Goal: Task Accomplishment & Management: Complete application form

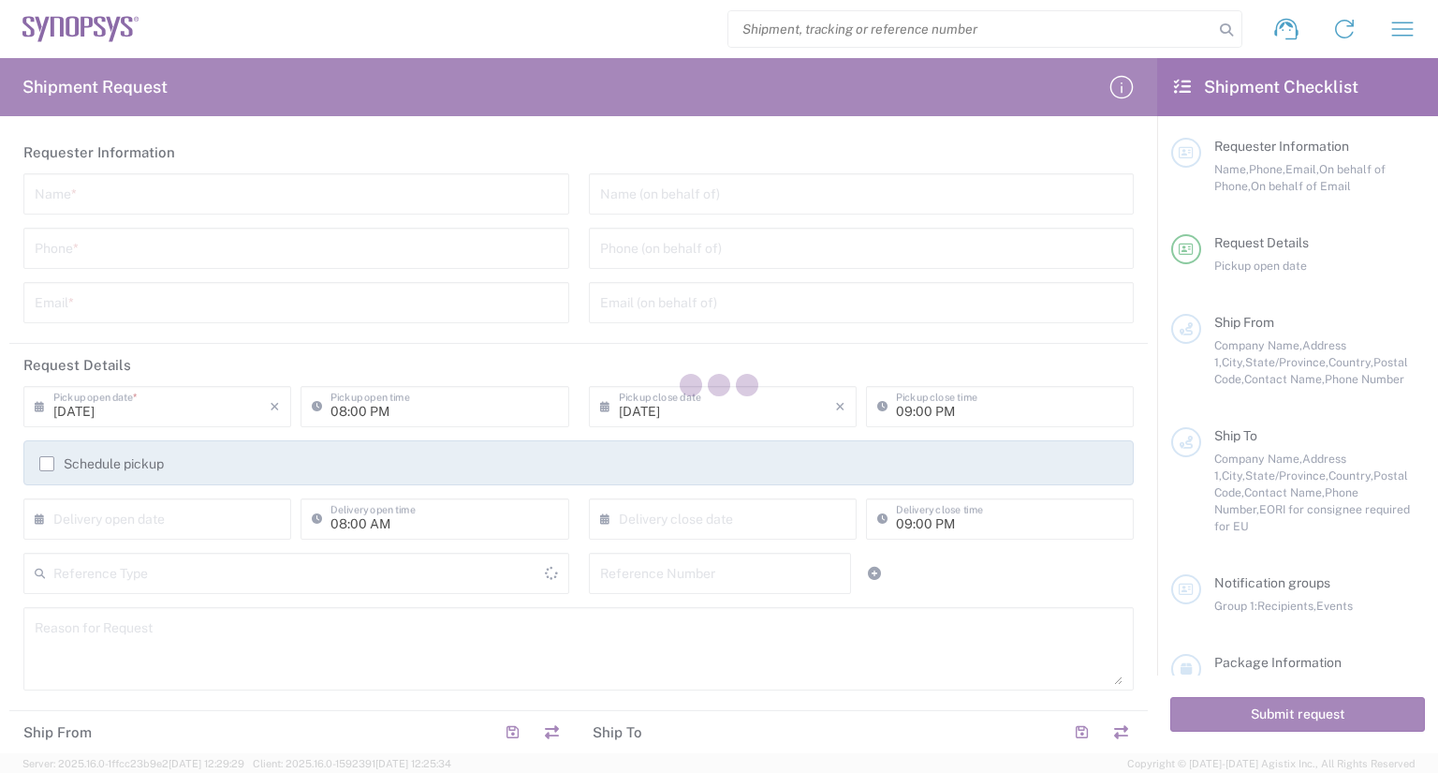
click at [190, 125] on div at bounding box center [719, 386] width 1438 height 773
click at [225, 175] on div at bounding box center [719, 386] width 1438 height 773
click at [1349, 30] on div at bounding box center [719, 386] width 1438 height 773
click at [613, 220] on div at bounding box center [719, 386] width 1438 height 773
drag, startPoint x: 165, startPoint y: 152, endPoint x: 177, endPoint y: 195, distance: 44.8
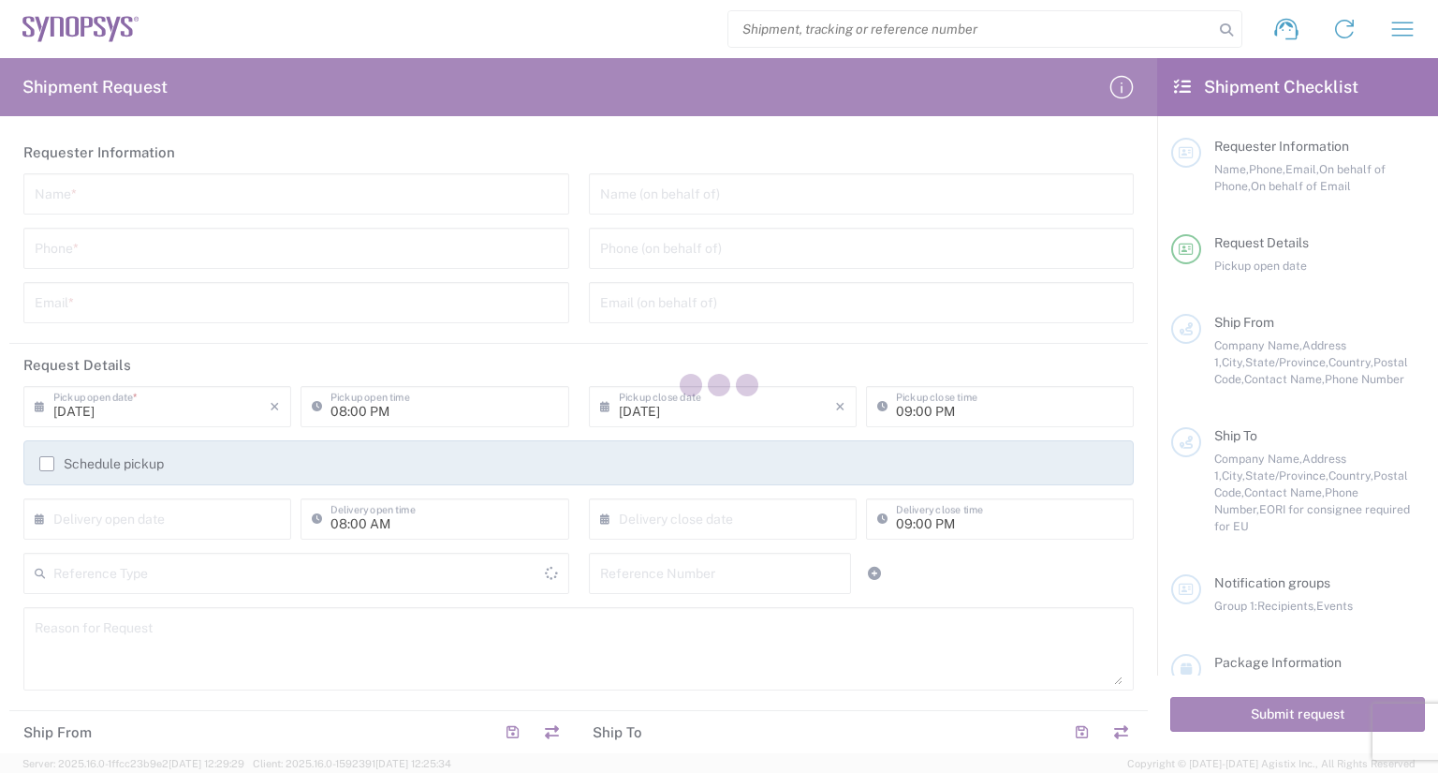
click at [165, 153] on div at bounding box center [719, 386] width 1438 height 773
drag, startPoint x: 1158, startPoint y: 213, endPoint x: 1156, endPoint y: 524, distance: 311.9
click at [1156, 524] on div at bounding box center [719, 386] width 1438 height 773
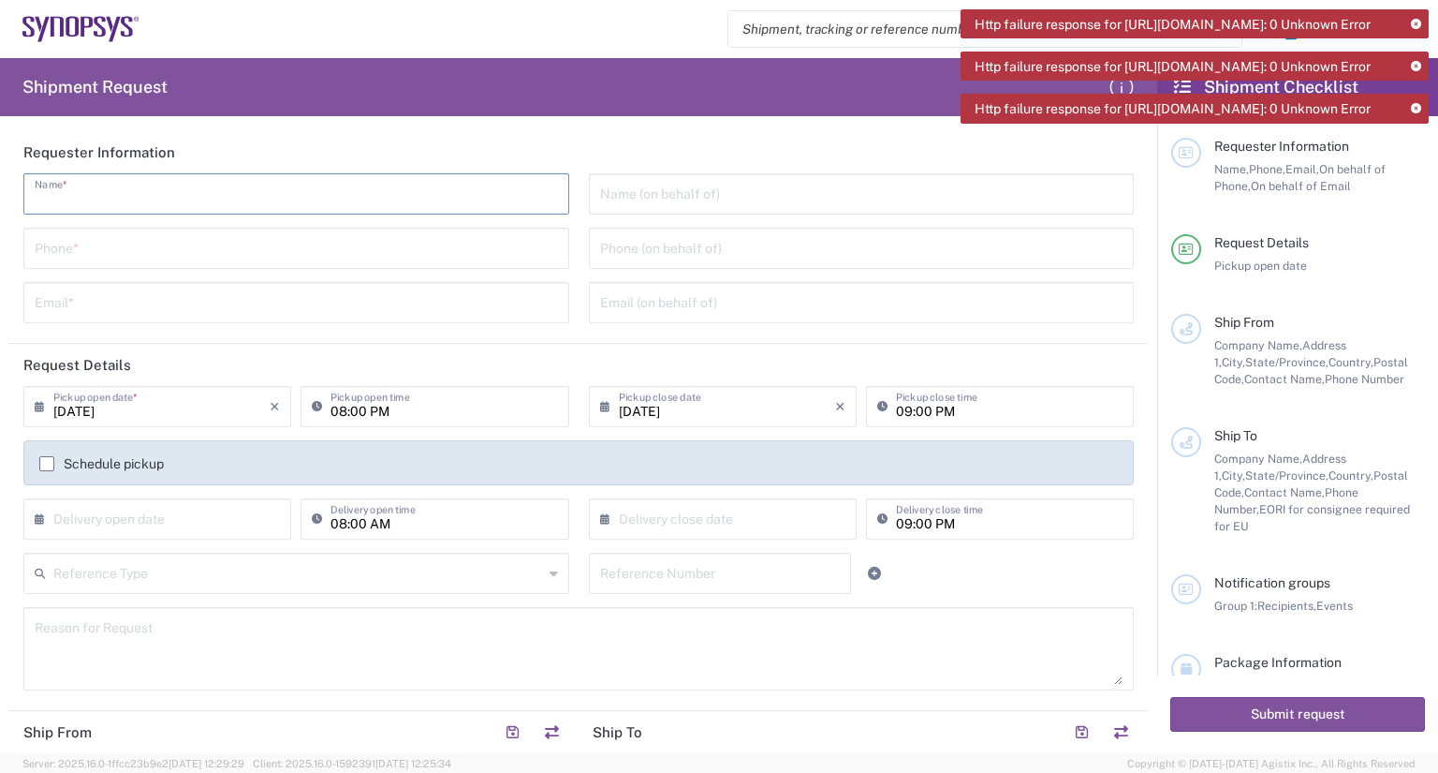
click at [159, 184] on input "text" at bounding box center [296, 192] width 523 height 33
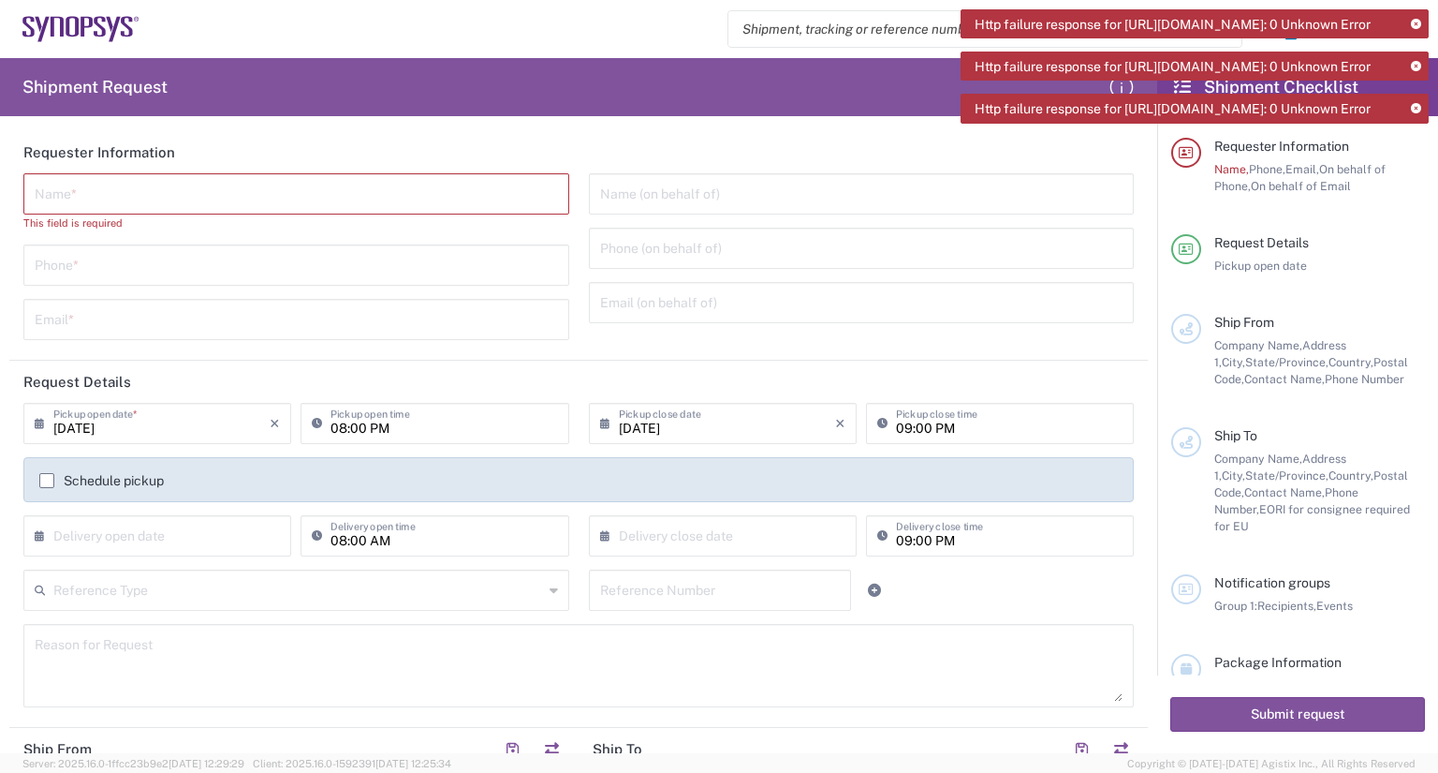
click at [218, 206] on input "text" at bounding box center [296, 192] width 523 height 33
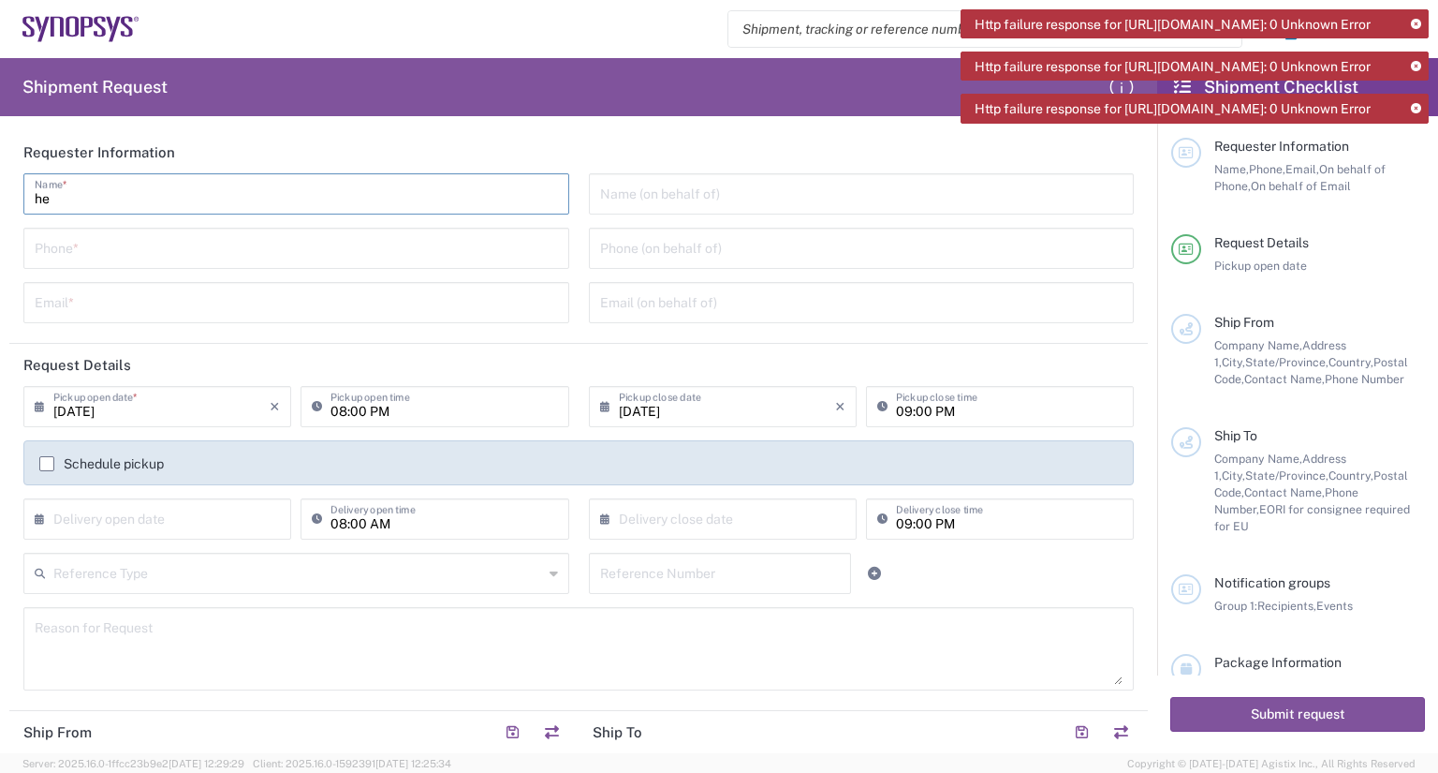
type input "h"
type input "[PERSON_NAME]"
type input "13825722969"
click at [172, 322] on div "Email *" at bounding box center [296, 302] width 546 height 41
click at [173, 303] on input "text" at bounding box center [296, 301] width 523 height 33
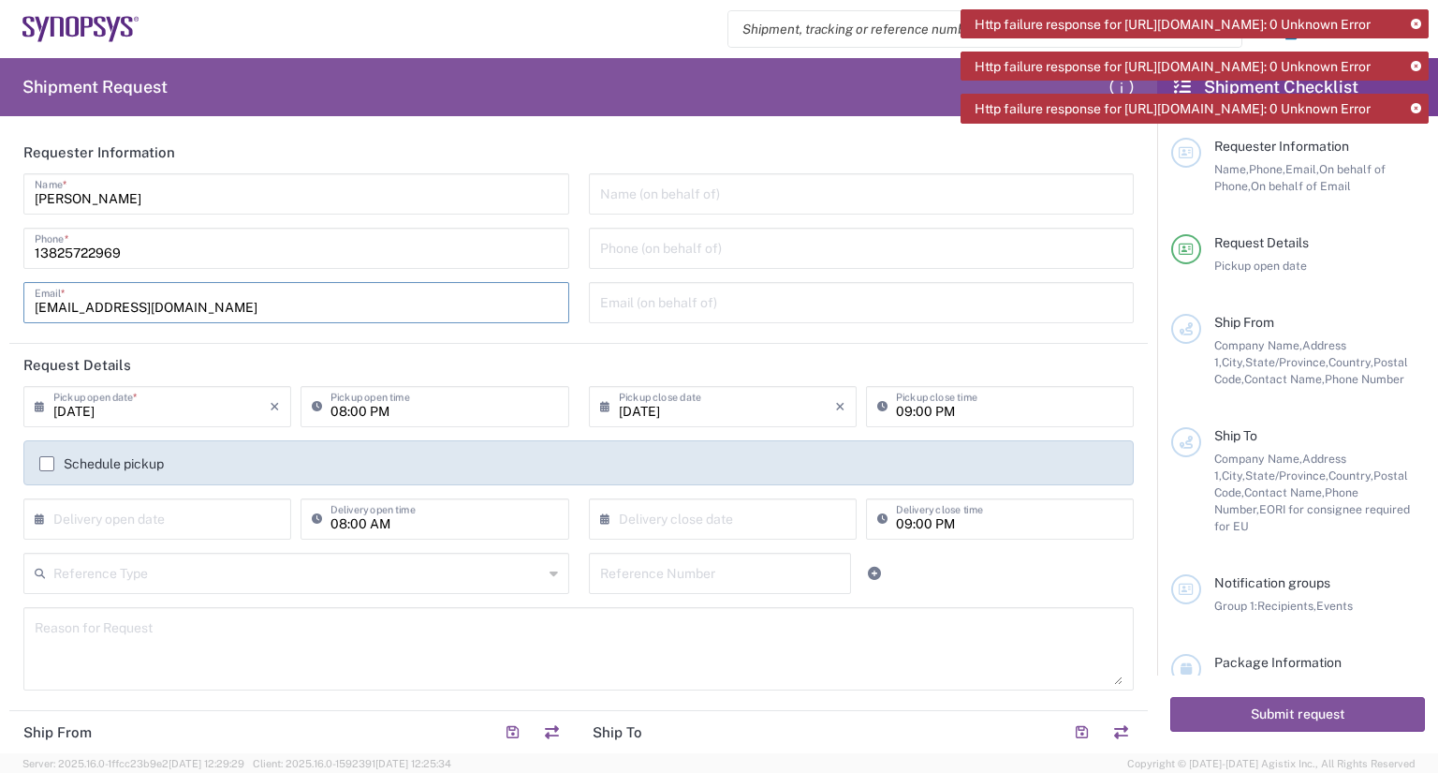
type input "reedh@heatscape.com"
click at [625, 189] on input "text" at bounding box center [861, 192] width 523 height 33
type input "H"
type input "HEATSCAPE"
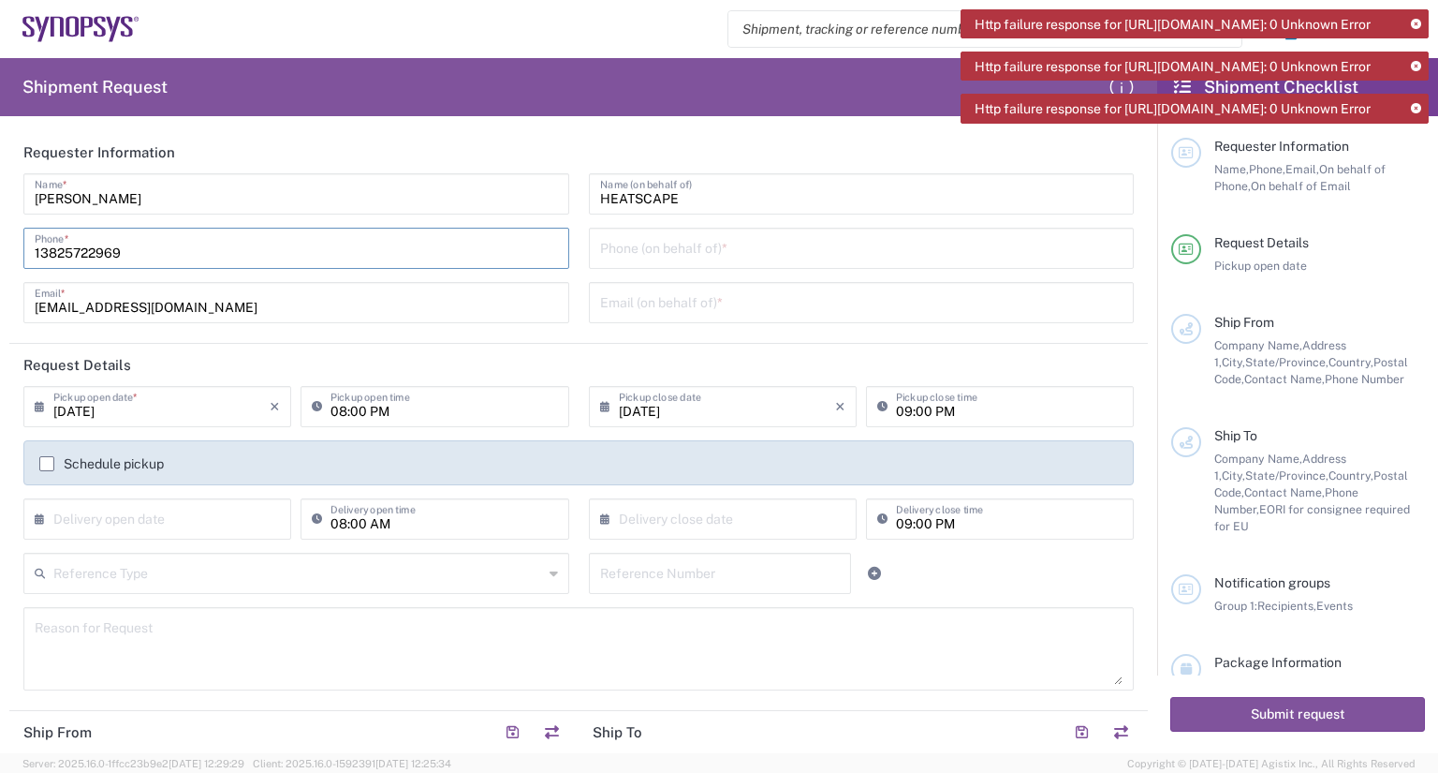
drag, startPoint x: 177, startPoint y: 256, endPoint x: 2, endPoint y: 253, distance: 175.1
click at [0, 254] on form "Requester Information Reed Huang Name * 13825722969 Phone * reedh@heatscape.com…" at bounding box center [578, 442] width 1157 height 622
click at [618, 252] on input "tel" at bounding box center [861, 246] width 523 height 33
paste input "13825722969"
type input "13825722969"
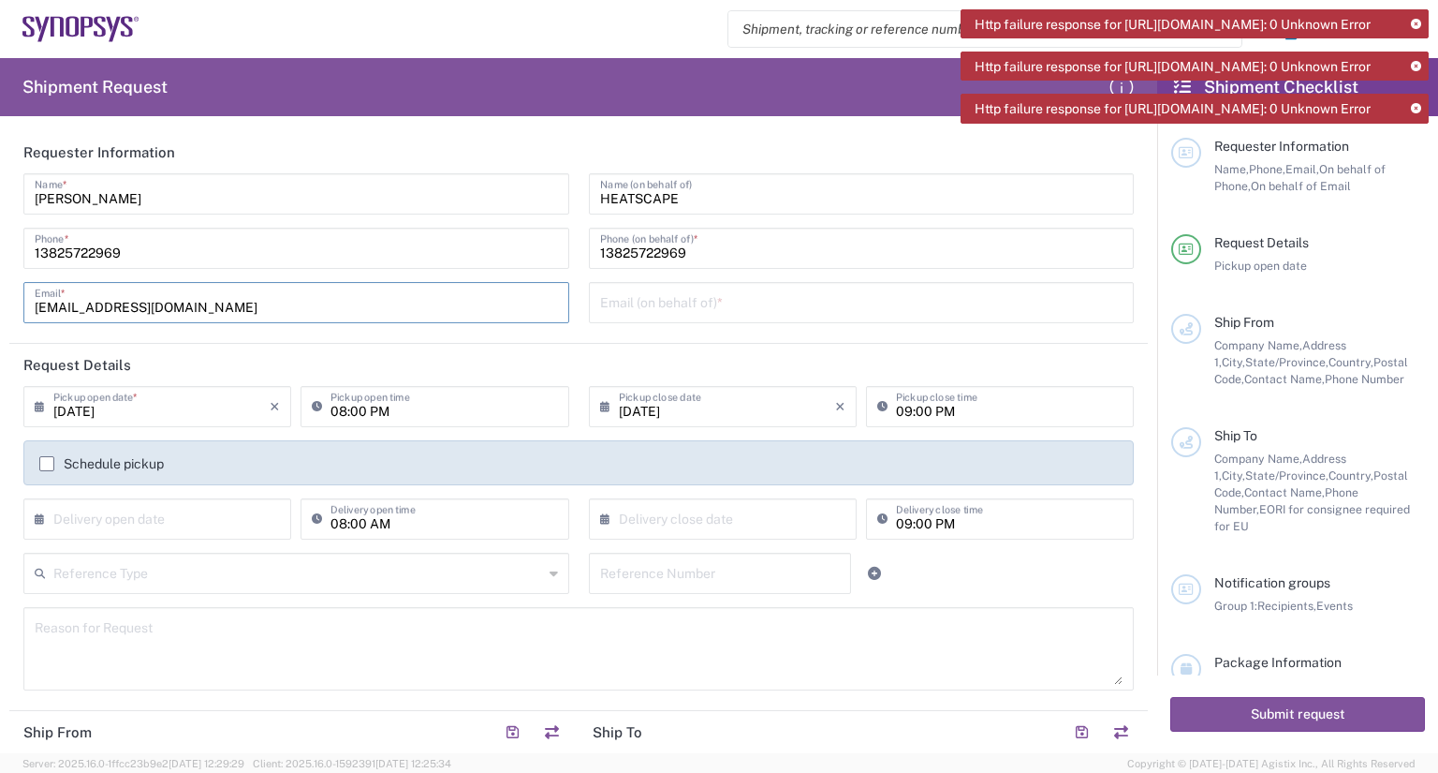
drag, startPoint x: 236, startPoint y: 306, endPoint x: 0, endPoint y: 302, distance: 236.0
click at [0, 302] on form "Requester Information Reed Huang Name * 13825722969 Phone * reedh@heatscape.com…" at bounding box center [578, 442] width 1157 height 622
click at [714, 303] on input "text" at bounding box center [861, 301] width 523 height 33
paste input "reedh@heatscape.com"
type input "reedh@heatscape.com"
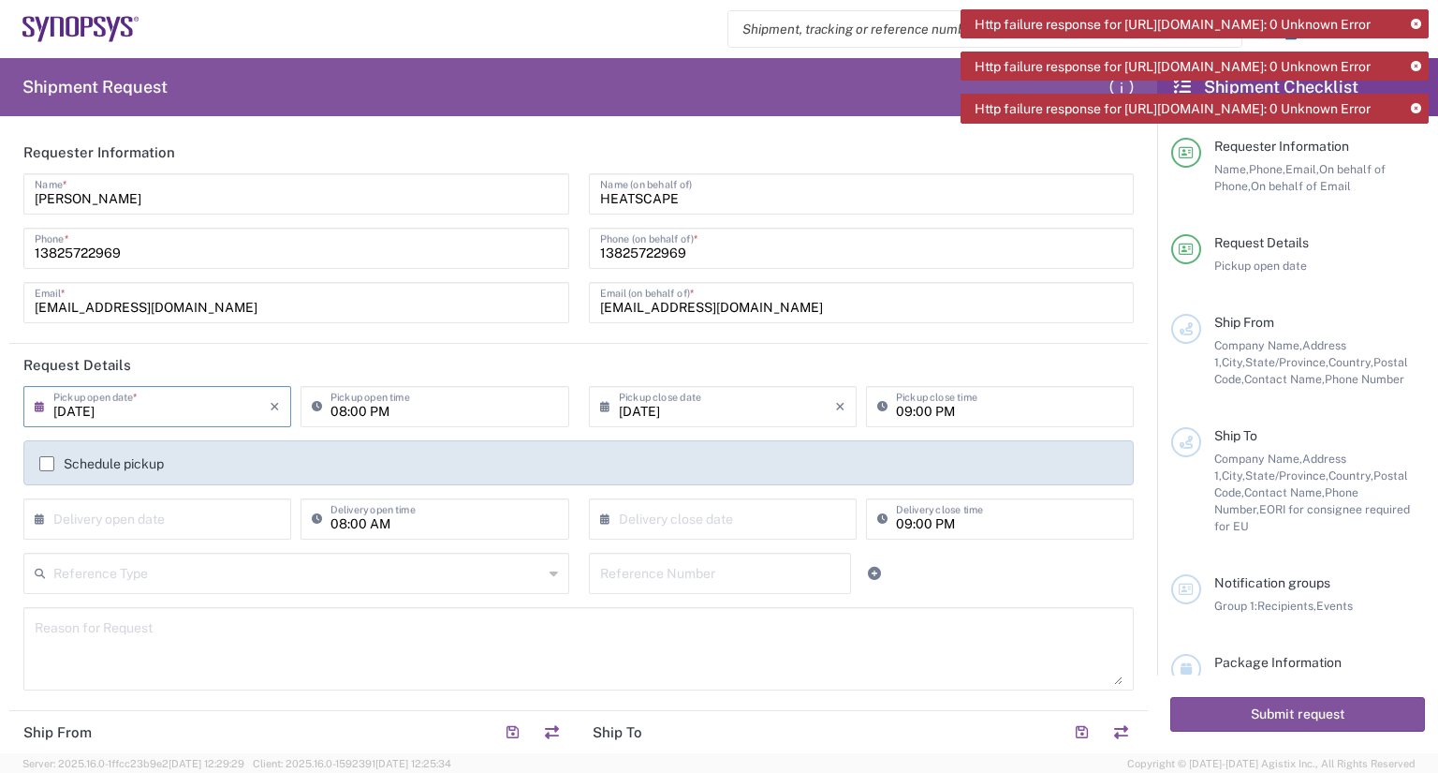
click at [181, 413] on input "[DATE]" at bounding box center [161, 405] width 216 height 33
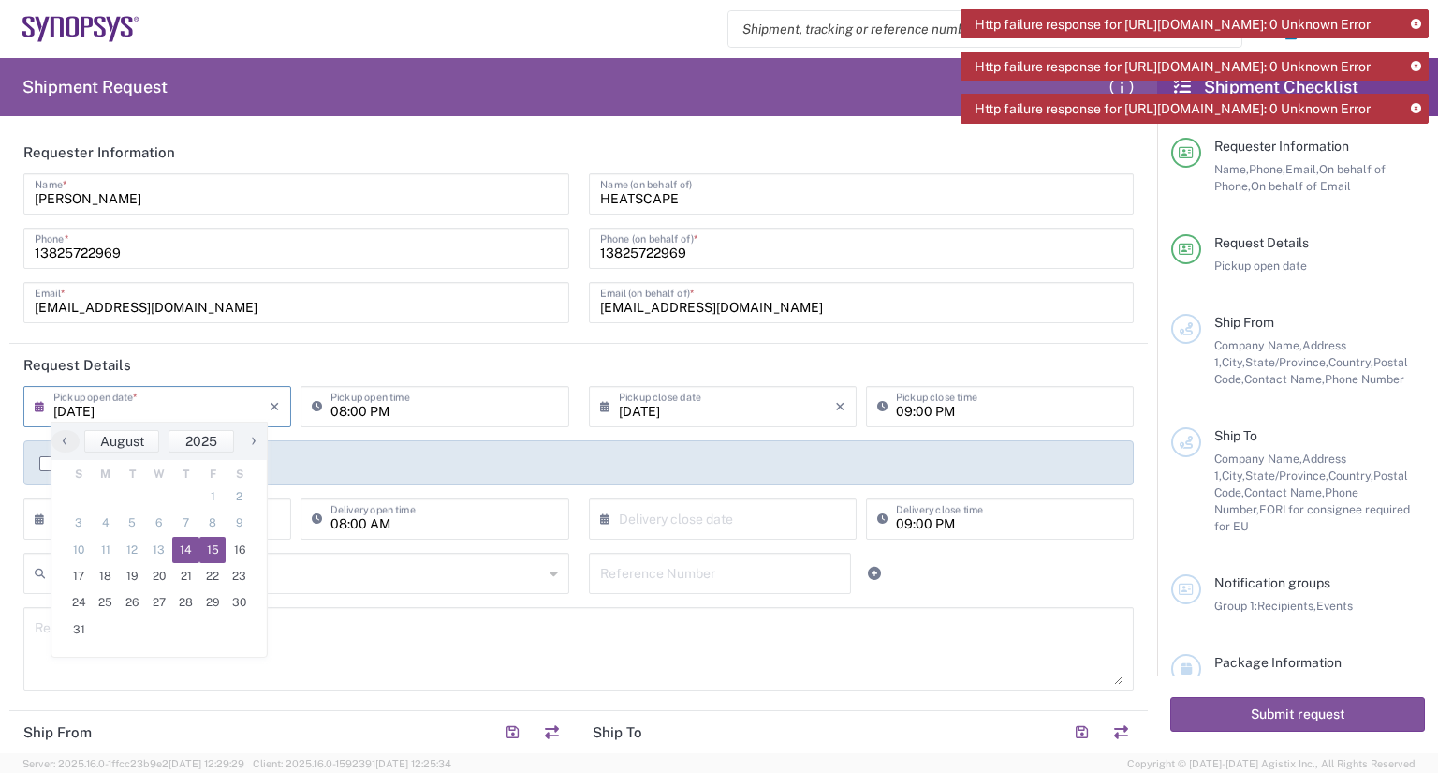
click at [213, 547] on span "15" at bounding box center [212, 550] width 27 height 26
type input "08/15/2025"
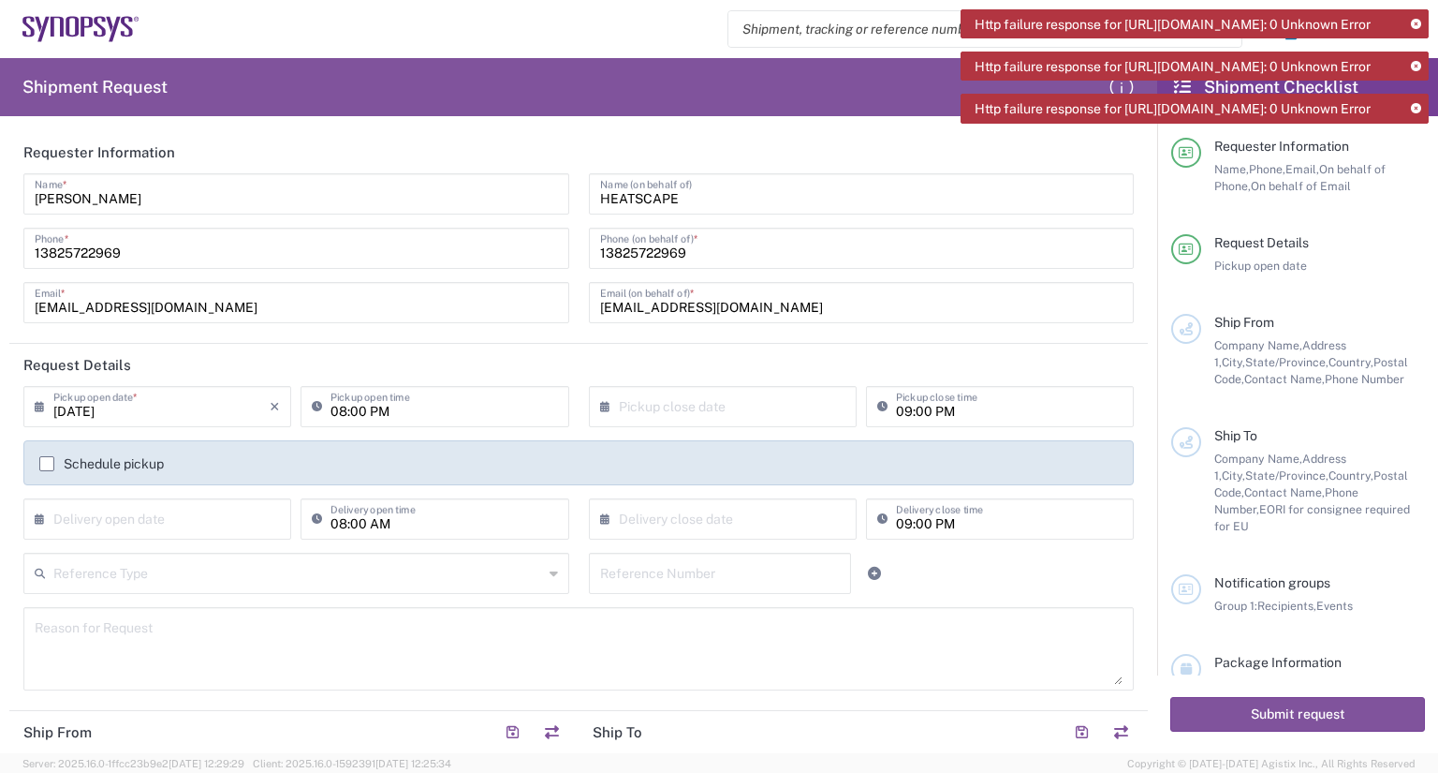
click at [430, 409] on input "08:00 PM" at bounding box center [444, 405] width 227 height 33
click at [422, 418] on input "08:00 PM" at bounding box center [444, 405] width 227 height 33
type input "08:00 AM"
click at [636, 402] on input "text" at bounding box center [727, 405] width 216 height 33
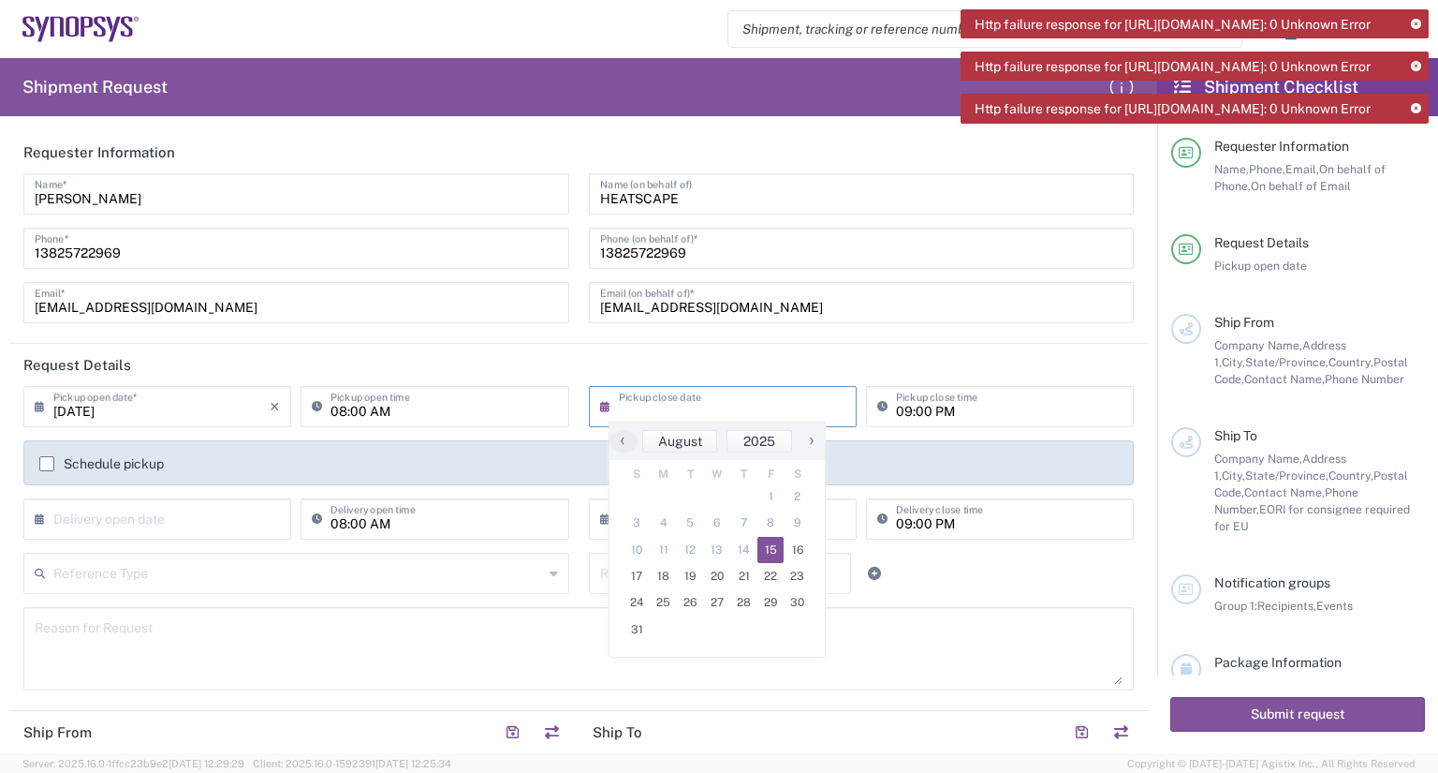
click at [781, 552] on span "15" at bounding box center [771, 550] width 27 height 26
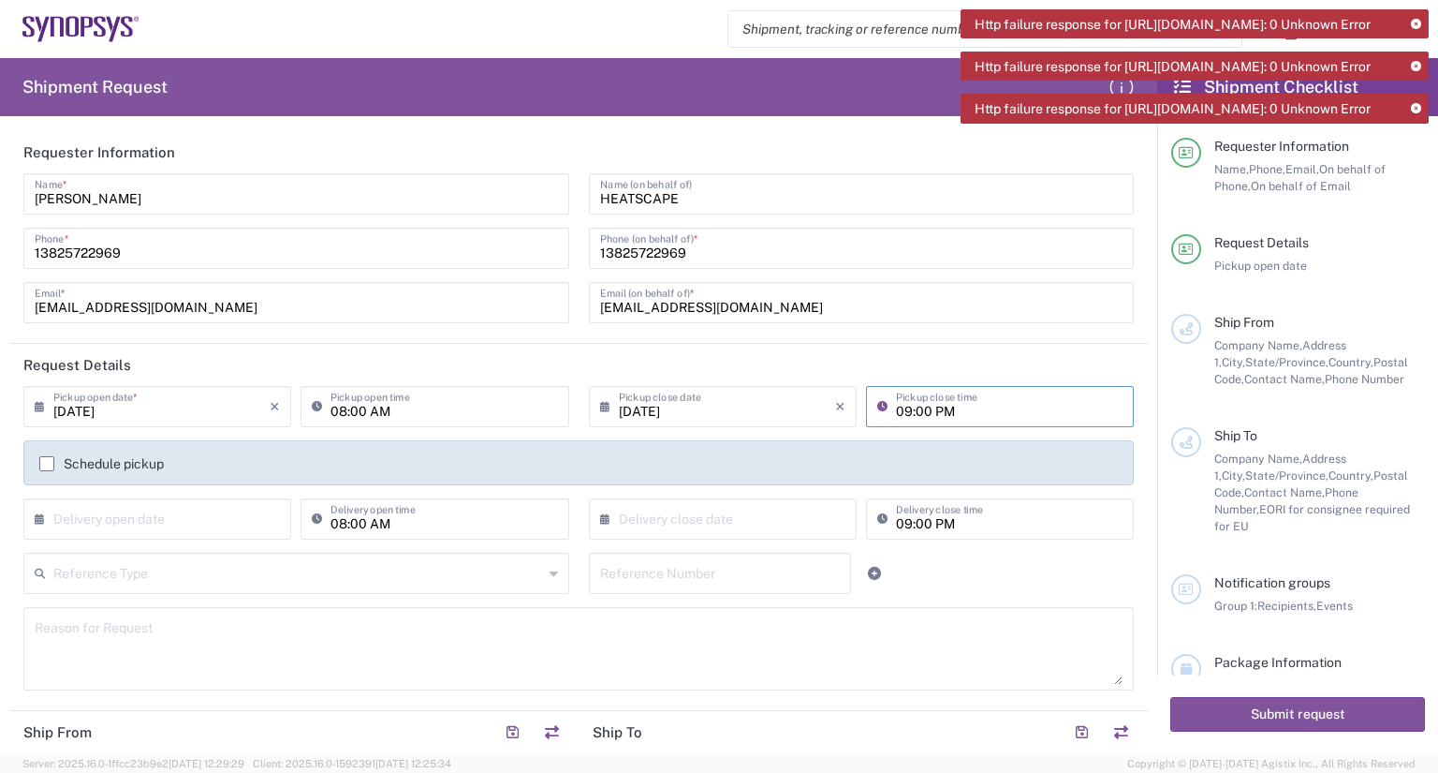
click at [951, 411] on input "09:00 PM" at bounding box center [1009, 405] width 227 height 33
click at [951, 410] on input "09:00 PM" at bounding box center [1009, 405] width 227 height 33
click at [673, 410] on input "08/15/2025" at bounding box center [727, 405] width 216 height 33
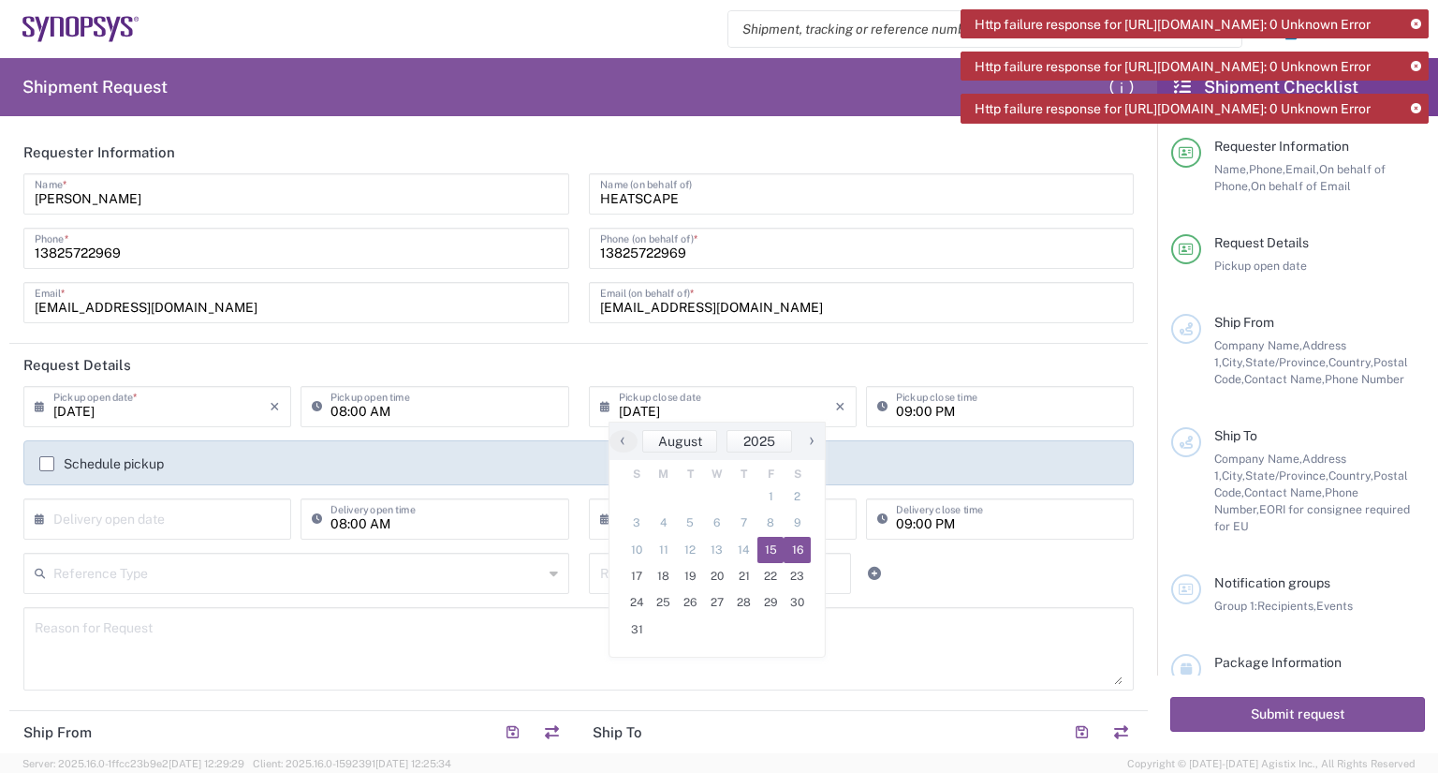
click at [798, 547] on span "16" at bounding box center [797, 550] width 27 height 26
type input "08/16/2025"
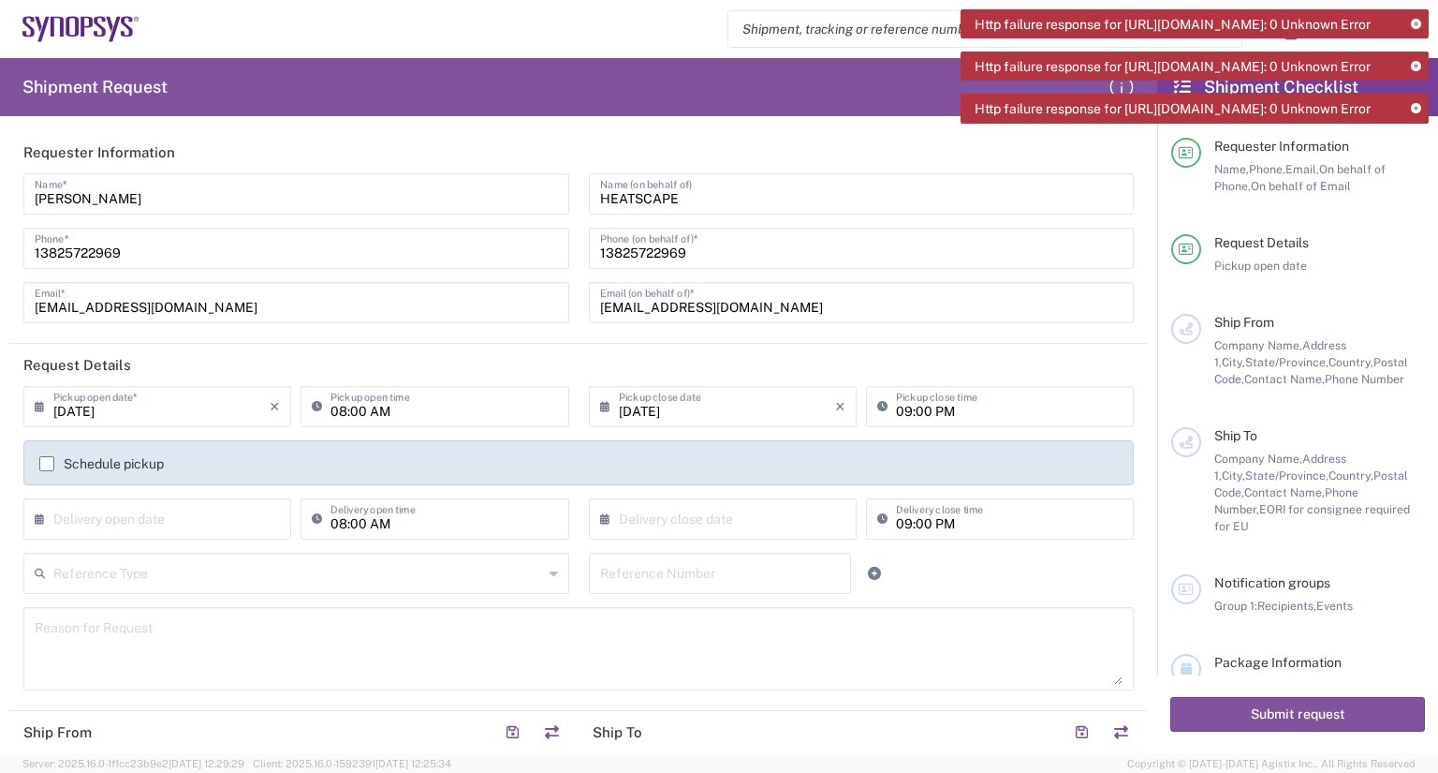
click at [914, 414] on input "09:00 PM" at bounding box center [1009, 405] width 227 height 33
click at [926, 411] on input "09:00 PM" at bounding box center [1009, 405] width 227 height 33
click at [907, 410] on input "09:00 AM" at bounding box center [1009, 405] width 227 height 33
click at [897, 410] on input "09:00 AM" at bounding box center [1009, 405] width 227 height 33
type input "11:00 AM"
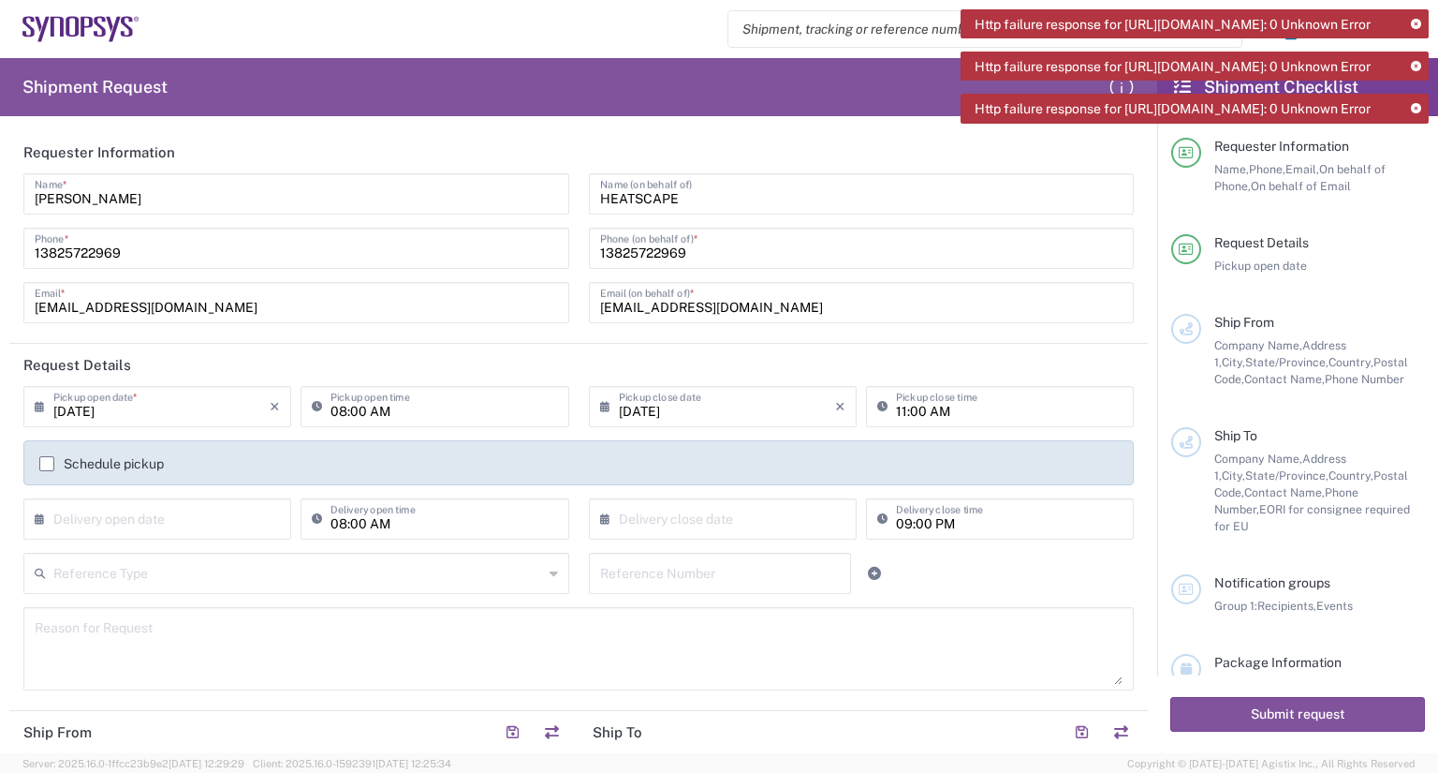
click at [45, 462] on label "Schedule pickup" at bounding box center [101, 463] width 125 height 15
click at [47, 464] on input "Schedule pickup" at bounding box center [47, 464] width 0 height 0
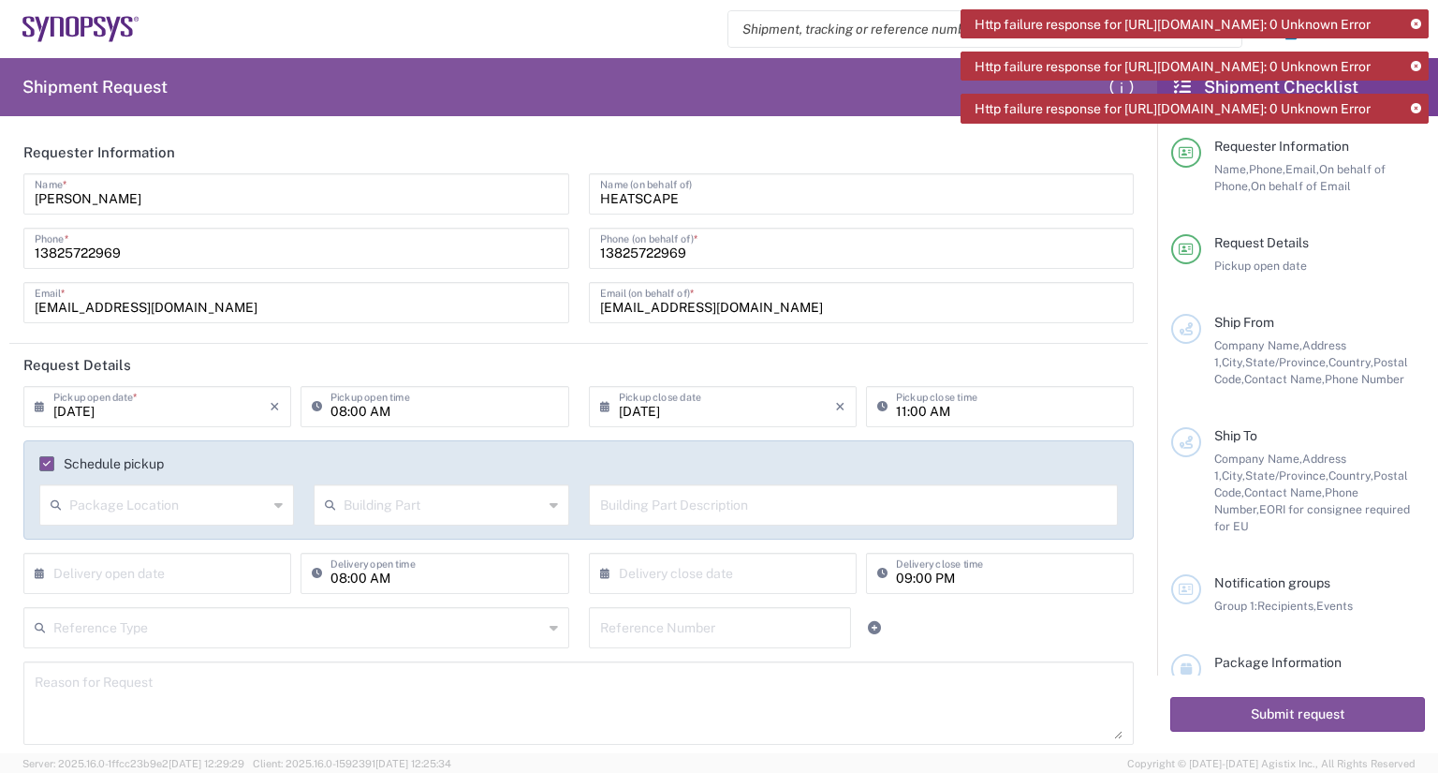
click at [201, 509] on input "text" at bounding box center [168, 503] width 199 height 33
click at [196, 546] on span "Front" at bounding box center [165, 545] width 248 height 29
type input "Front"
click at [462, 506] on input "text" at bounding box center [443, 503] width 199 height 33
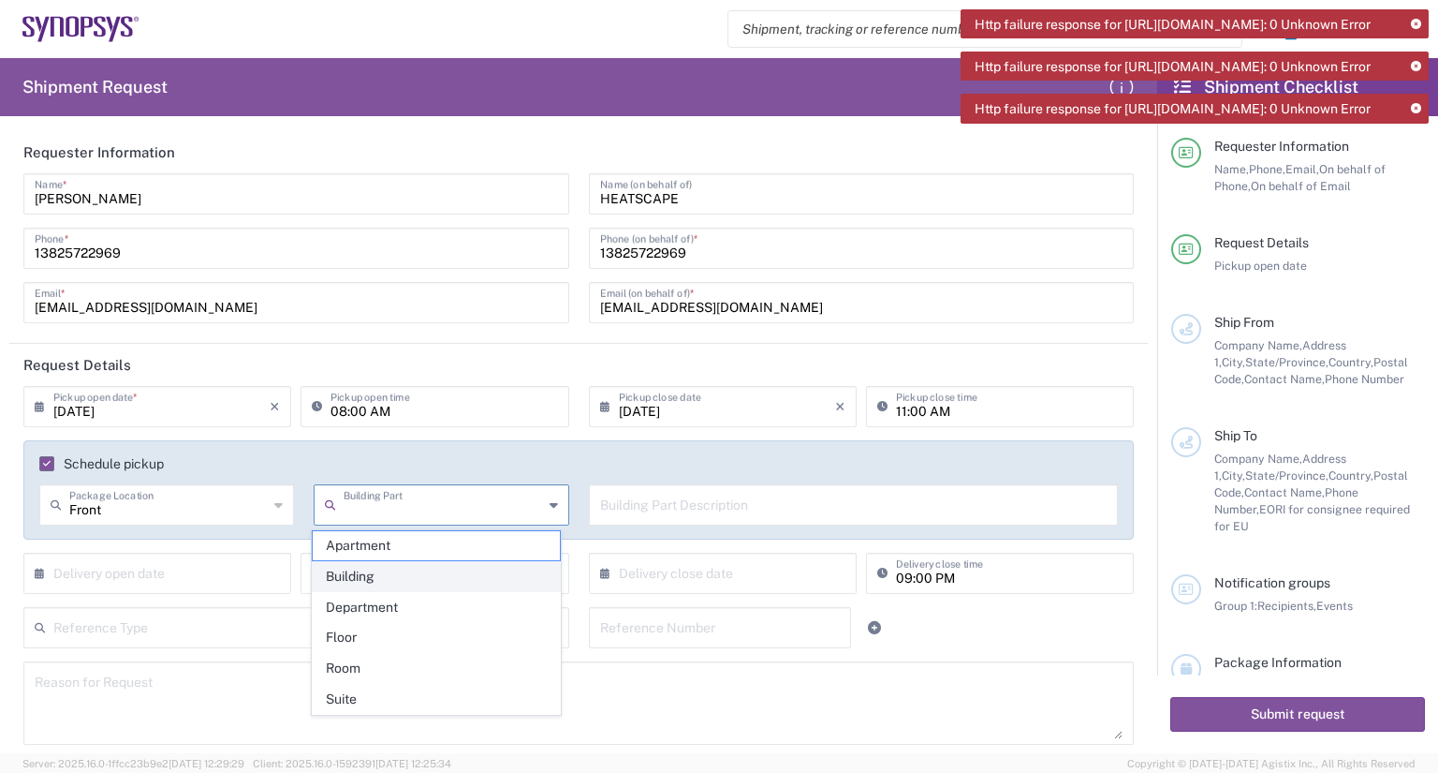
click at [437, 573] on span "Building" at bounding box center [437, 576] width 248 height 29
type input "Building"
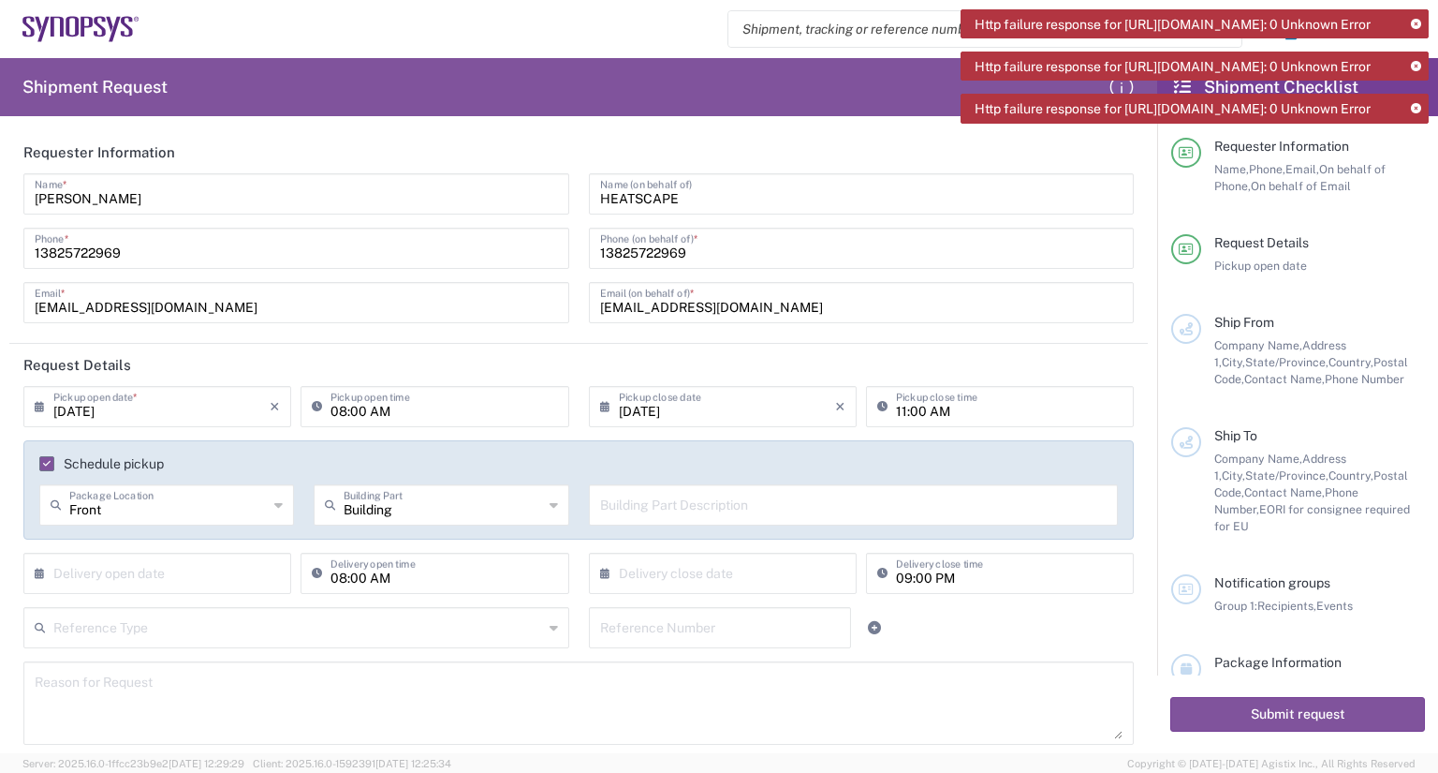
type input "Front"
drag, startPoint x: 223, startPoint y: 506, endPoint x: 55, endPoint y: 497, distance: 167.8
click at [55, 497] on div "Front Package Location" at bounding box center [166, 504] width 255 height 41
type input "Building"
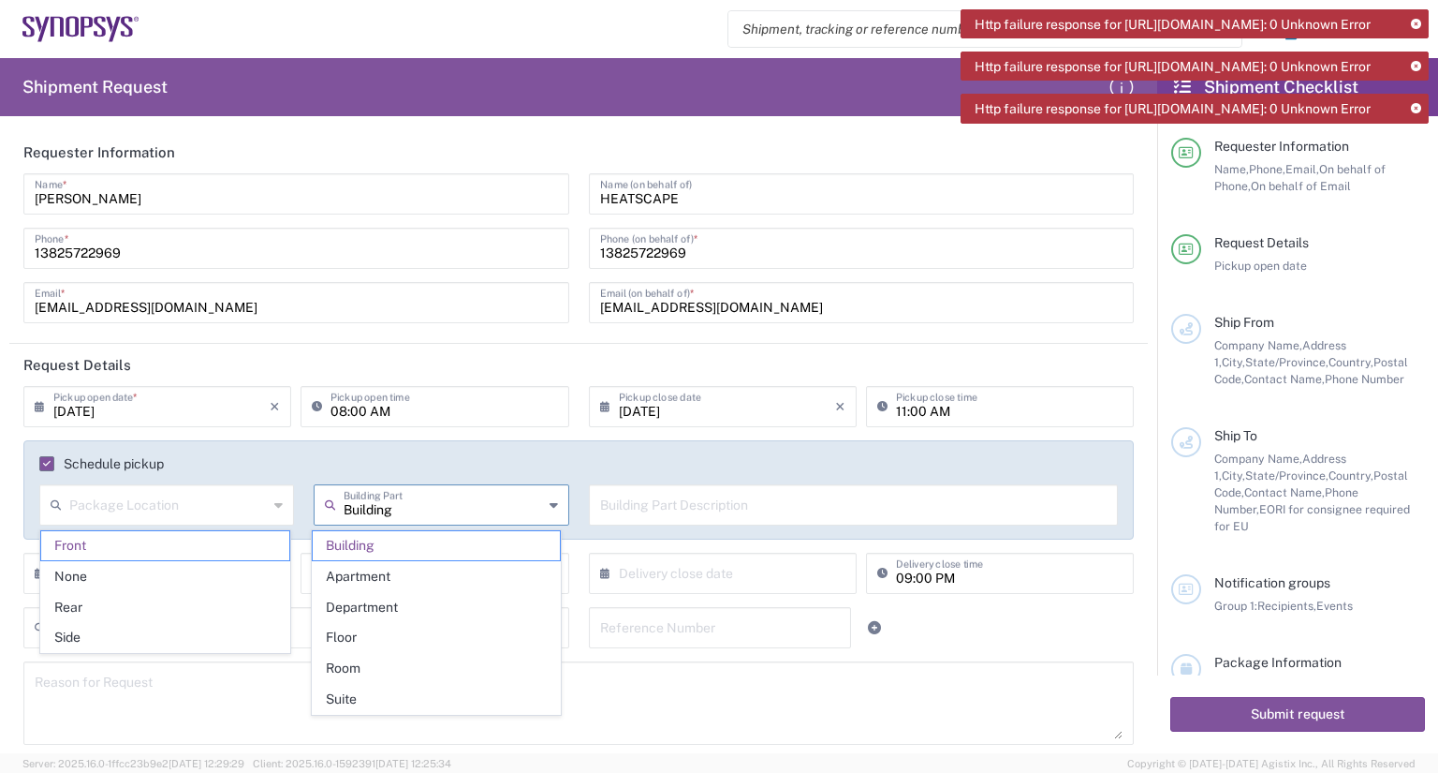
click at [281, 502] on div "Package Location Front None Rear Side Building Building Part Building Apartment…" at bounding box center [579, 511] width 1098 height 54
type input "Front"
click at [163, 586] on input "text" at bounding box center [161, 571] width 216 height 33
type input "Building"
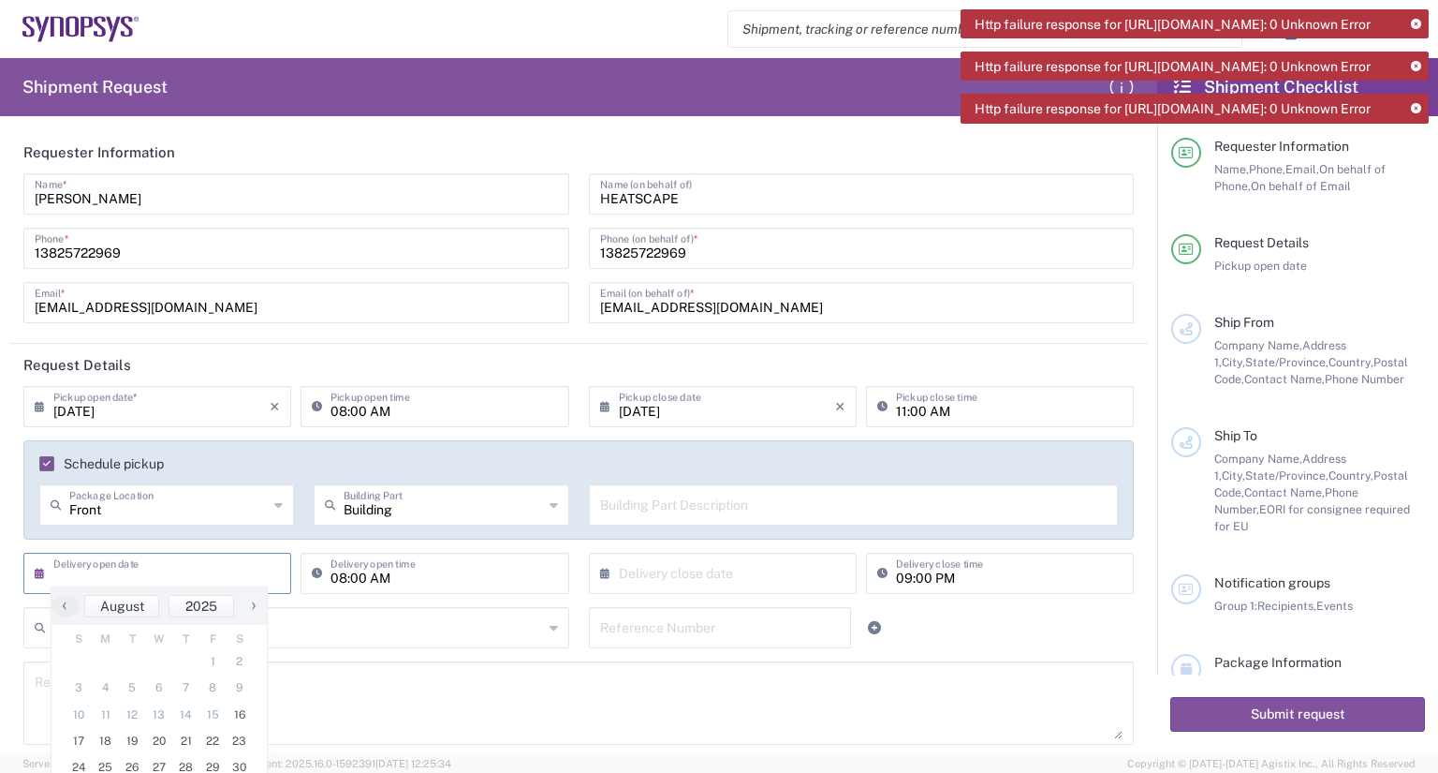
scroll to position [187, 0]
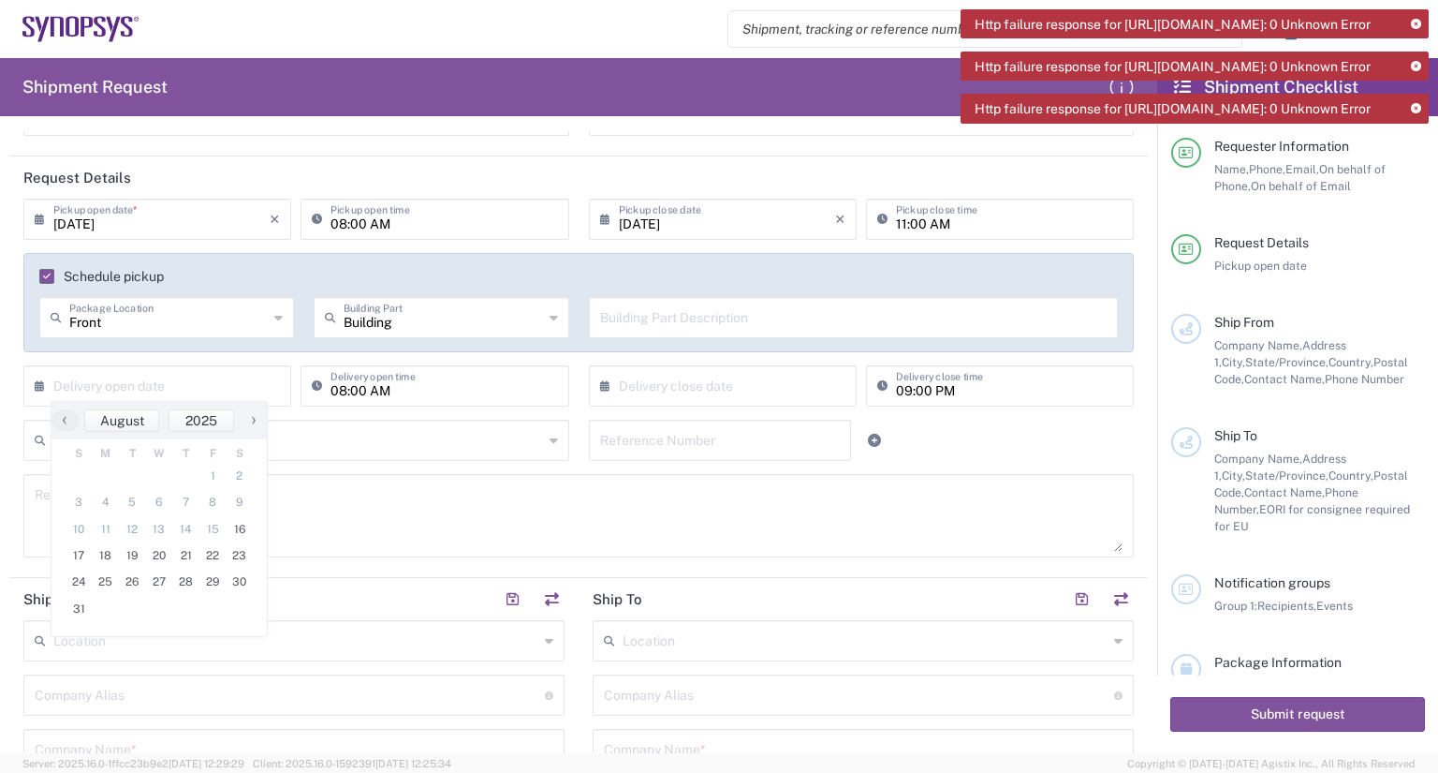
click at [1025, 459] on div "Reference Type No Results Found Reference Number" at bounding box center [579, 447] width 1130 height 54
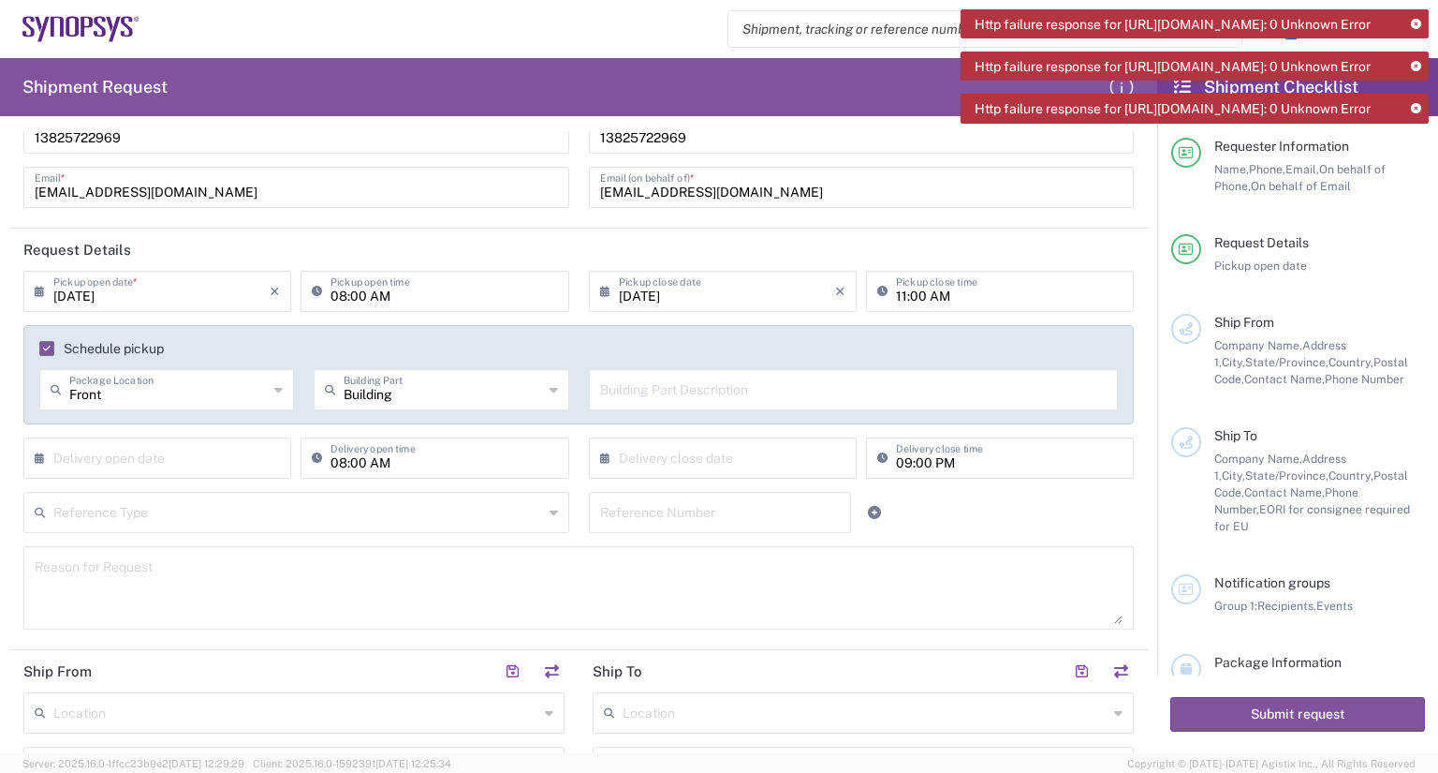
scroll to position [94, 0]
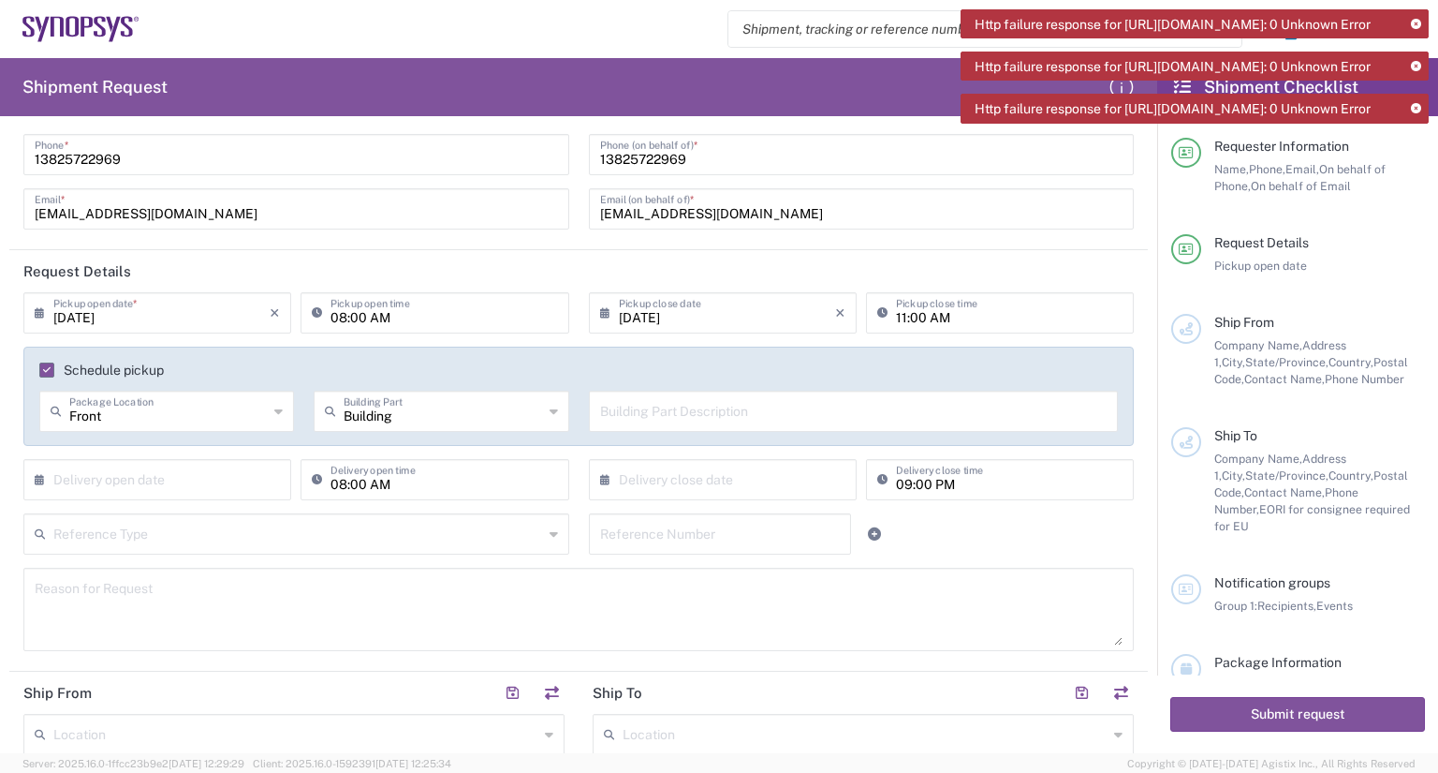
drag, startPoint x: 41, startPoint y: 353, endPoint x: 44, endPoint y: 363, distance: 10.7
click at [42, 360] on div "Schedule pickup Front Package Location Front None Rear Side Building Building P…" at bounding box center [578, 395] width 1111 height 99
click at [50, 372] on label "Schedule pickup" at bounding box center [101, 369] width 125 height 15
click at [43, 370] on input "Schedule pickup" at bounding box center [43, 370] width 0 height 0
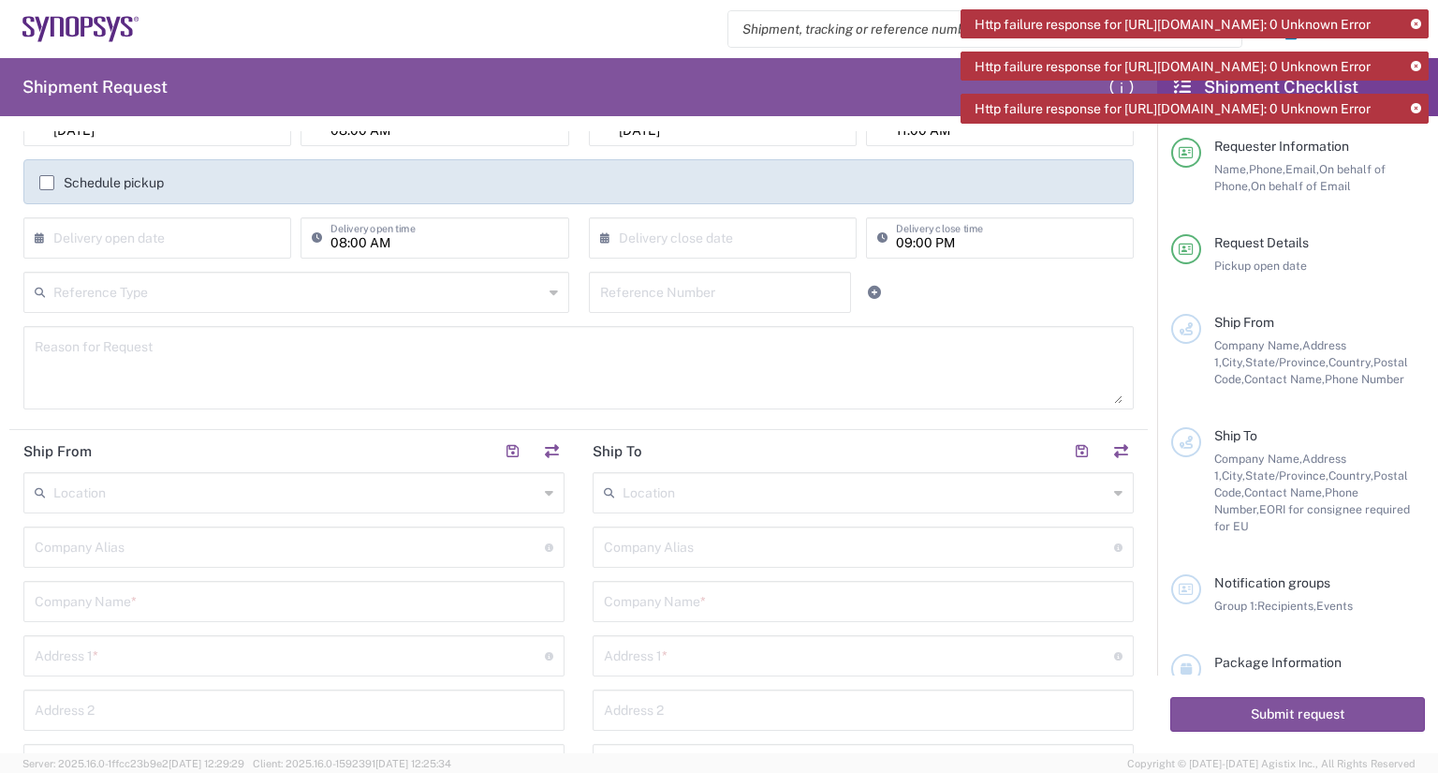
scroll to position [375, 0]
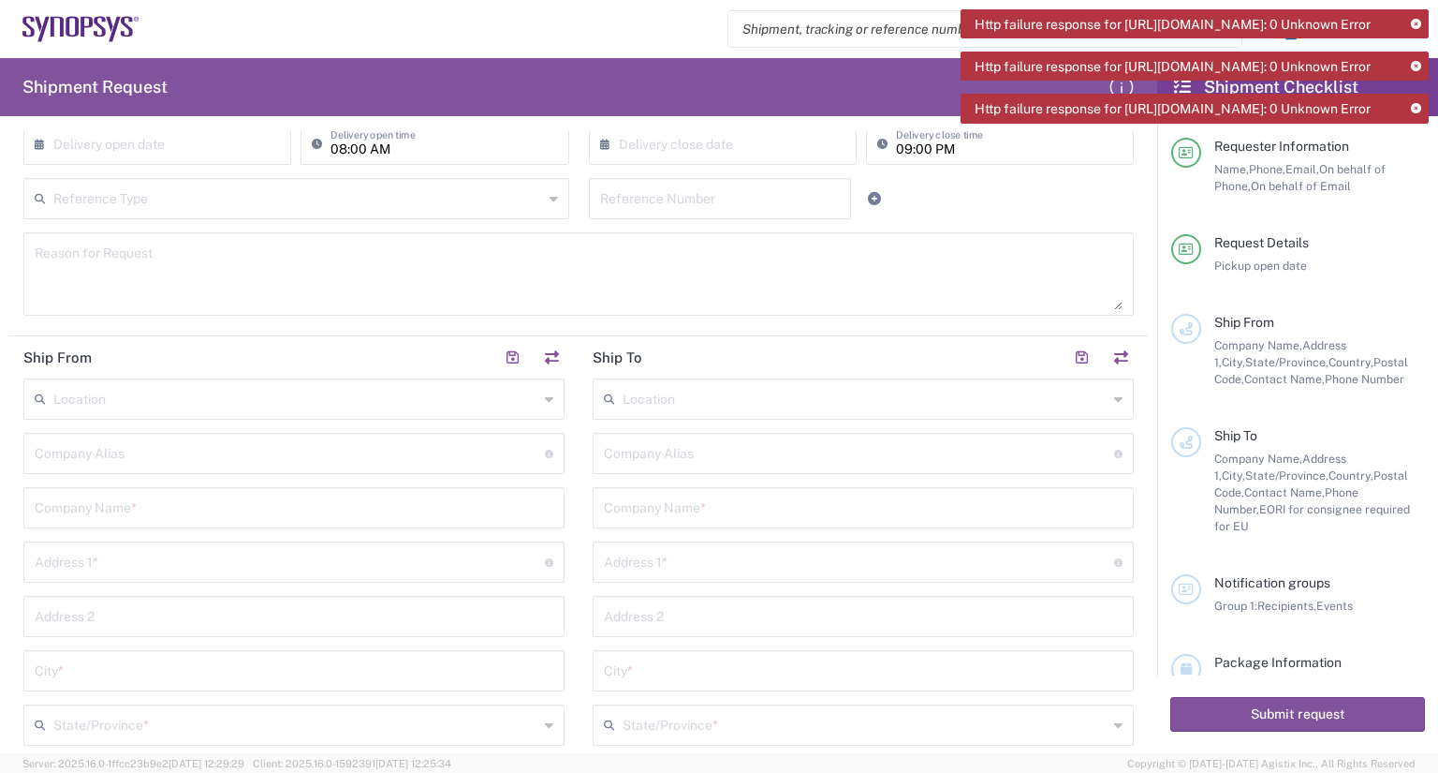
click at [309, 398] on input "text" at bounding box center [295, 397] width 485 height 33
click at [499, 355] on button "button" at bounding box center [512, 358] width 26 height 26
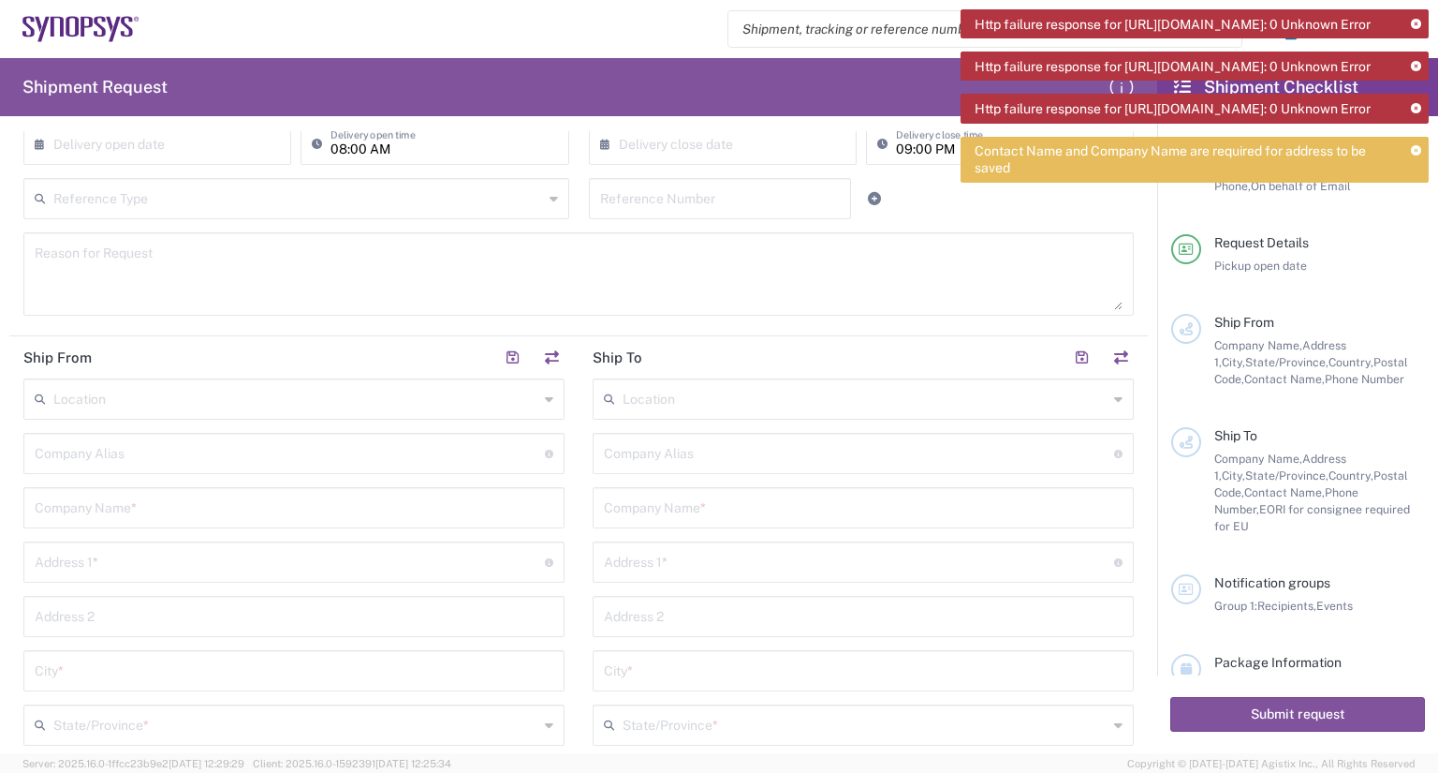
click at [337, 396] on input "text" at bounding box center [295, 397] width 485 height 33
type input "H"
click at [191, 518] on input "text" at bounding box center [294, 506] width 519 height 33
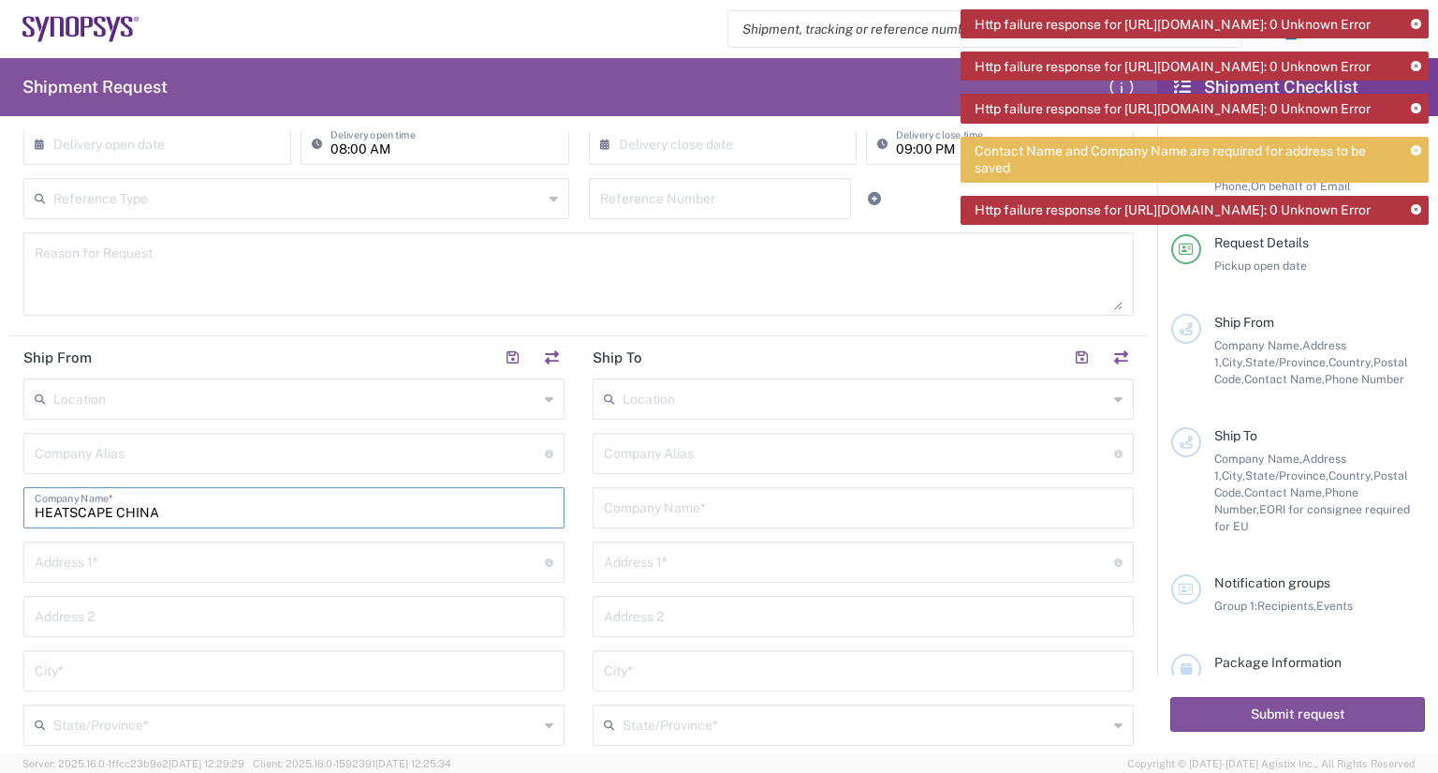
type input "HEATSCAPE CHINA"
click at [160, 552] on input "text" at bounding box center [290, 560] width 510 height 33
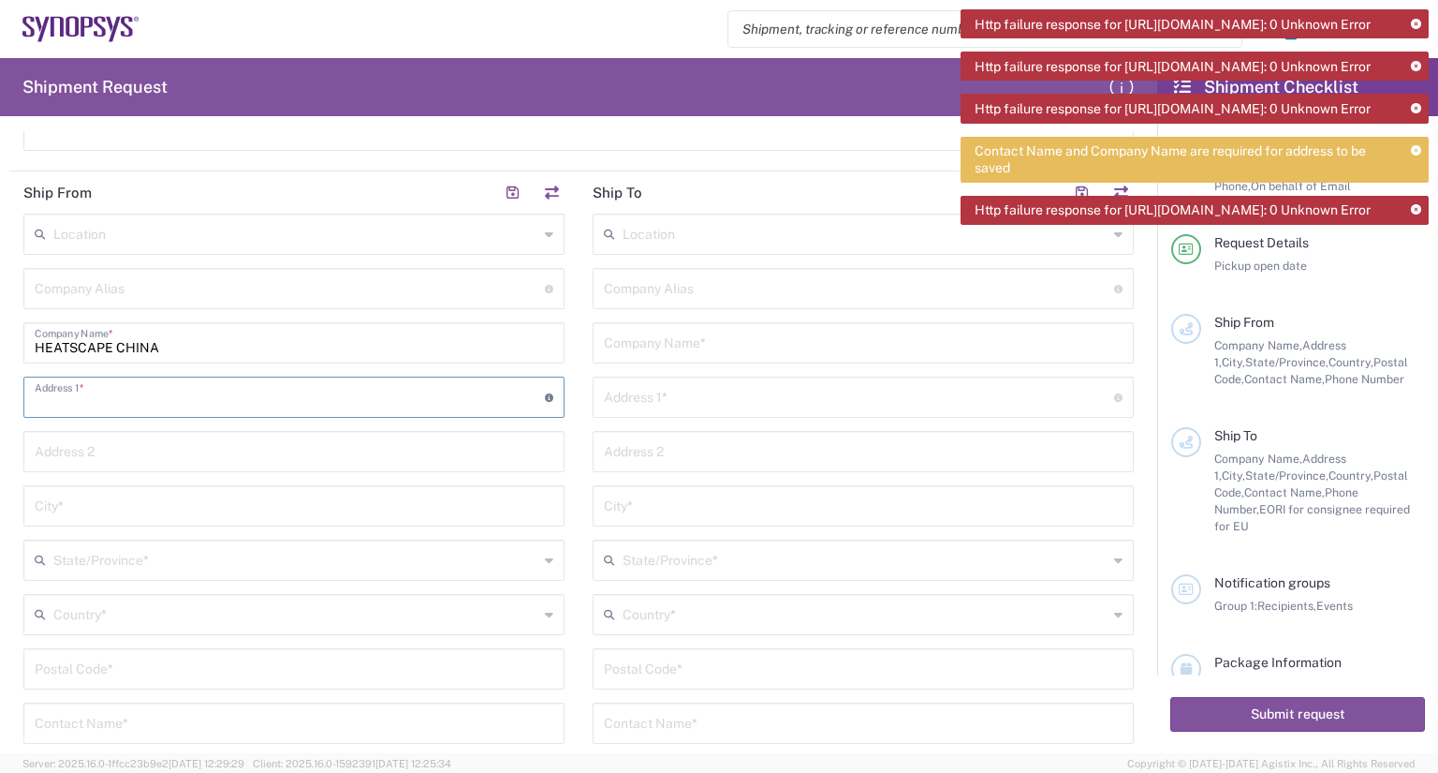
scroll to position [562, 0]
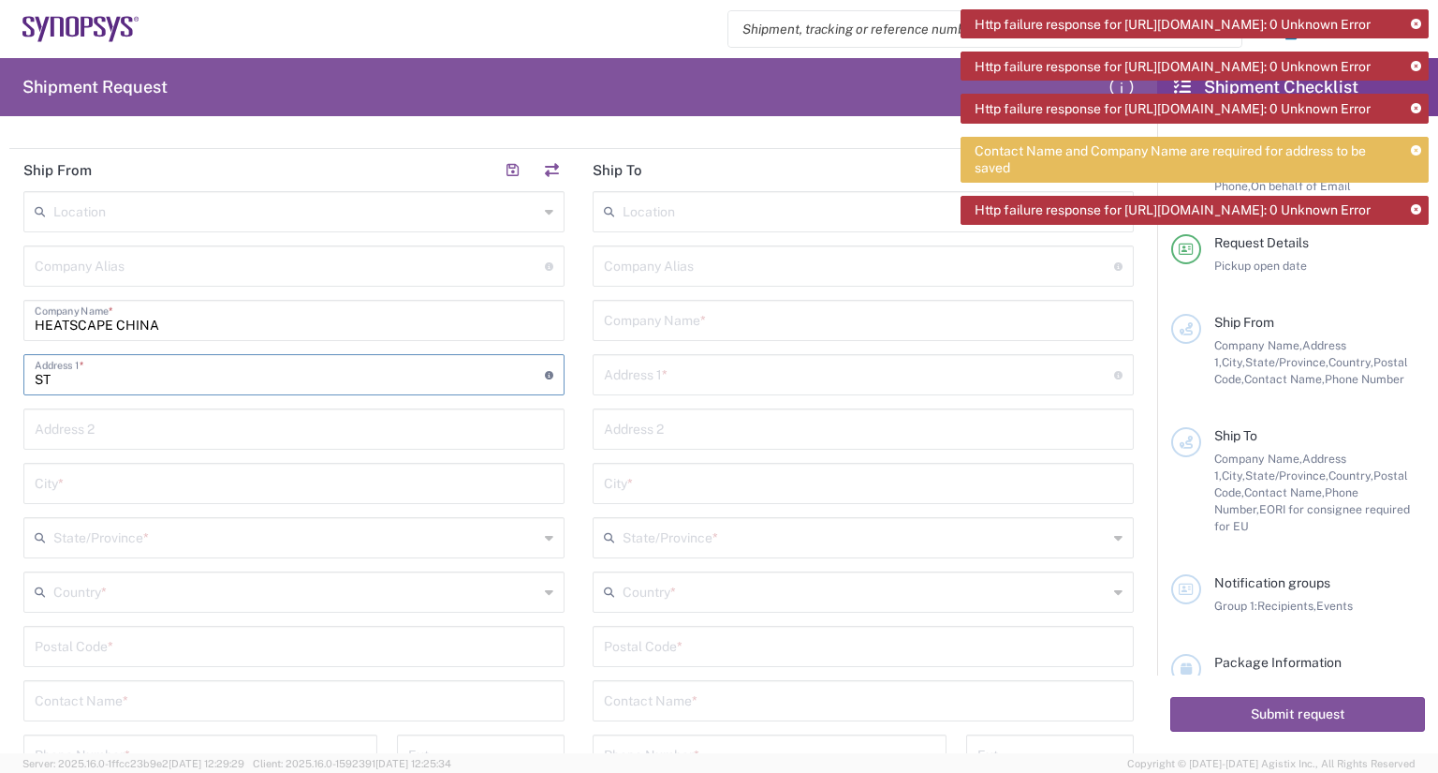
type input "S"
drag, startPoint x: 367, startPoint y: 373, endPoint x: 426, endPoint y: 375, distance: 59.0
click at [426, 375] on input "No.2 Street One, Mai Yuan Industrial Zone, Chang Ping 523576" at bounding box center [290, 373] width 510 height 33
type input "No.2 Street One, Mai Yuan Industrial Zone, Chang Ping"
click at [128, 652] on input "undefined" at bounding box center [294, 644] width 519 height 33
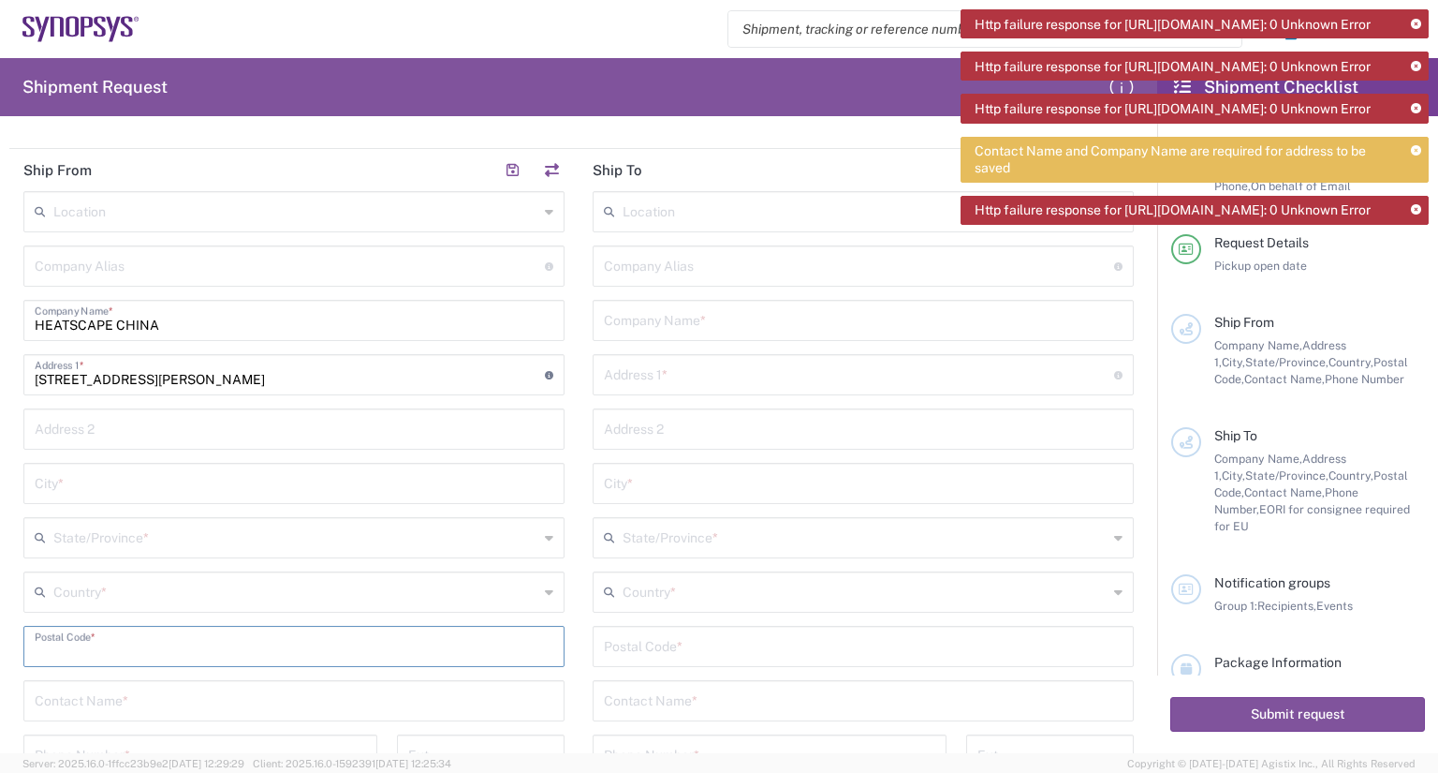
paste input "523576"
type input "523576"
click at [150, 601] on input "text" at bounding box center [295, 590] width 485 height 33
click at [151, 599] on input "china" at bounding box center [295, 590] width 485 height 33
click at [163, 593] on input "china" at bounding box center [295, 590] width 485 height 33
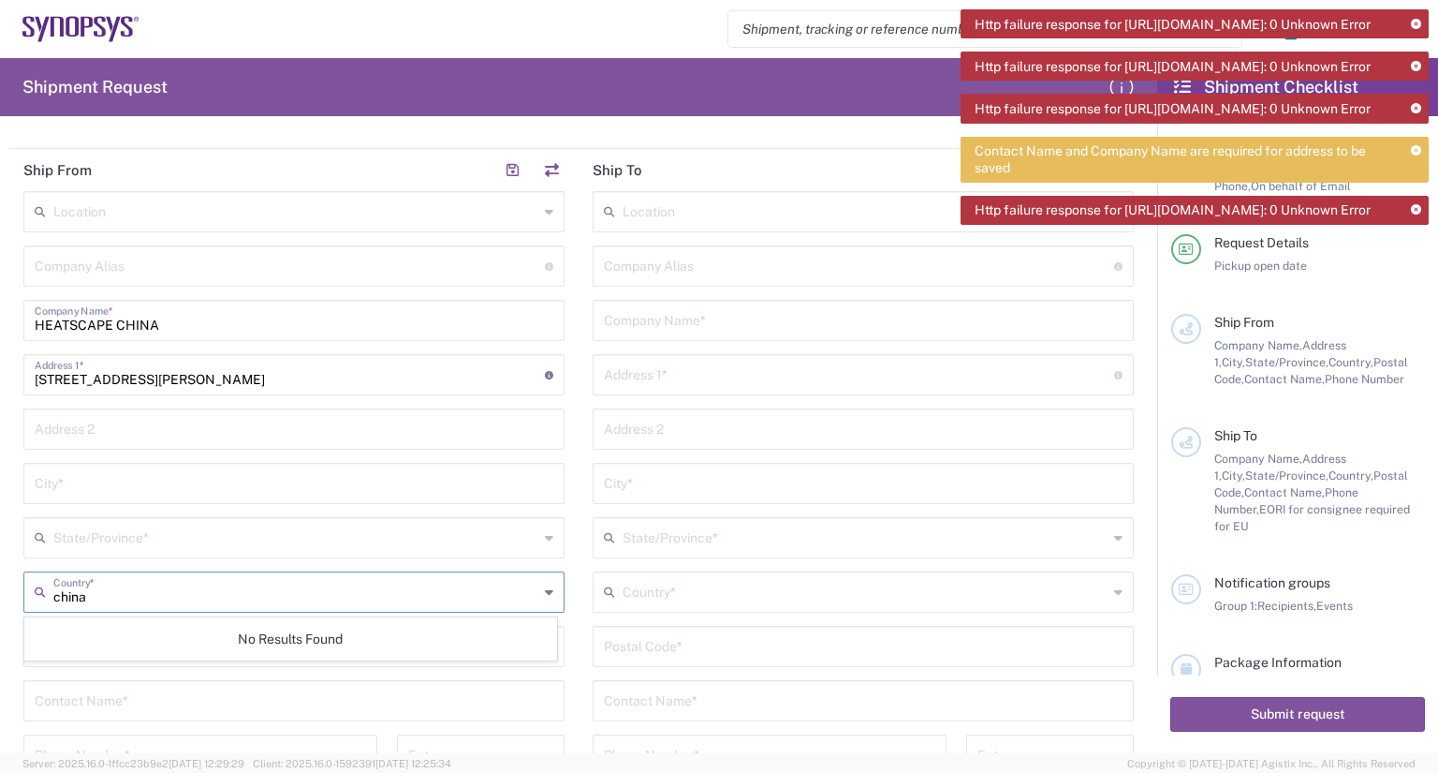
type input "china"
click at [164, 554] on div "State/Province *" at bounding box center [293, 537] width 541 height 41
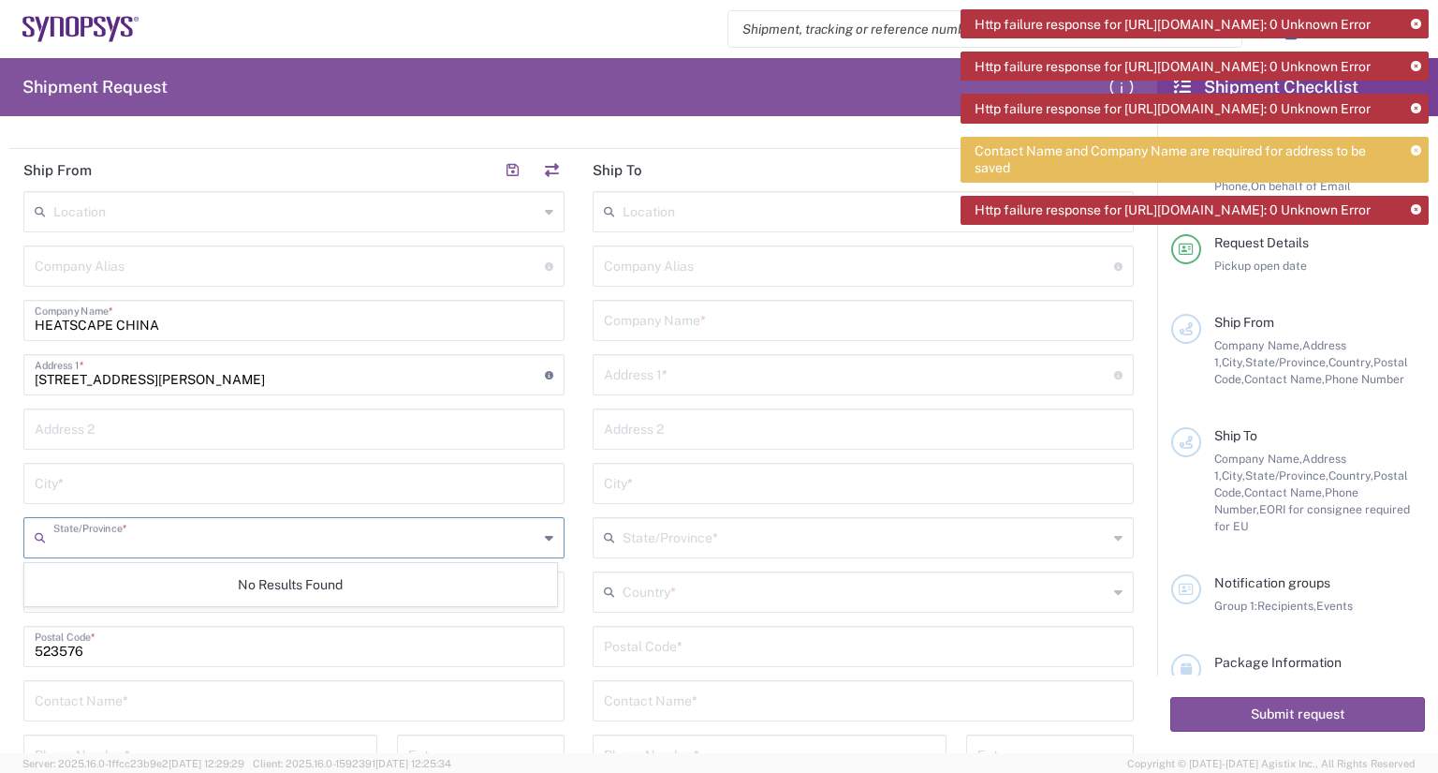
click at [161, 592] on div "No Results Found" at bounding box center [290, 584] width 533 height 43
click at [186, 627] on div "Postal Code *" at bounding box center [293, 646] width 541 height 41
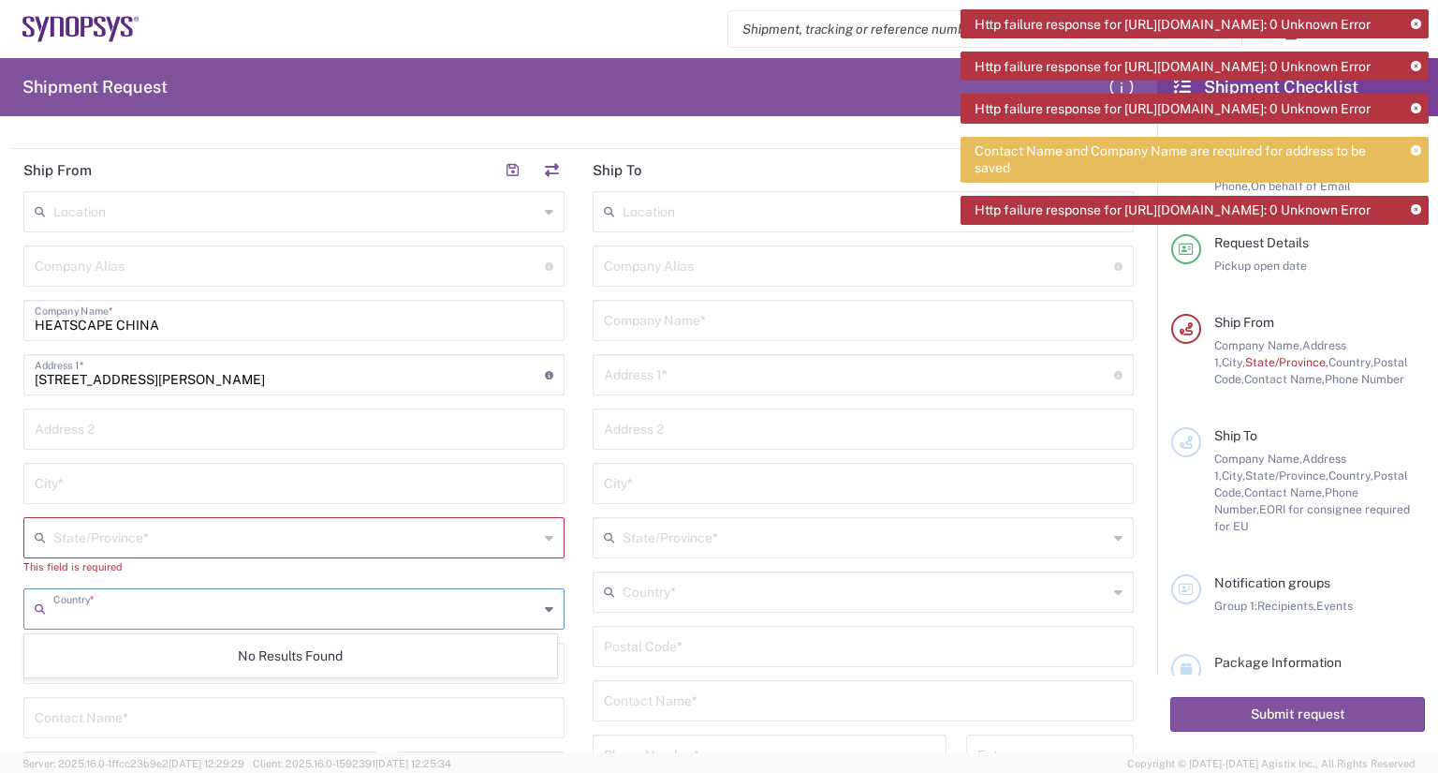
click at [190, 594] on input "text" at bounding box center [295, 607] width 485 height 33
type input "CHINA"
click at [209, 464] on div "City *" at bounding box center [293, 483] width 541 height 41
click at [662, 221] on input "text" at bounding box center [865, 210] width 485 height 33
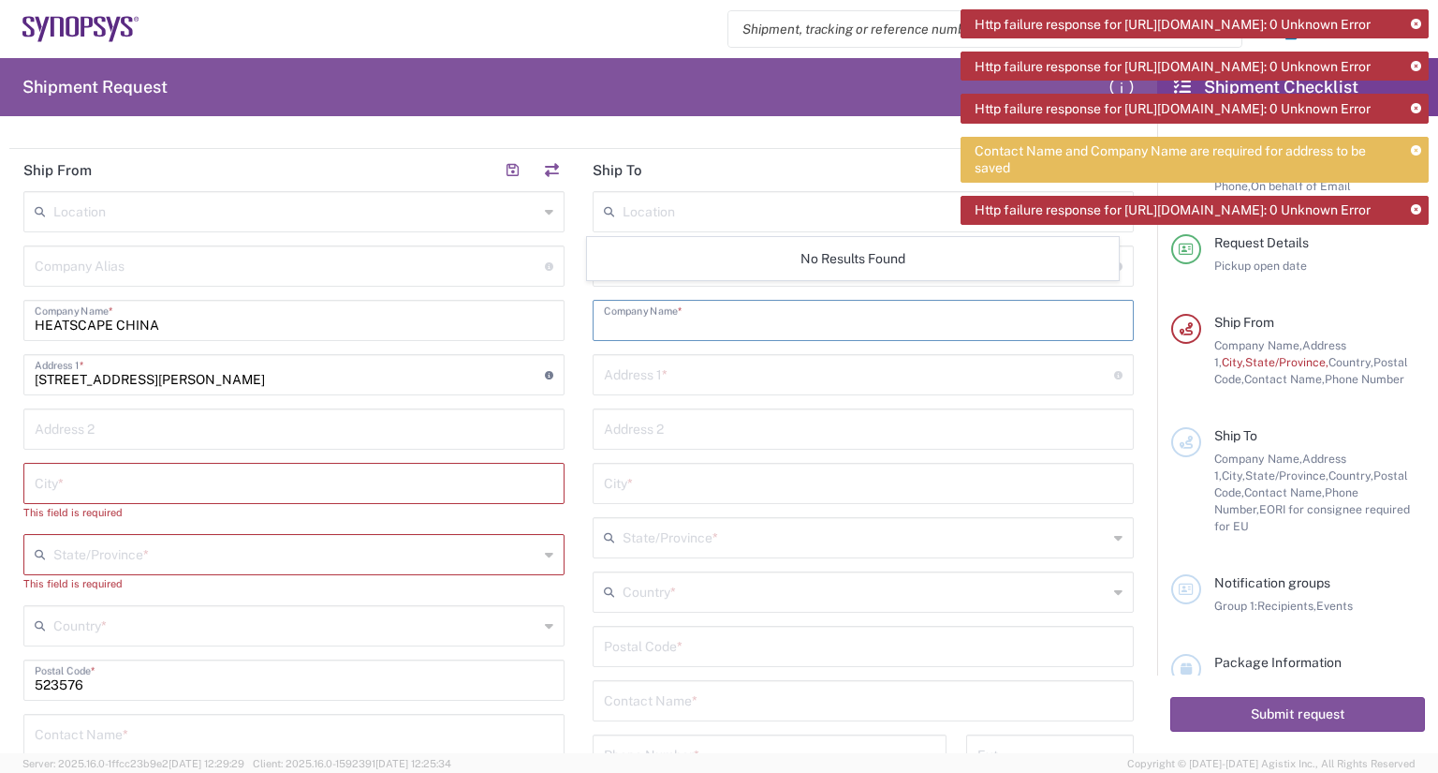
click at [655, 307] on input "text" at bounding box center [863, 318] width 519 height 33
click at [671, 271] on input "text" at bounding box center [859, 264] width 510 height 33
click at [674, 326] on input "text" at bounding box center [863, 318] width 519 height 33
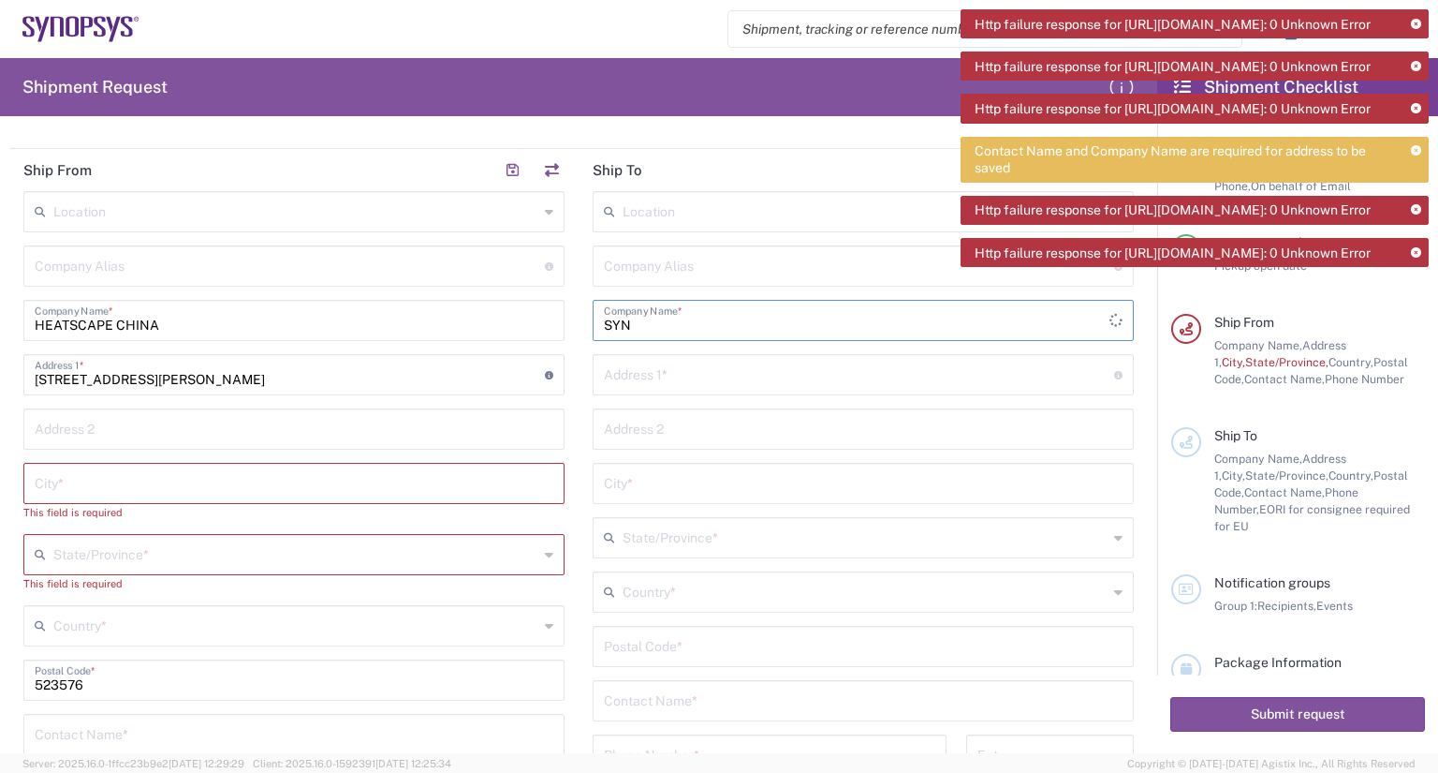
type input "SYN"
click at [1416, 24] on icon at bounding box center [1416, 25] width 10 height 10
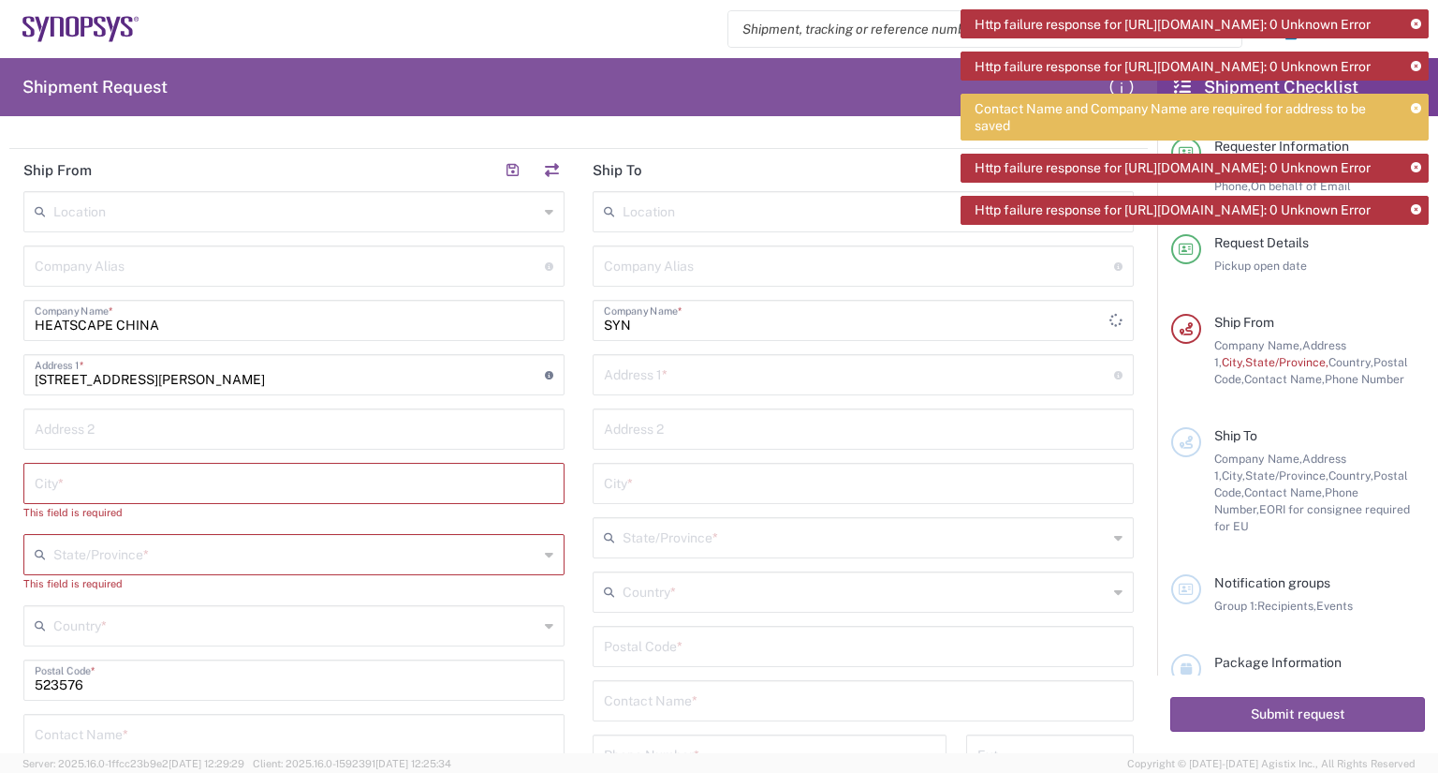
click at [1417, 27] on icon at bounding box center [1416, 25] width 10 height 10
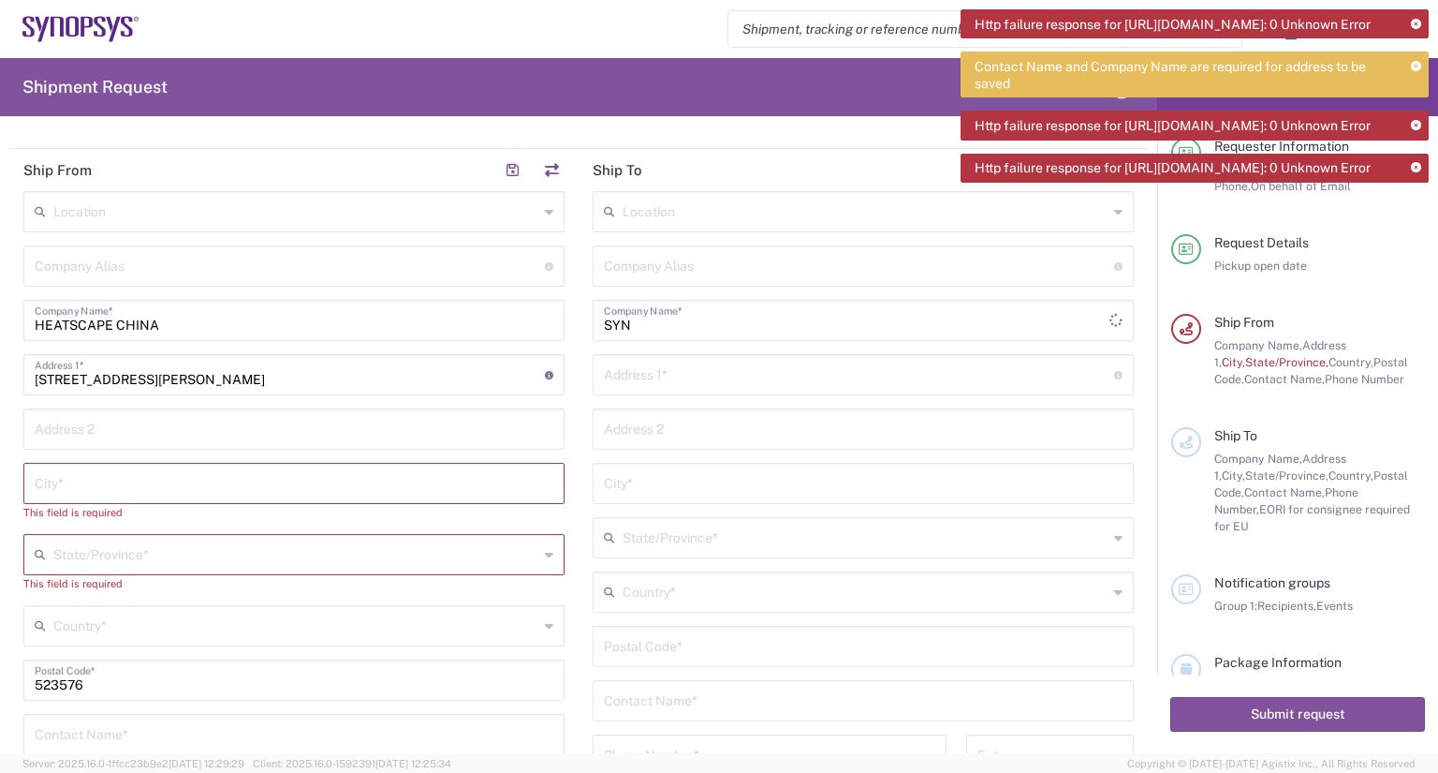
click at [1417, 27] on icon at bounding box center [1416, 25] width 10 height 10
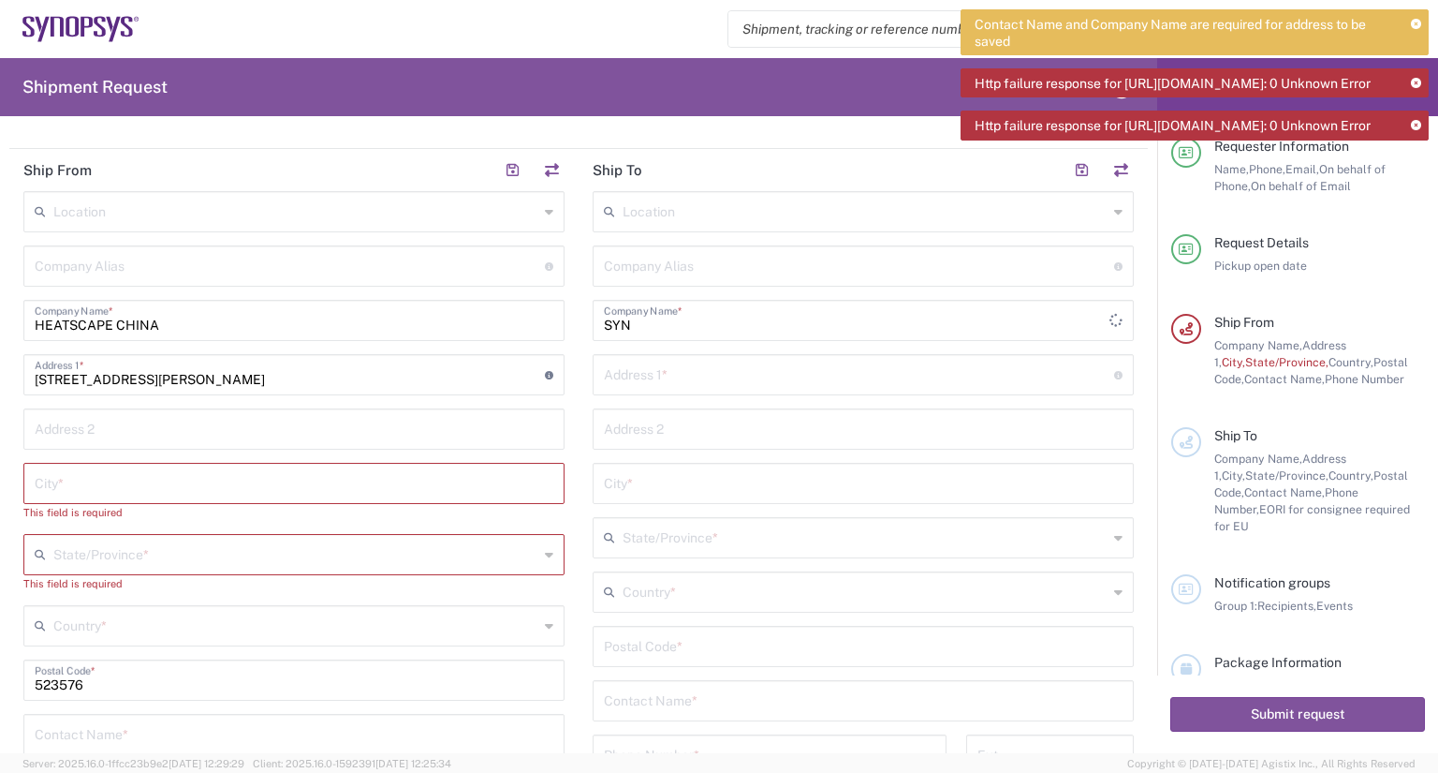
click at [1417, 27] on icon at bounding box center [1416, 25] width 10 height 10
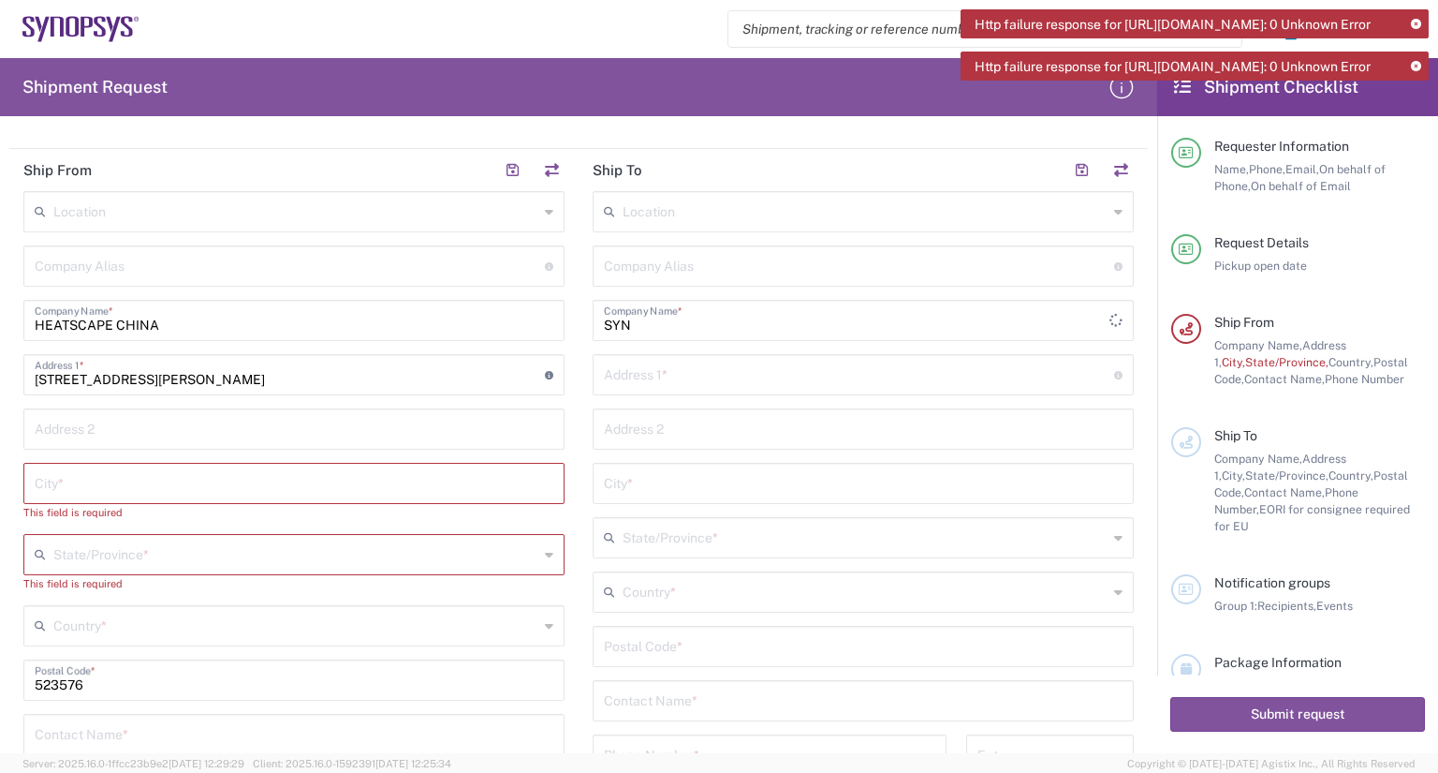
click at [1417, 27] on icon at bounding box center [1416, 25] width 10 height 10
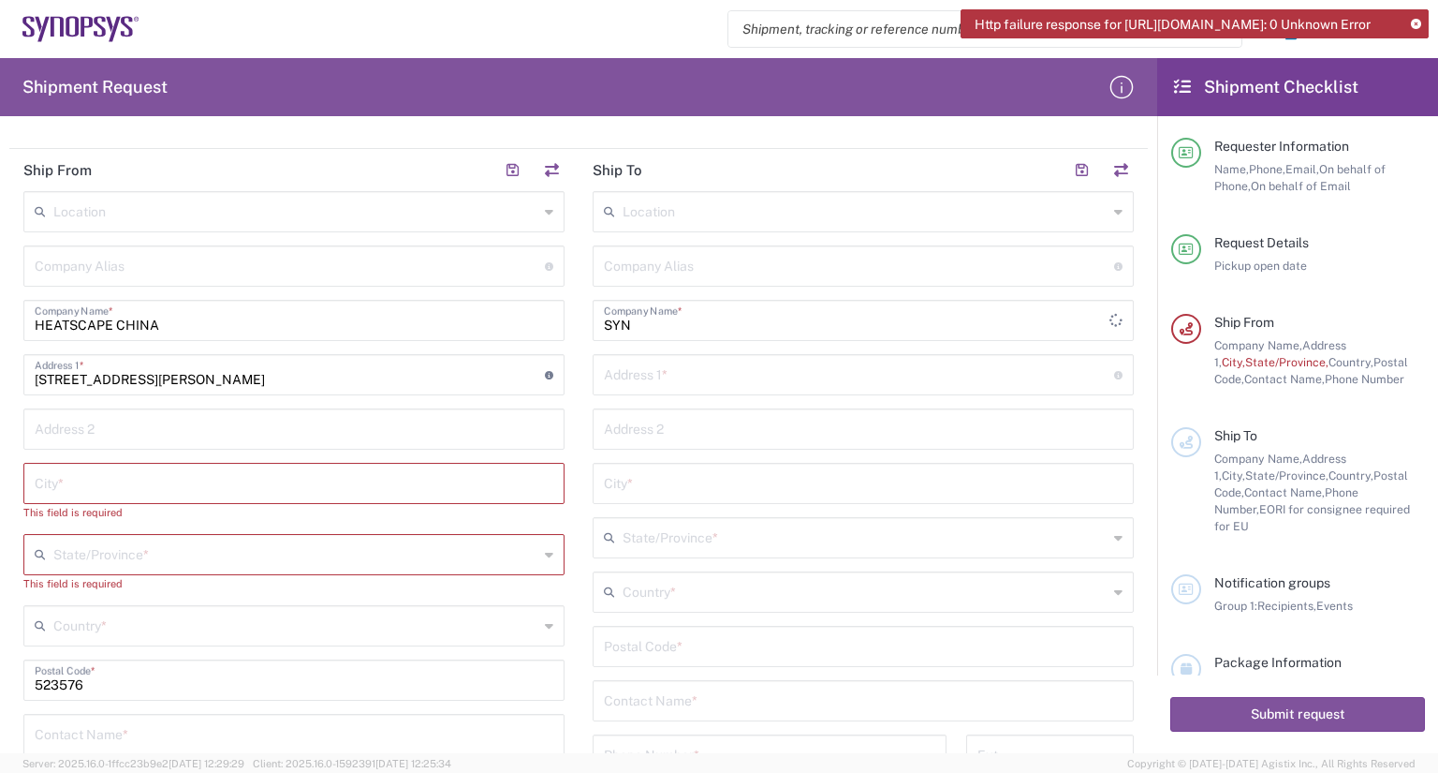
click at [1417, 27] on icon at bounding box center [1416, 25] width 10 height 10
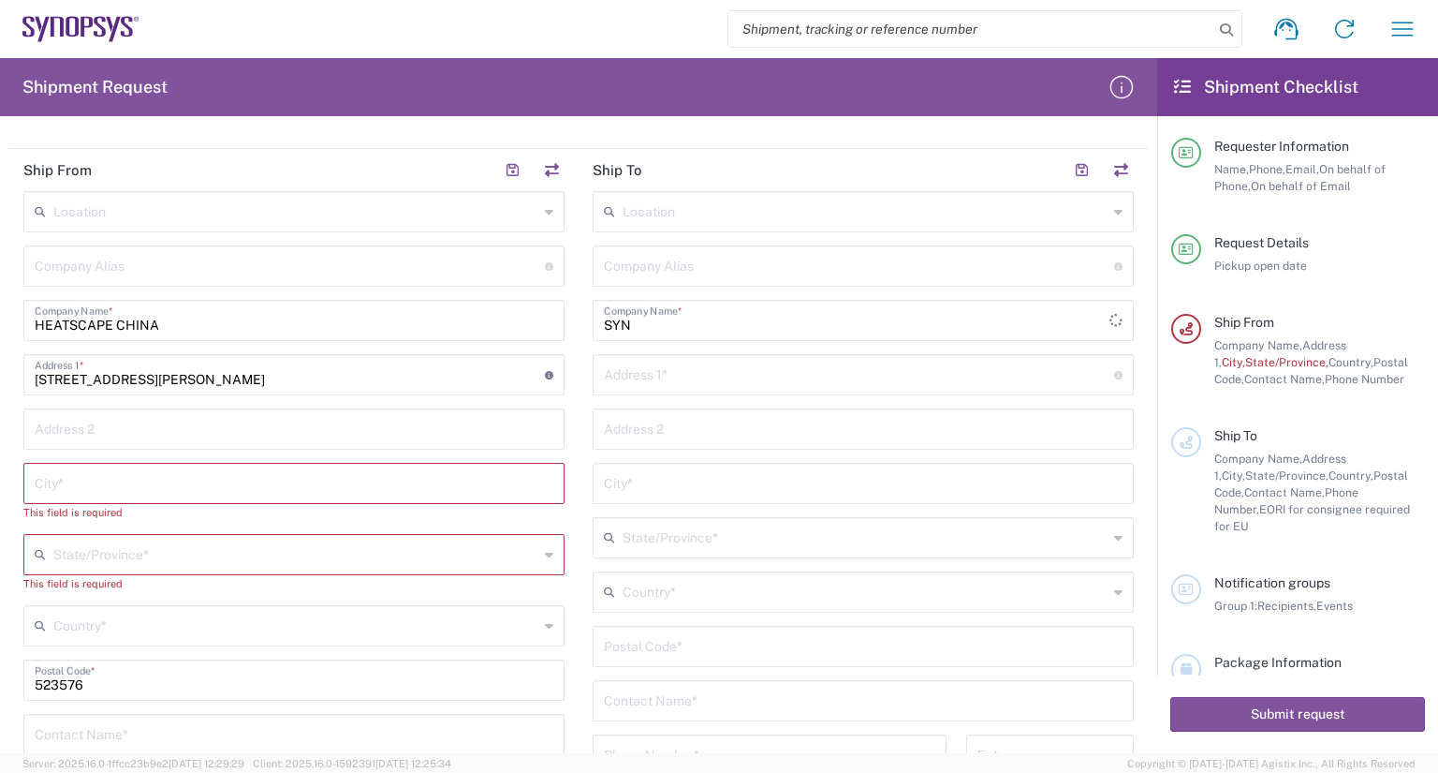
click at [765, 213] on input "text" at bounding box center [865, 210] width 485 height 33
click at [759, 298] on div "Location No Results Found Company Alias Address short code to enable quick look…" at bounding box center [863, 569] width 541 height 757
click at [759, 268] on input "text" at bounding box center [859, 264] width 510 height 33
click at [733, 591] on input "text" at bounding box center [865, 590] width 485 height 33
click at [298, 488] on input "text" at bounding box center [294, 481] width 519 height 33
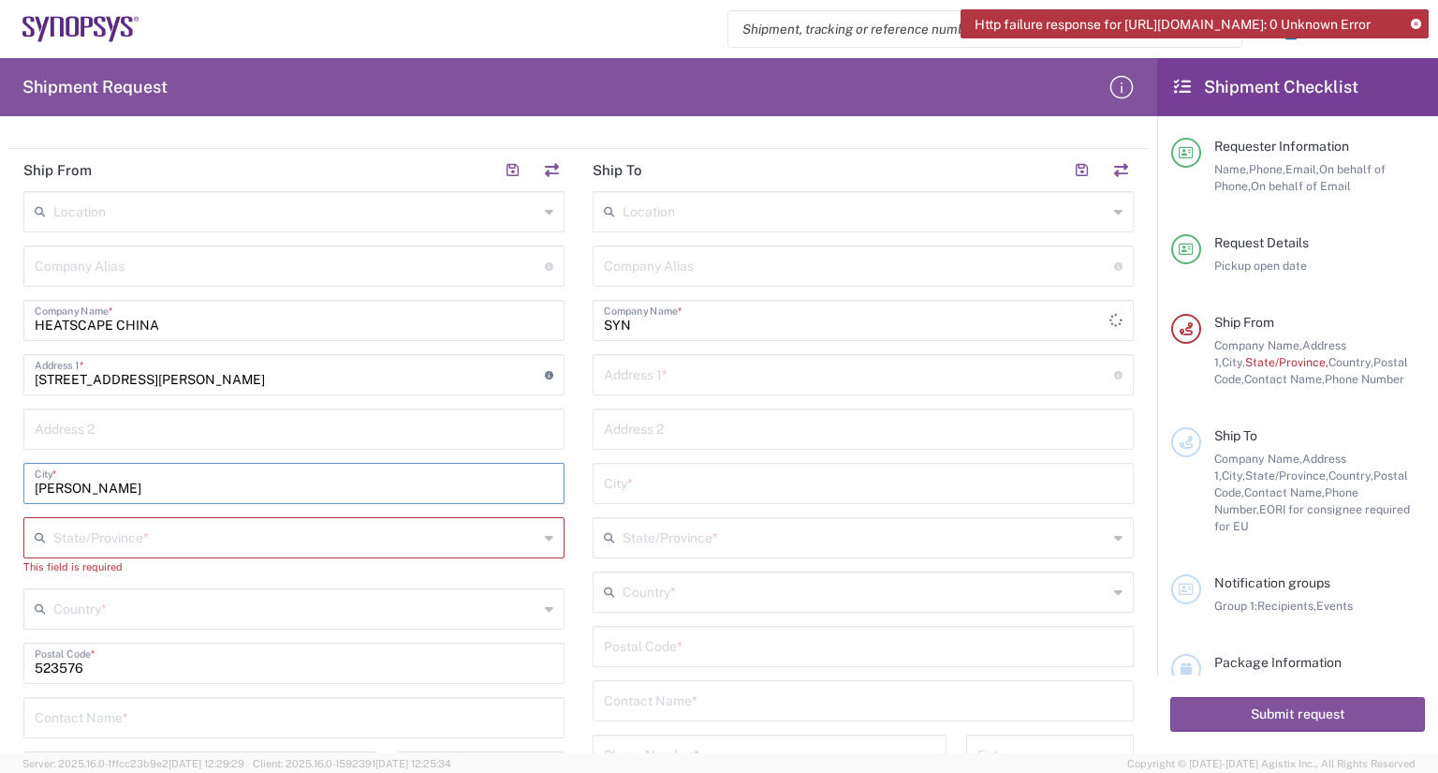
type input "Dong guan"
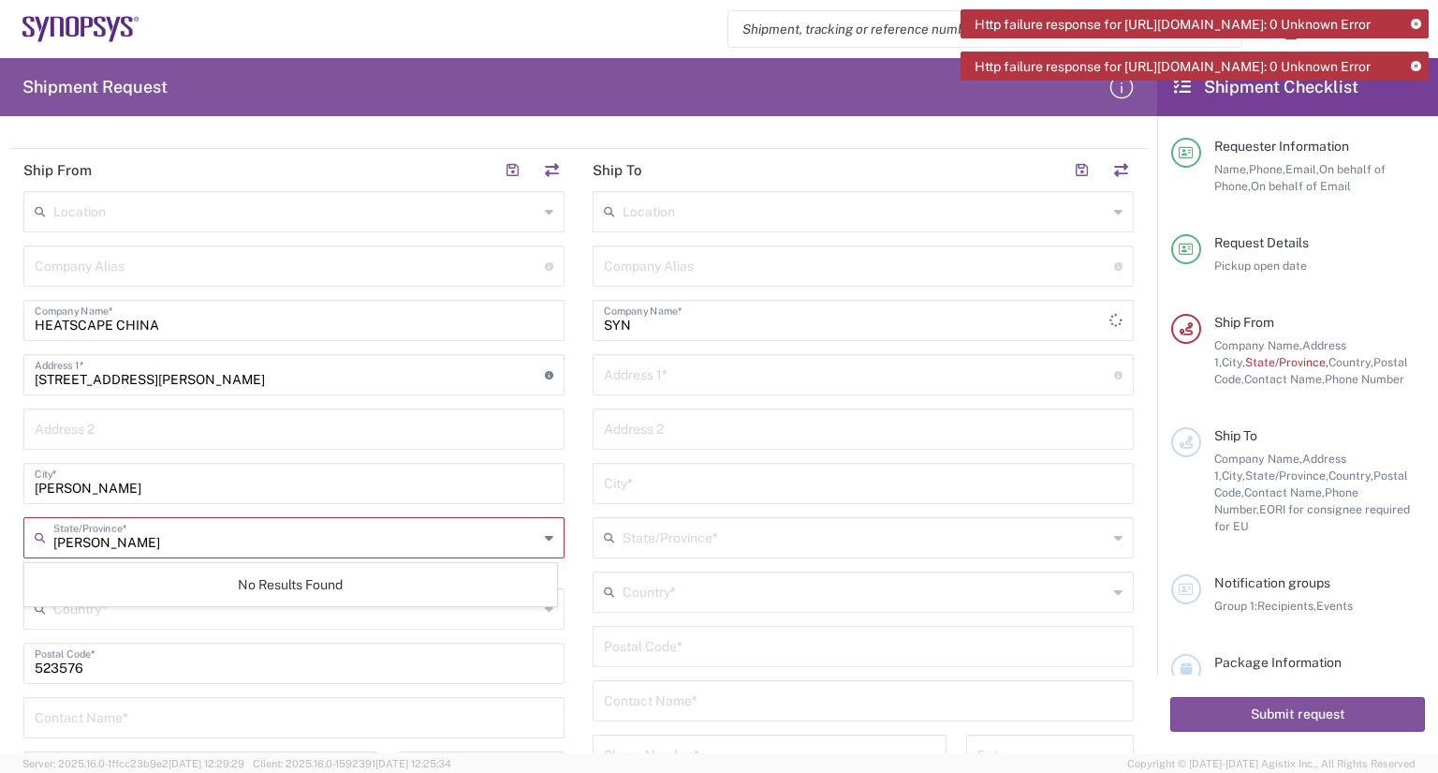
type input "Guang Dong"
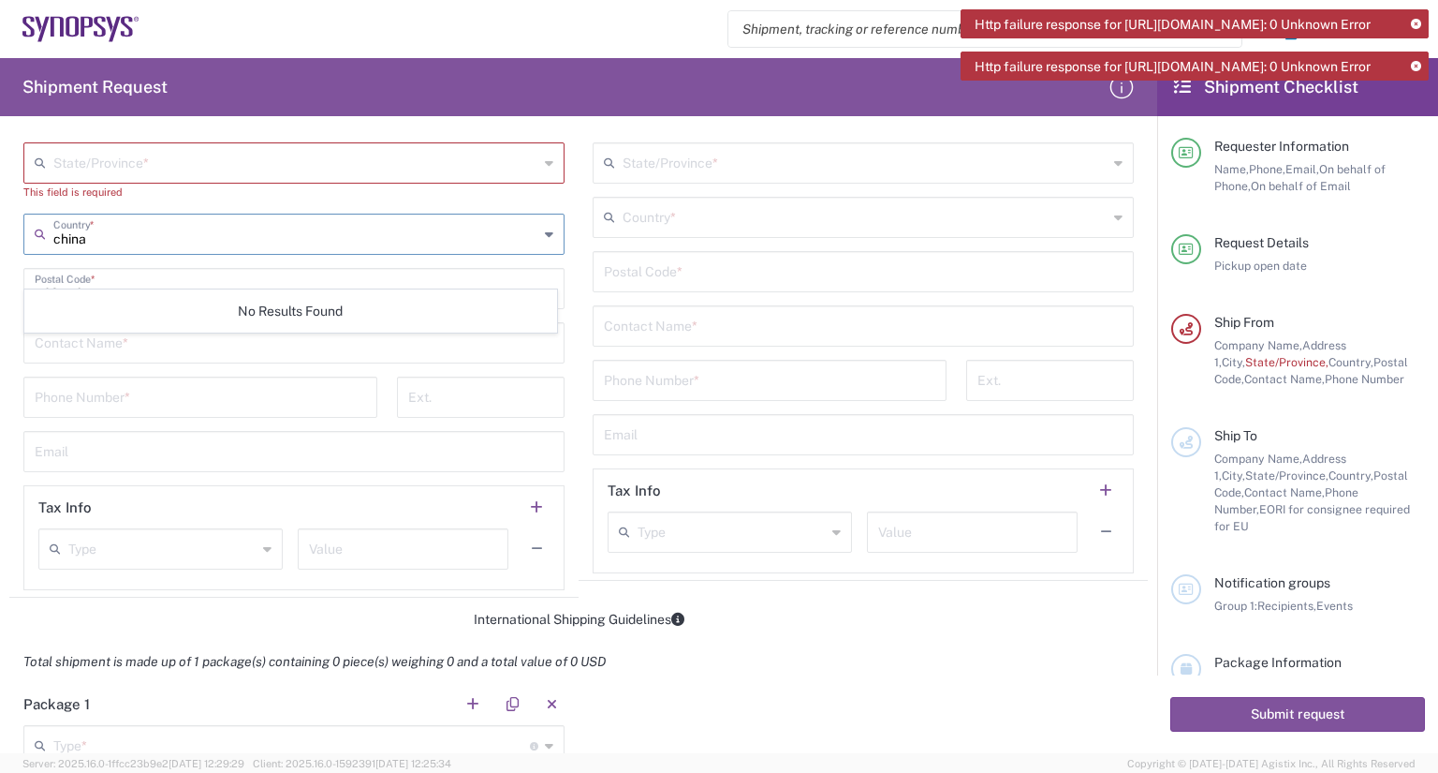
scroll to position [656, 0]
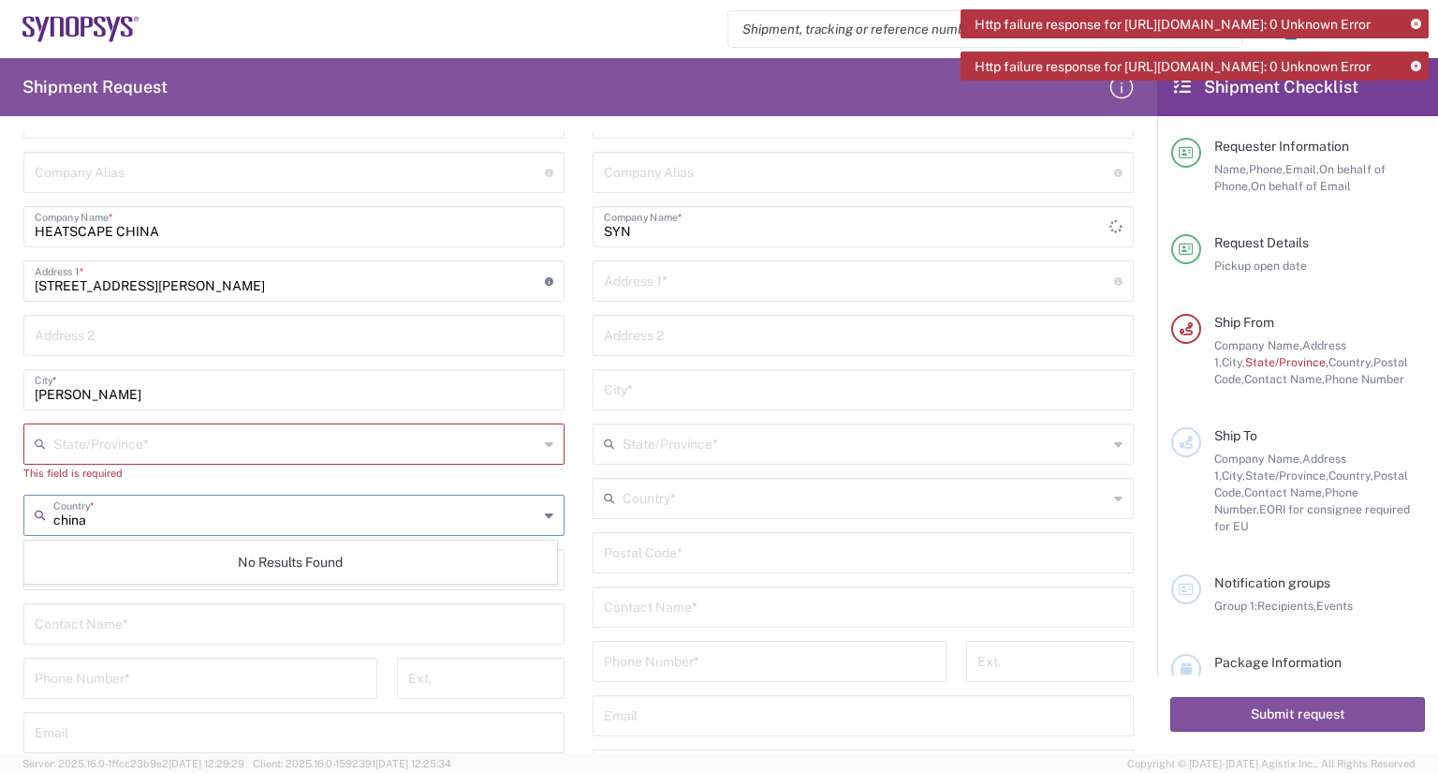
type input "china"
click at [233, 184] on input "text" at bounding box center [290, 171] width 510 height 33
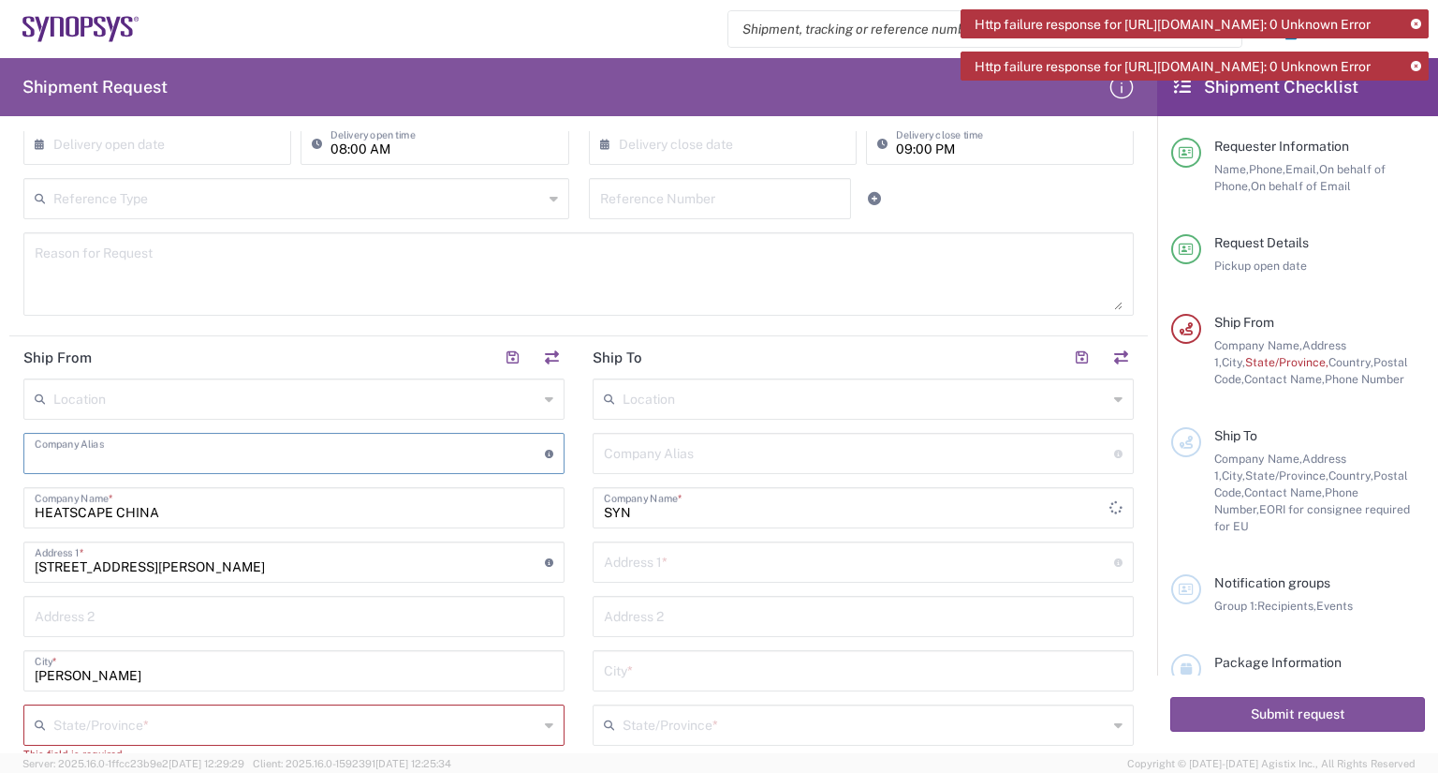
click at [194, 391] on input "text" at bounding box center [295, 397] width 485 height 33
click at [197, 399] on input "text" at bounding box center [295, 397] width 485 height 33
click at [687, 389] on input "text" at bounding box center [865, 397] width 485 height 33
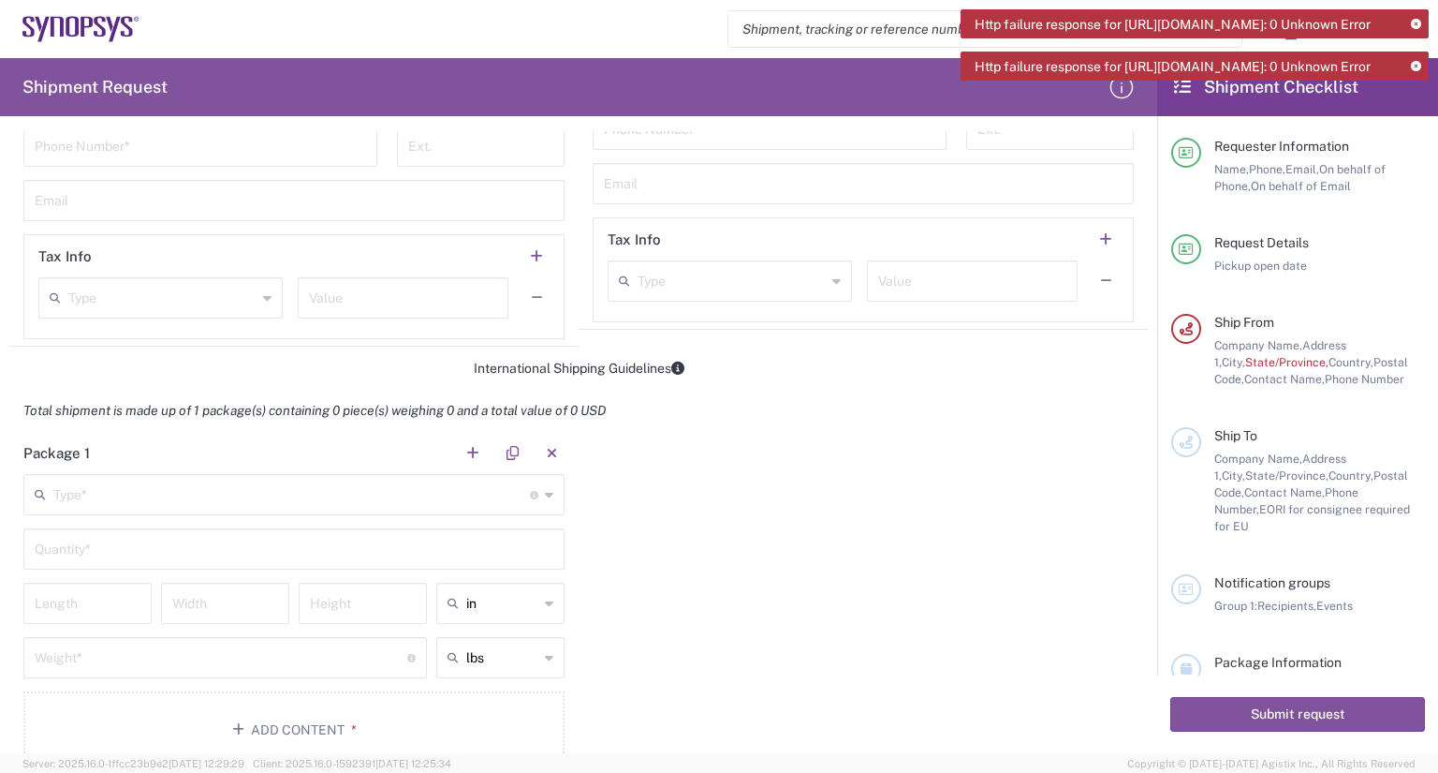
scroll to position [1217, 0]
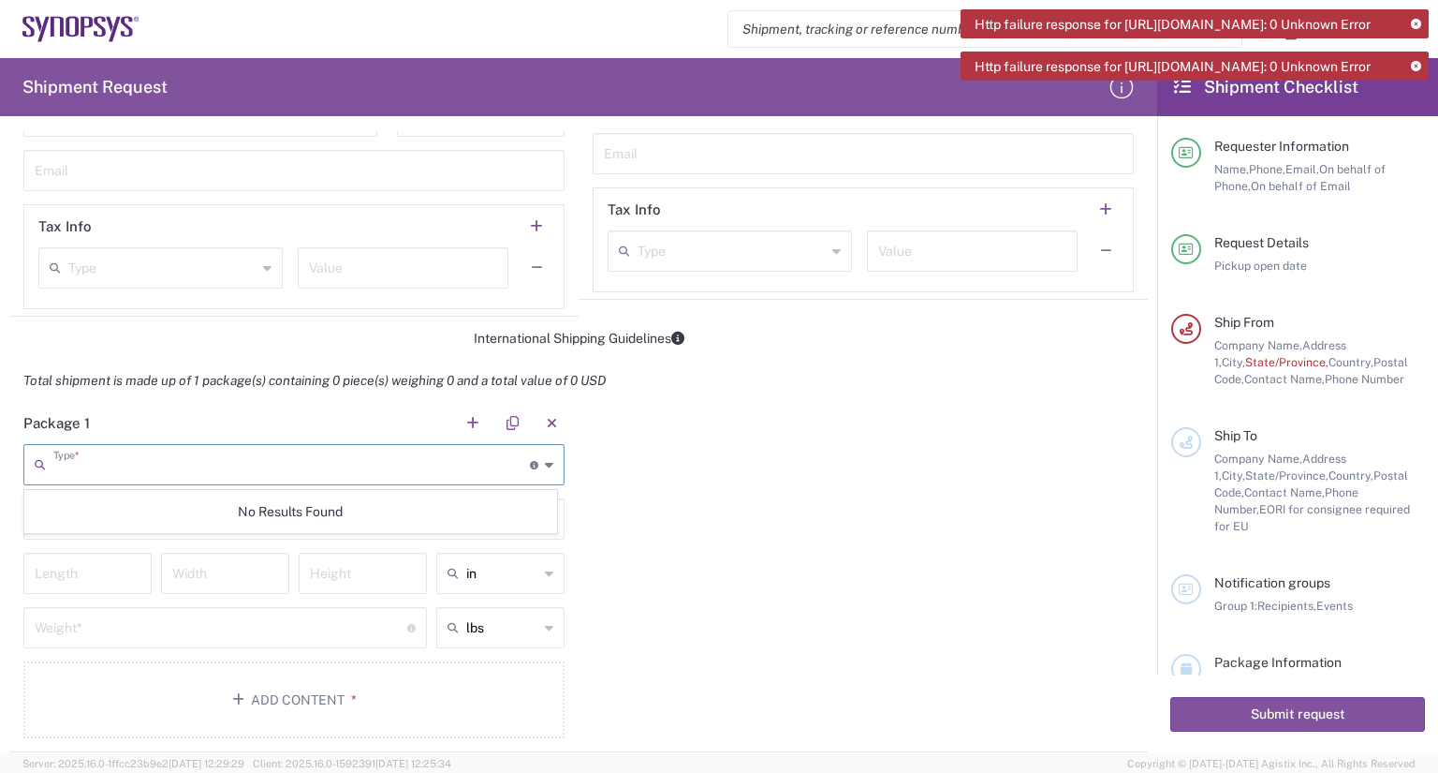
click at [316, 460] on input "text" at bounding box center [291, 463] width 477 height 33
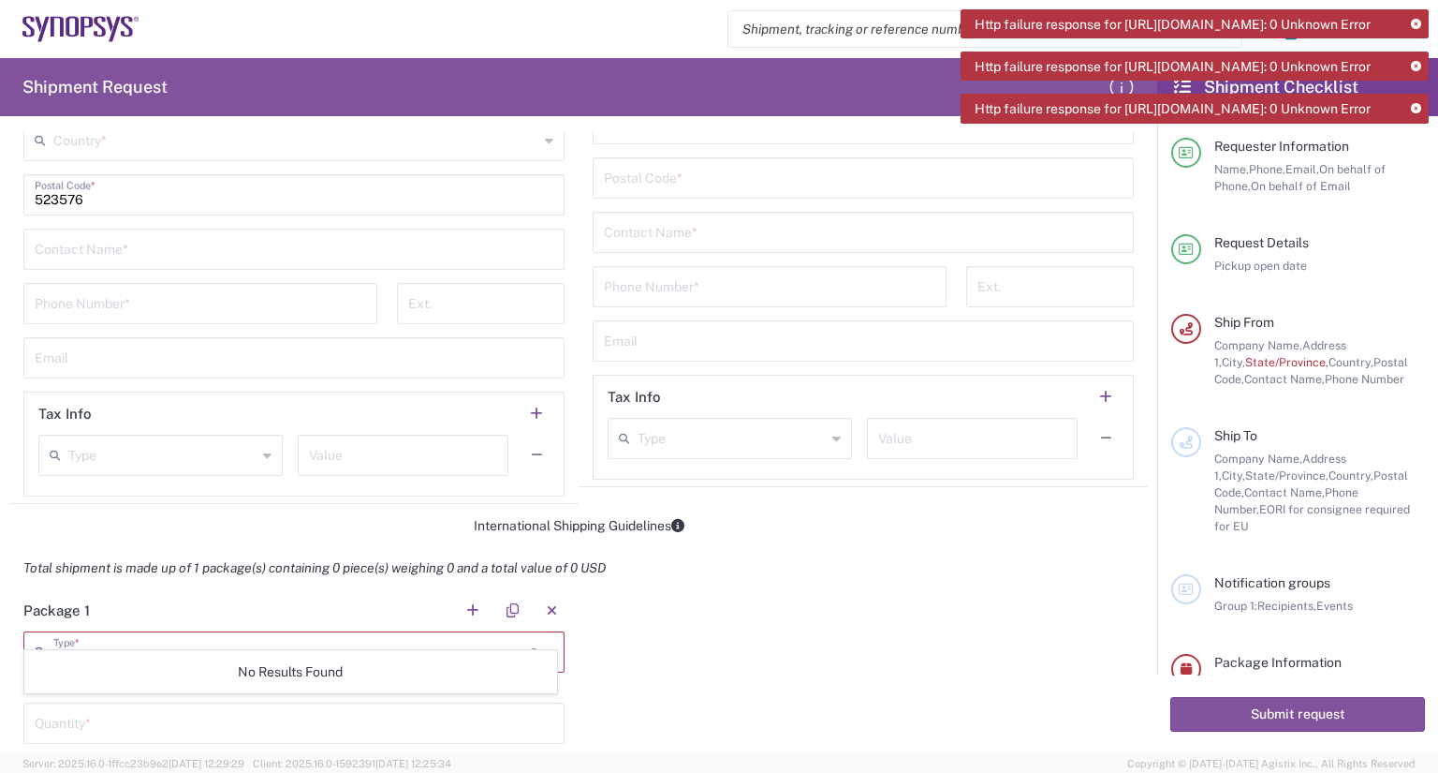
scroll to position [1124, 0]
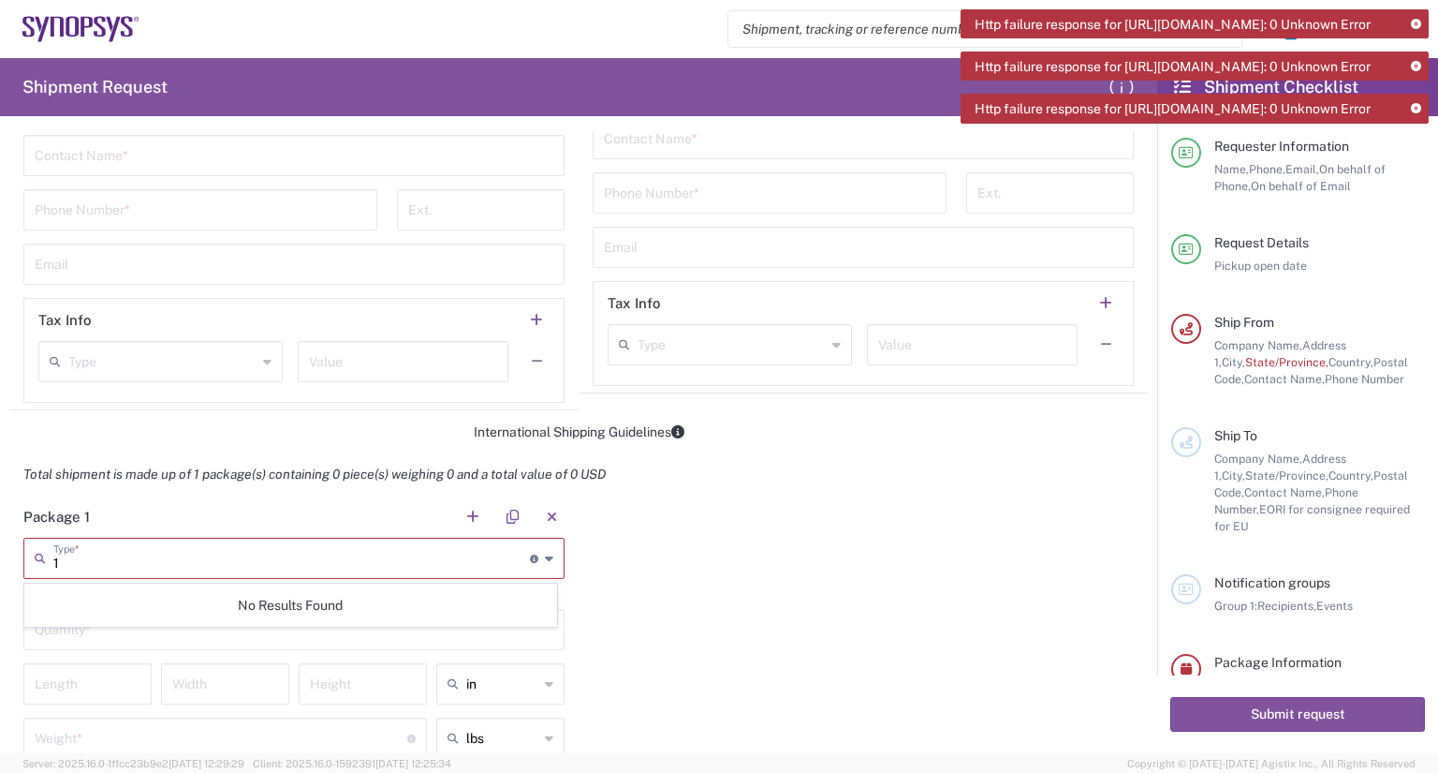
drag, startPoint x: 120, startPoint y: 557, endPoint x: 53, endPoint y: 542, distance: 68.2
click at [31, 554] on div "1 Type * Material used to package goods" at bounding box center [293, 558] width 541 height 41
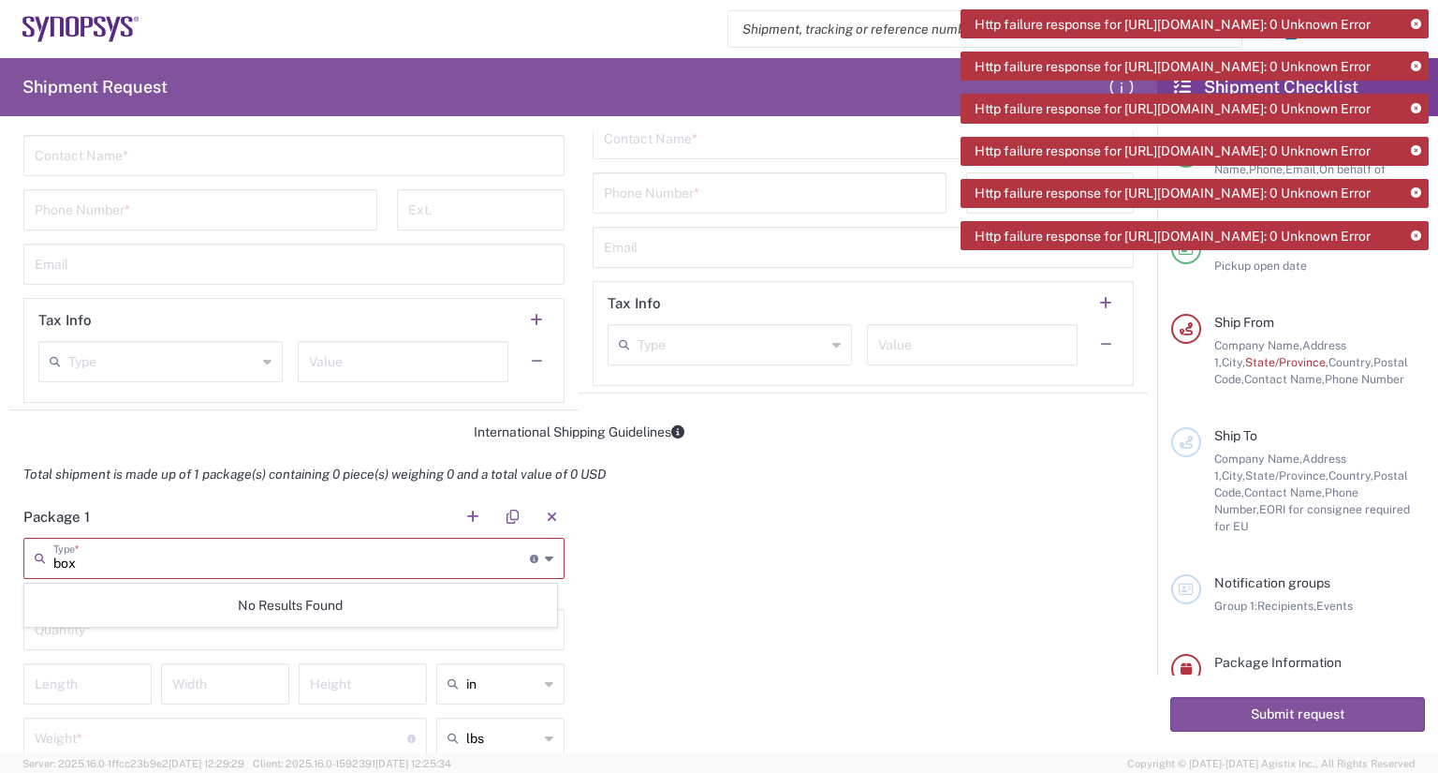
type input "box"
click at [546, 559] on div "box Type * Material used to package goods" at bounding box center [293, 558] width 541 height 41
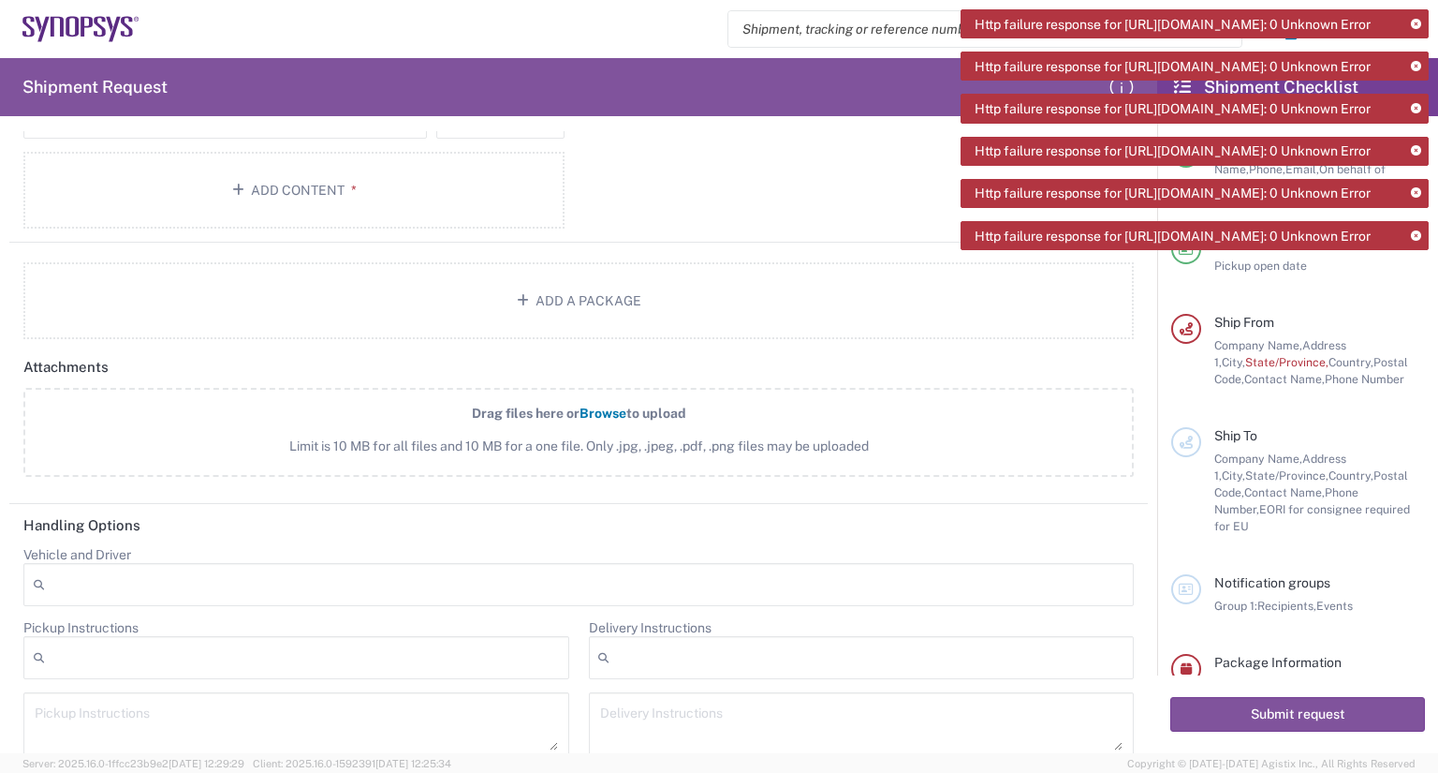
scroll to position [1767, 0]
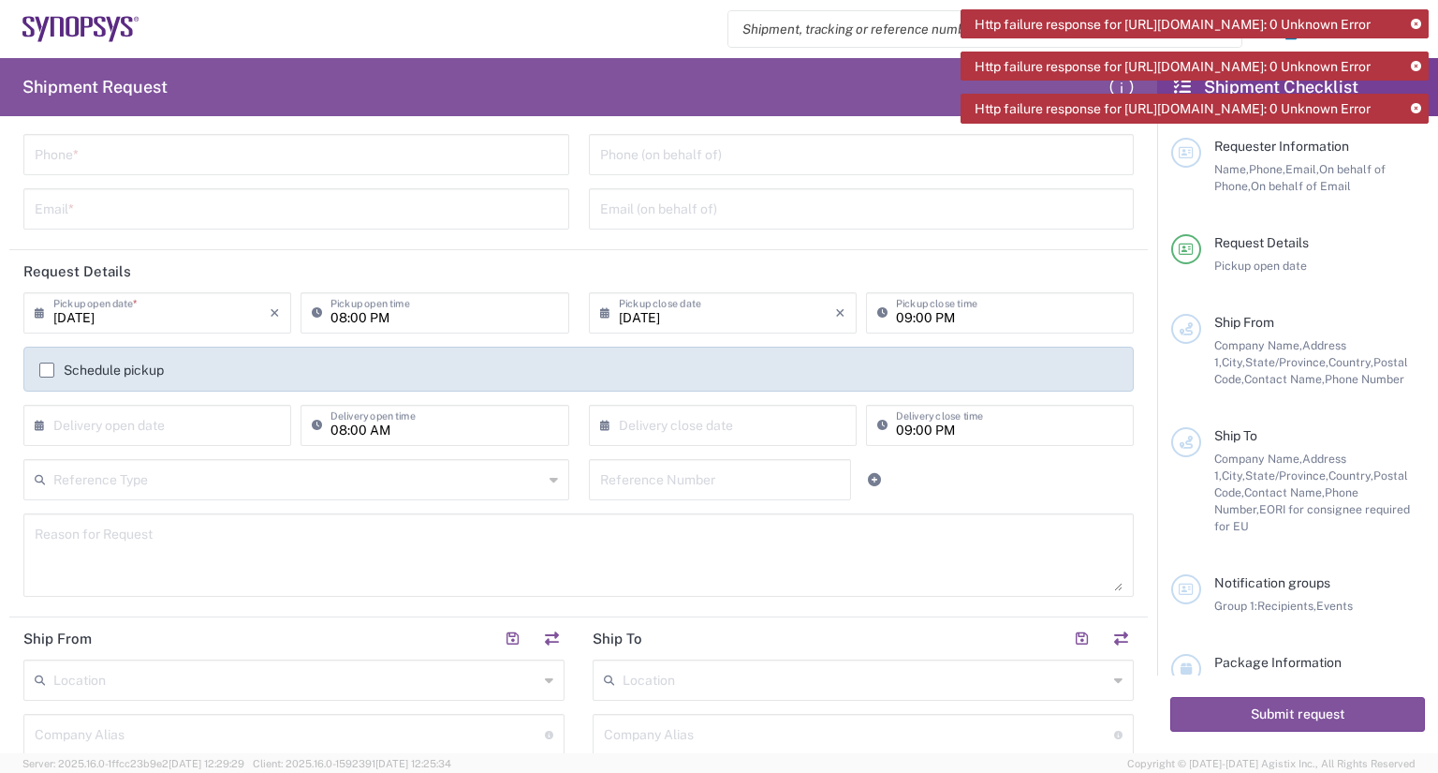
click at [209, 184] on div "Name * Phone * Email *" at bounding box center [297, 161] width 566 height 163
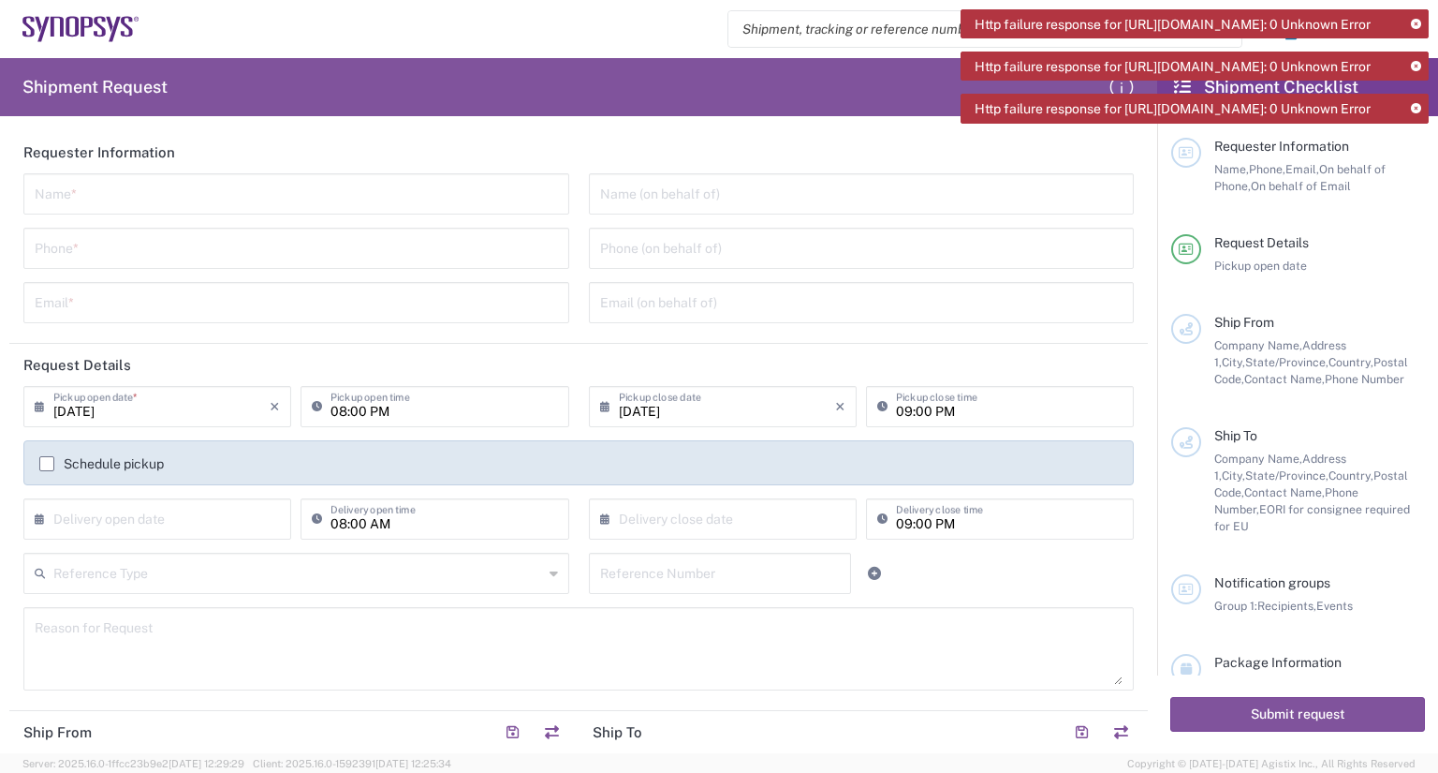
click at [200, 213] on div "Name *" at bounding box center [296, 193] width 546 height 41
click at [200, 199] on input "text" at bounding box center [296, 192] width 523 height 33
type input "r"
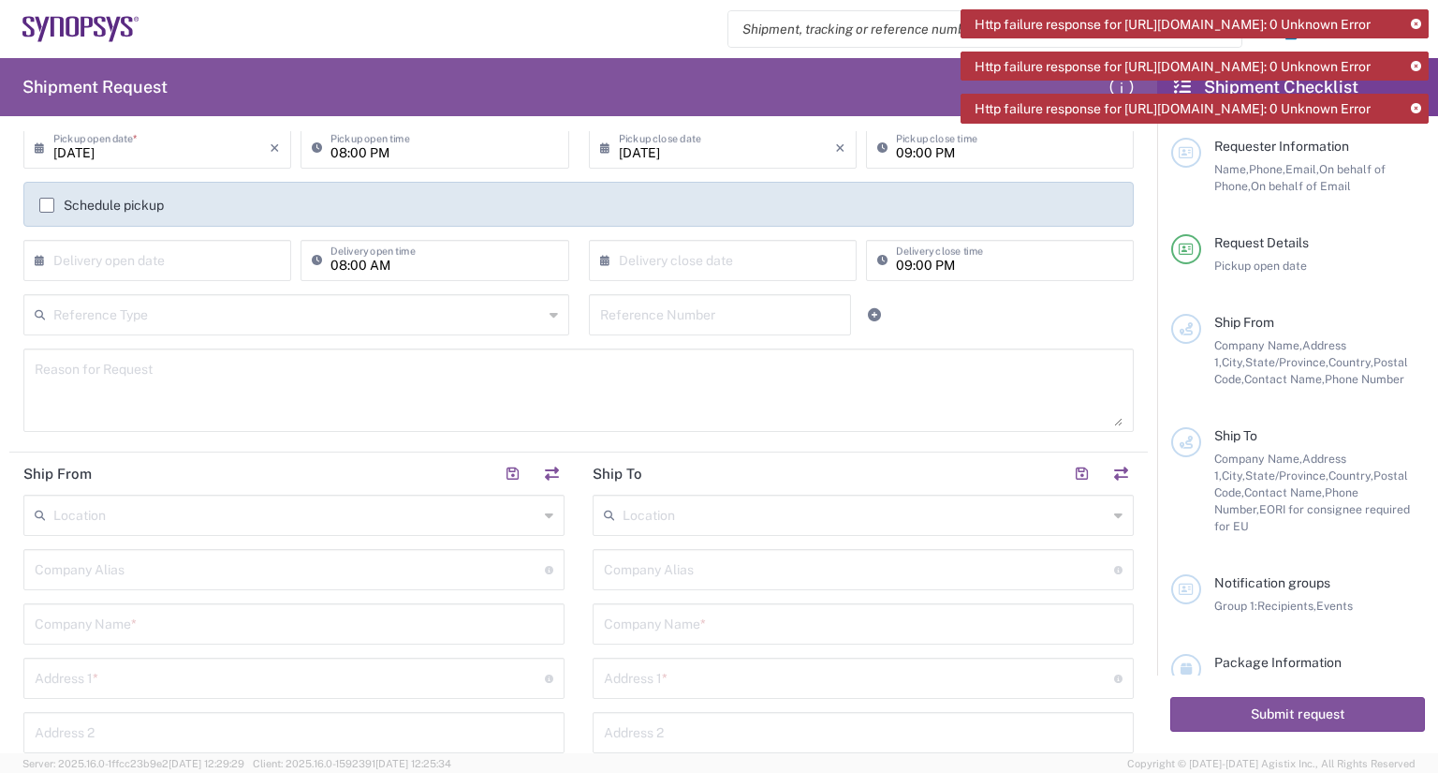
scroll to position [281, 0]
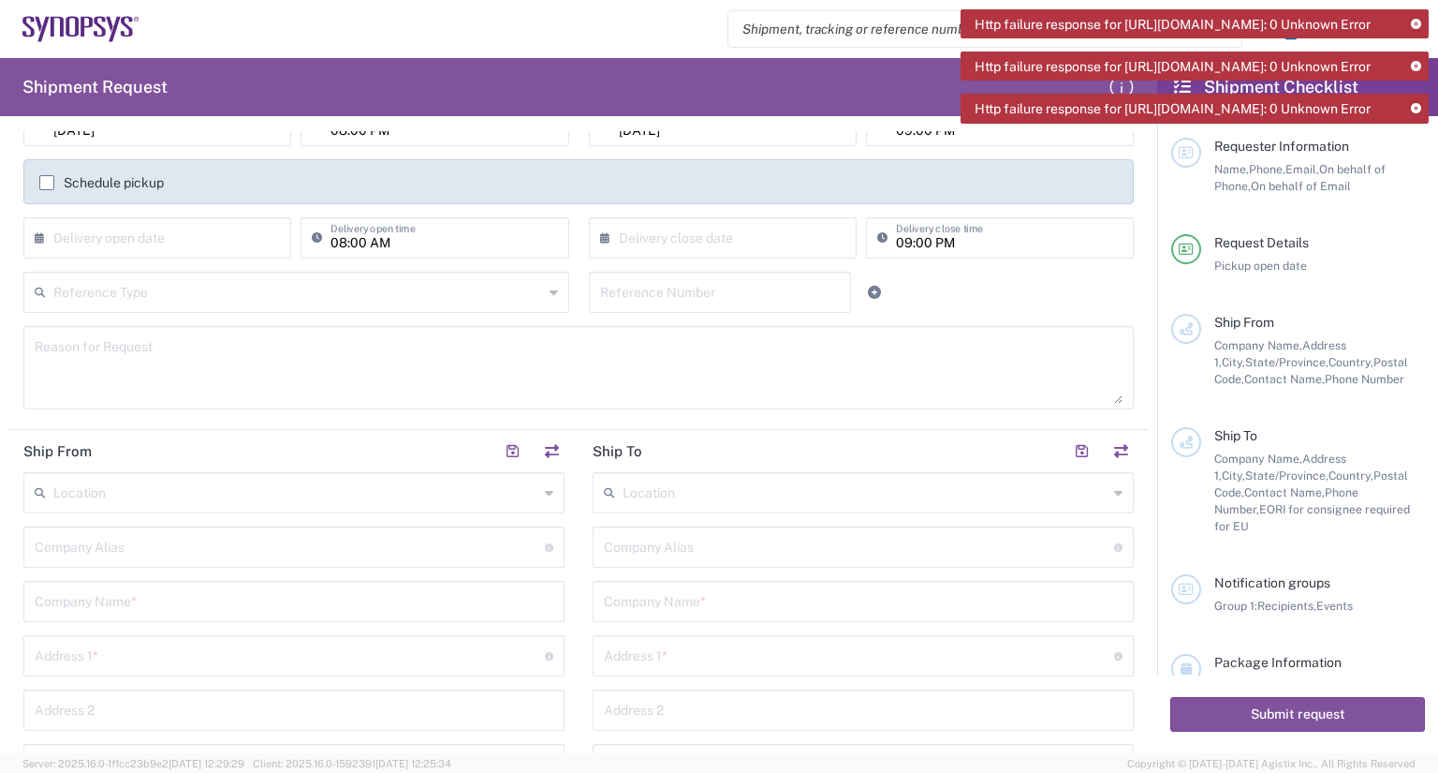
type input "[PERSON_NAME]"
click at [225, 486] on input "text" at bounding box center [295, 491] width 485 height 33
drag, startPoint x: 159, startPoint y: 597, endPoint x: 167, endPoint y: 585, distance: 14.3
click at [160, 597] on input "text" at bounding box center [294, 599] width 519 height 33
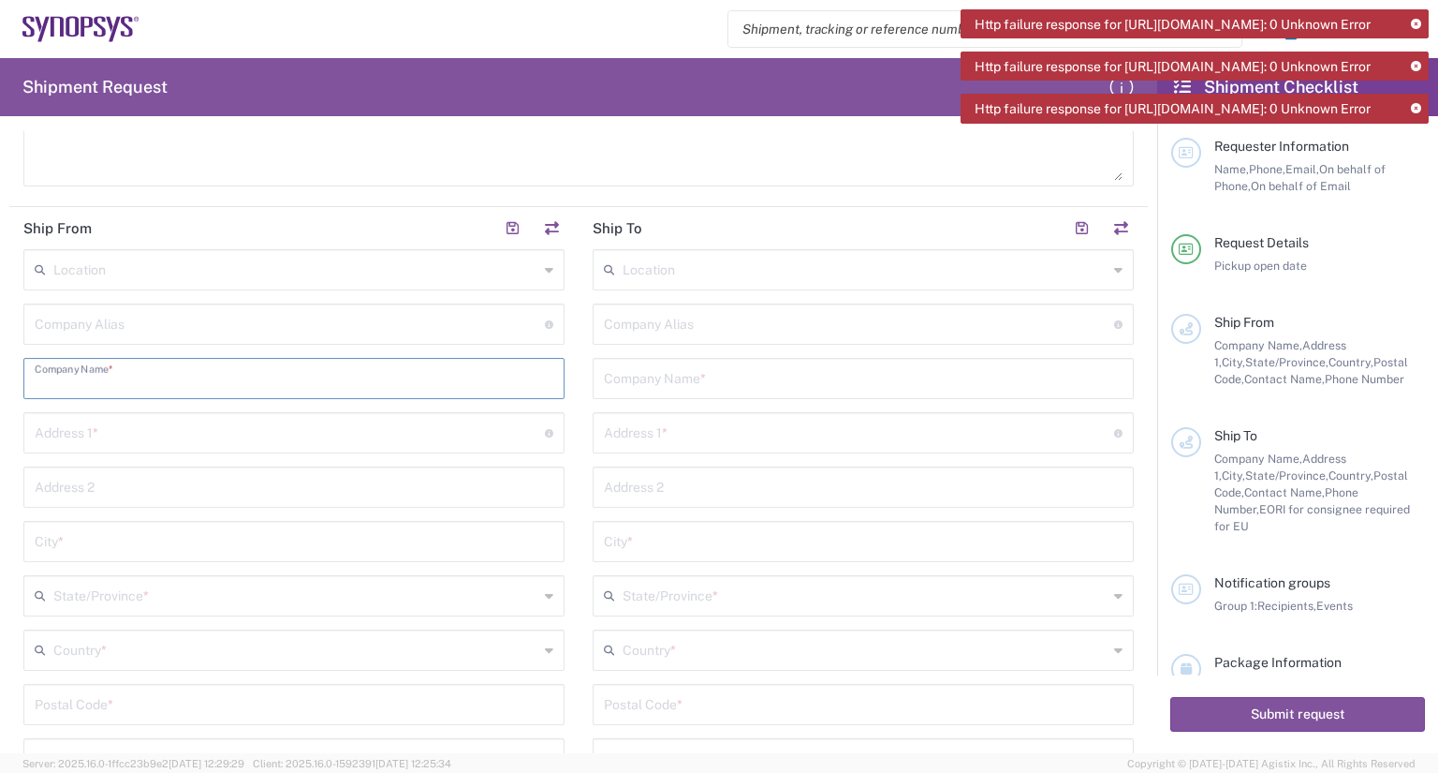
scroll to position [656, 0]
click at [193, 493] on div "Location No Results Found Company Alias Address short code to enable quick look…" at bounding box center [293, 475] width 541 height 757
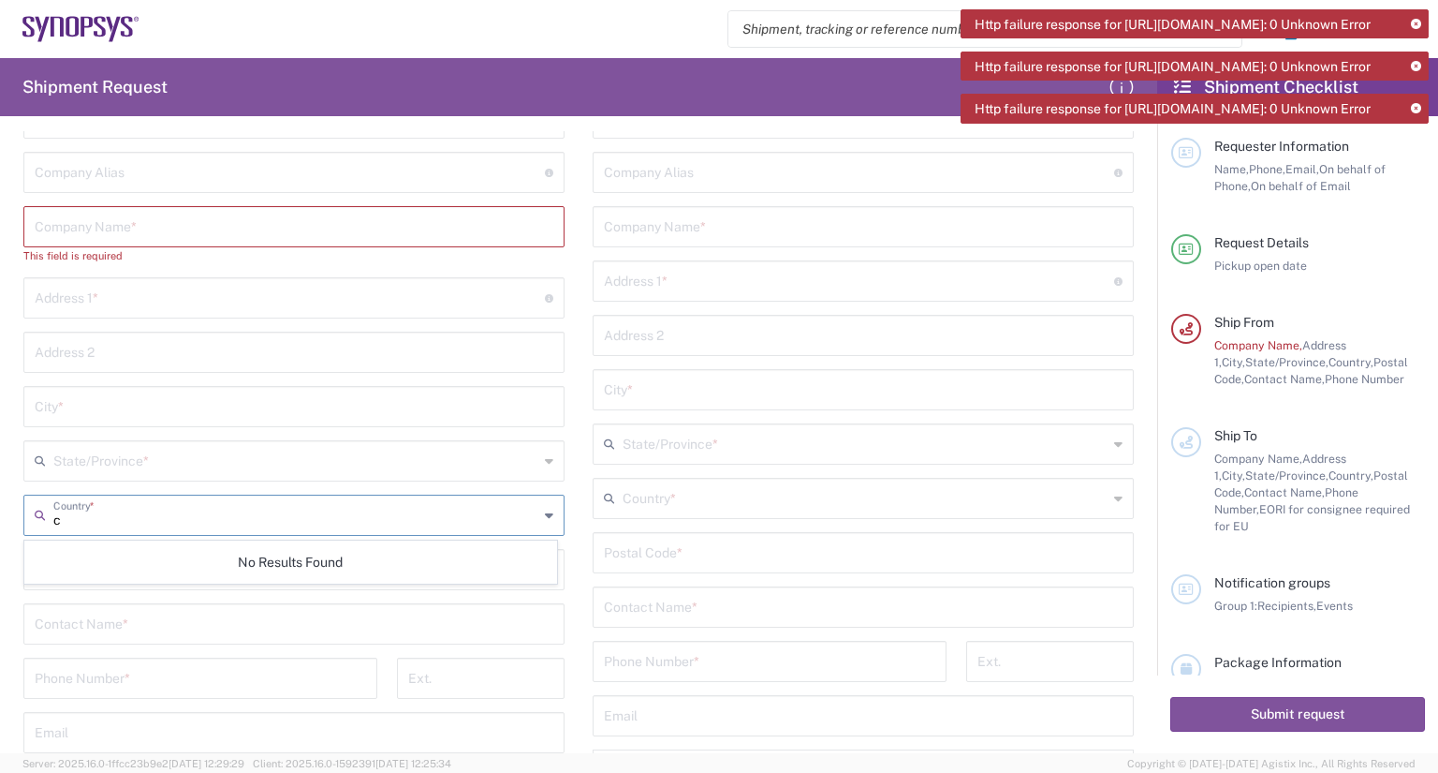
type input "c"
click at [1420, 22] on icon at bounding box center [1416, 25] width 10 height 10
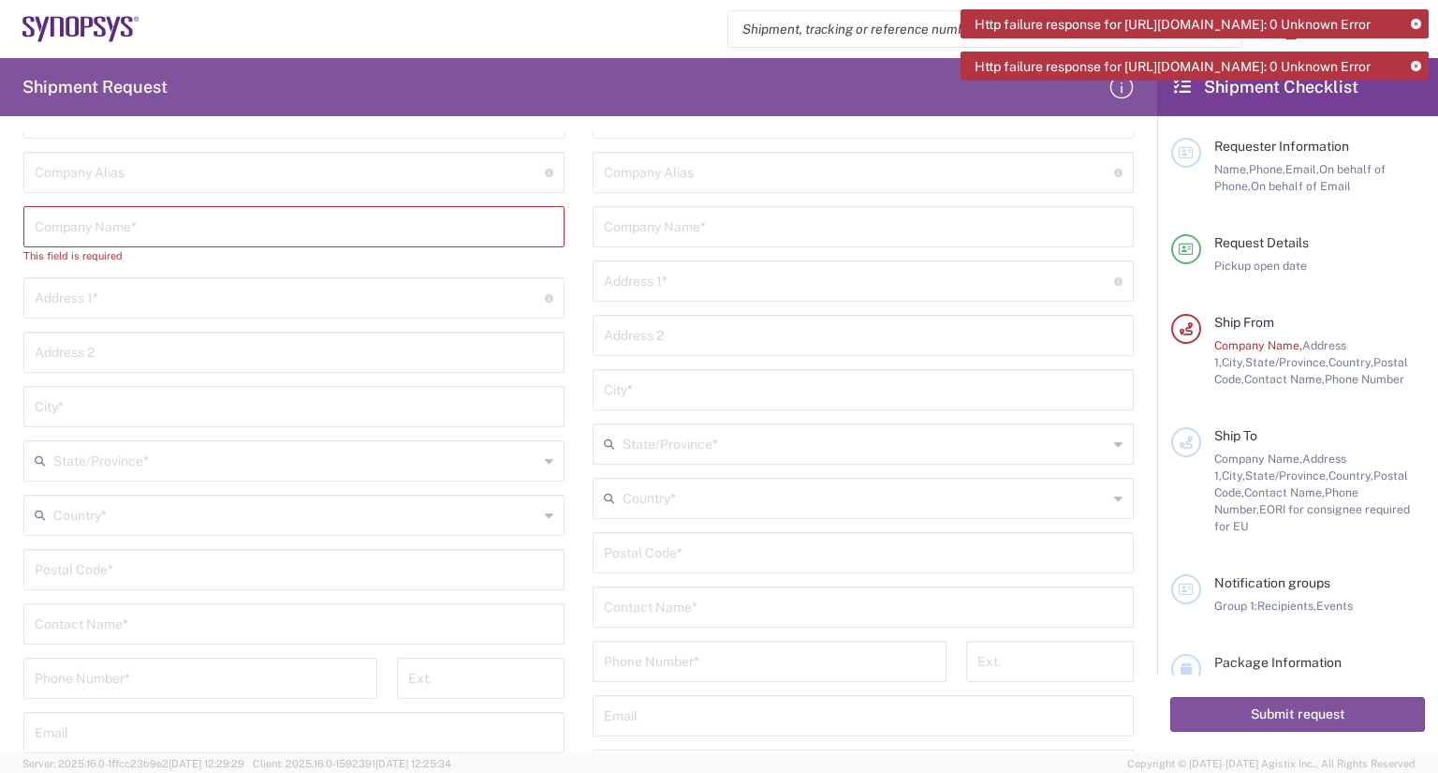
click at [1420, 22] on icon at bounding box center [1416, 25] width 10 height 10
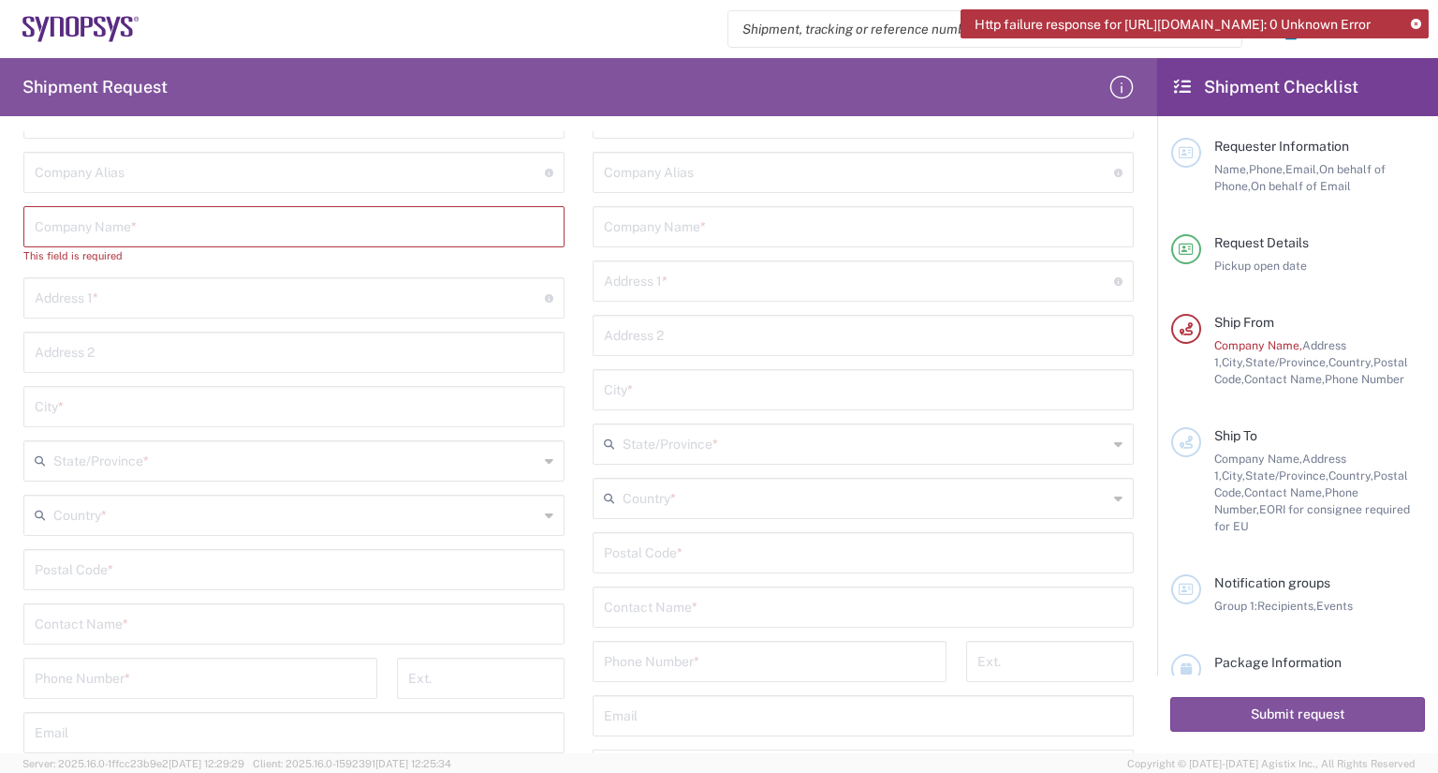
click at [1420, 22] on icon at bounding box center [1416, 25] width 10 height 10
